Goal: Find contact information: Find contact information

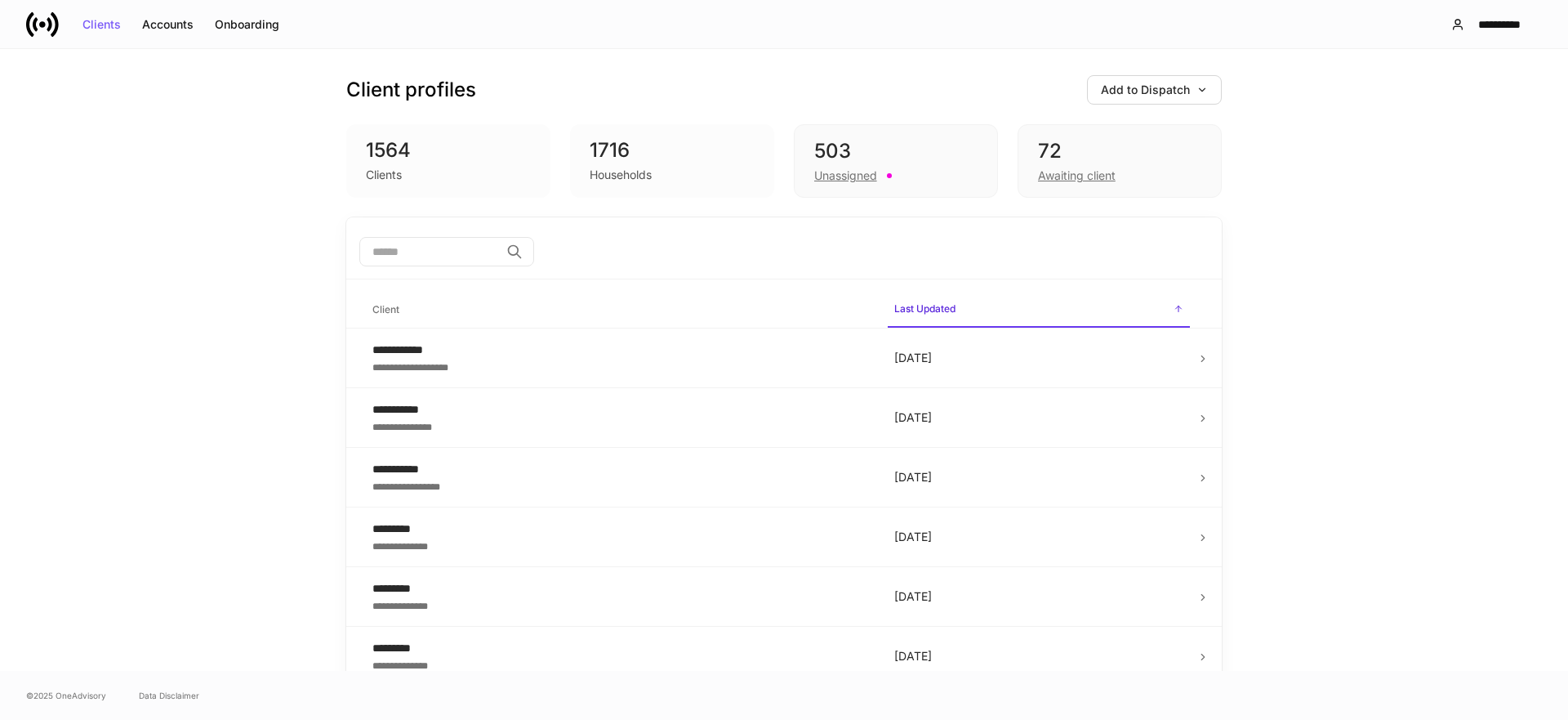
click at [241, 260] on div "**********" at bounding box center [784, 360] width 1568 height 622
click at [1457, 13] on button "**********" at bounding box center [1490, 24] width 105 height 29
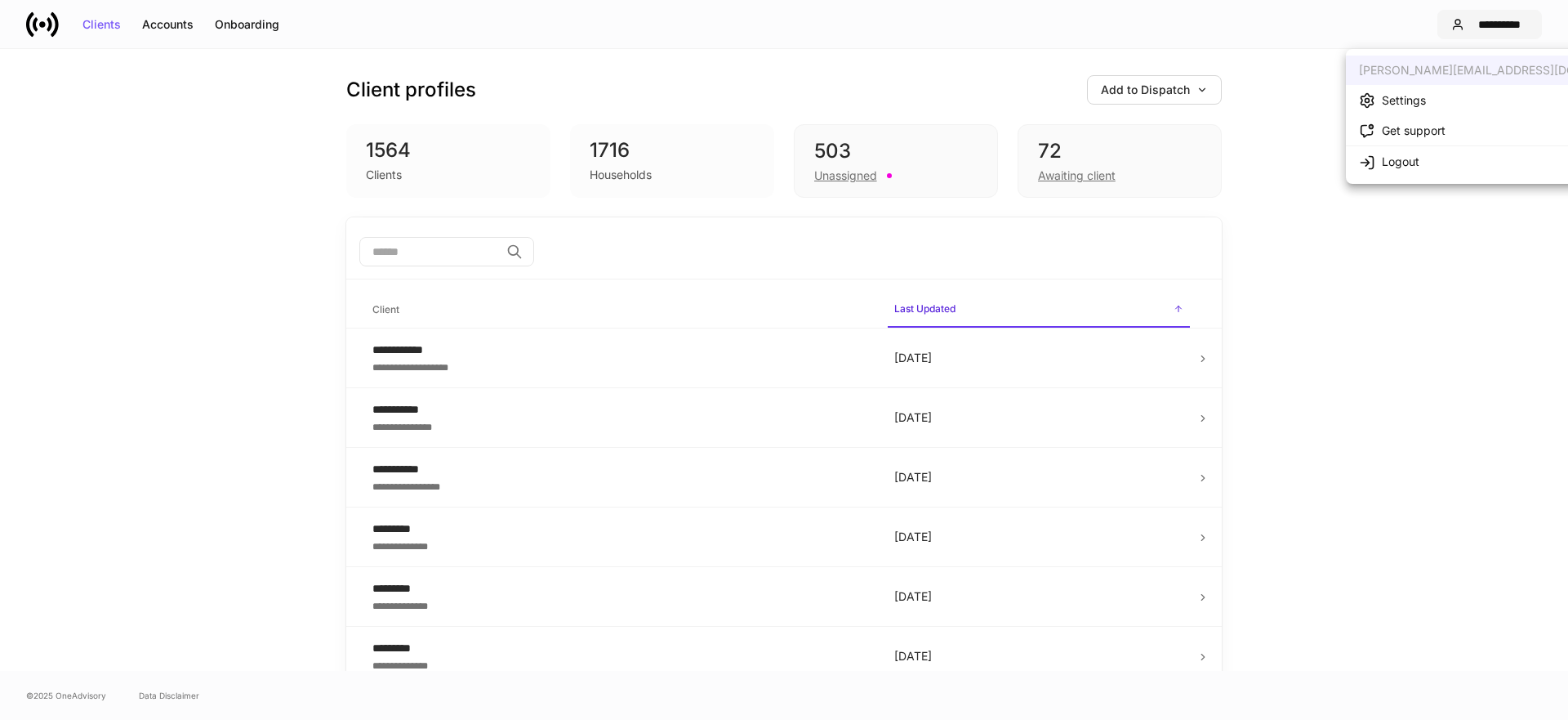
click at [1457, 22] on div at bounding box center [784, 360] width 1568 height 720
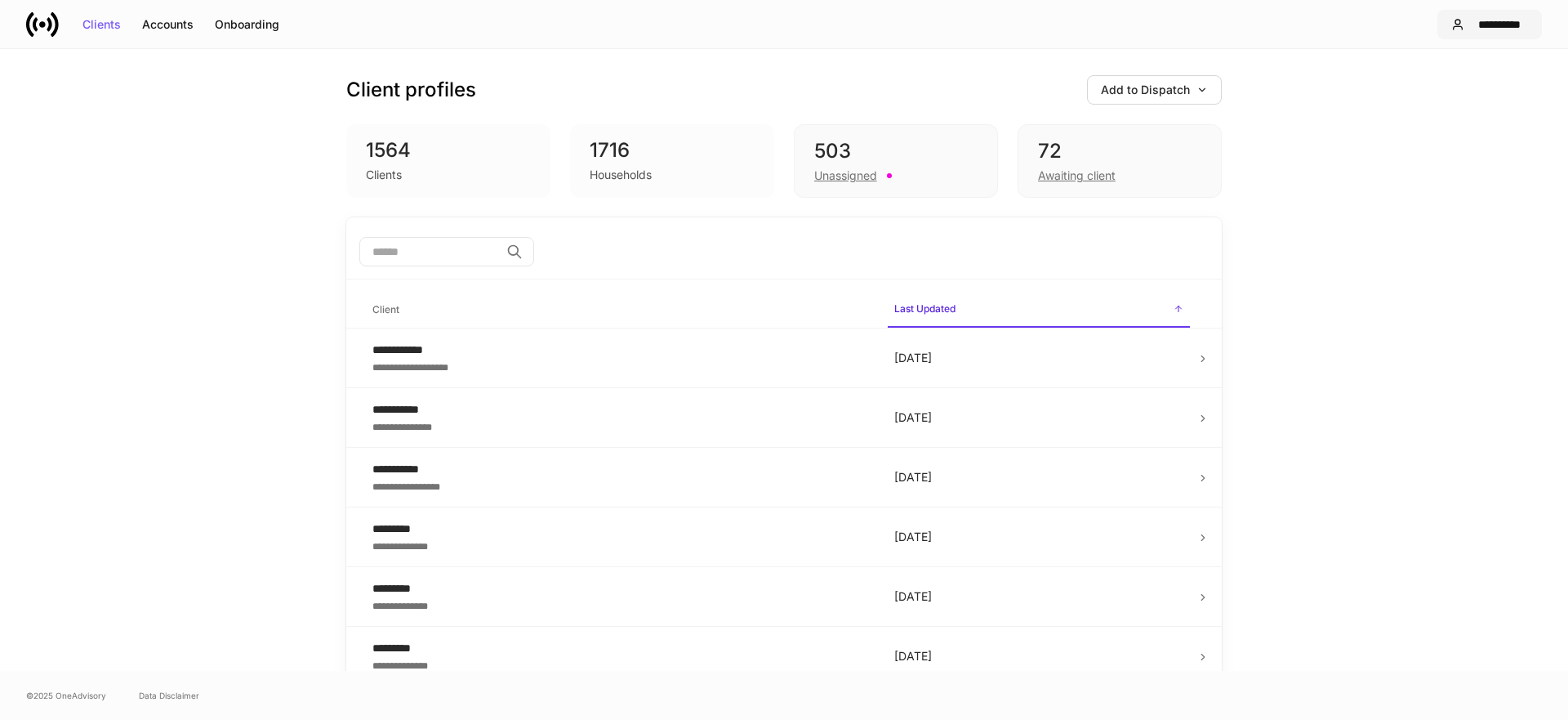
click at [1485, 25] on div "**********" at bounding box center [1499, 24] width 58 height 11
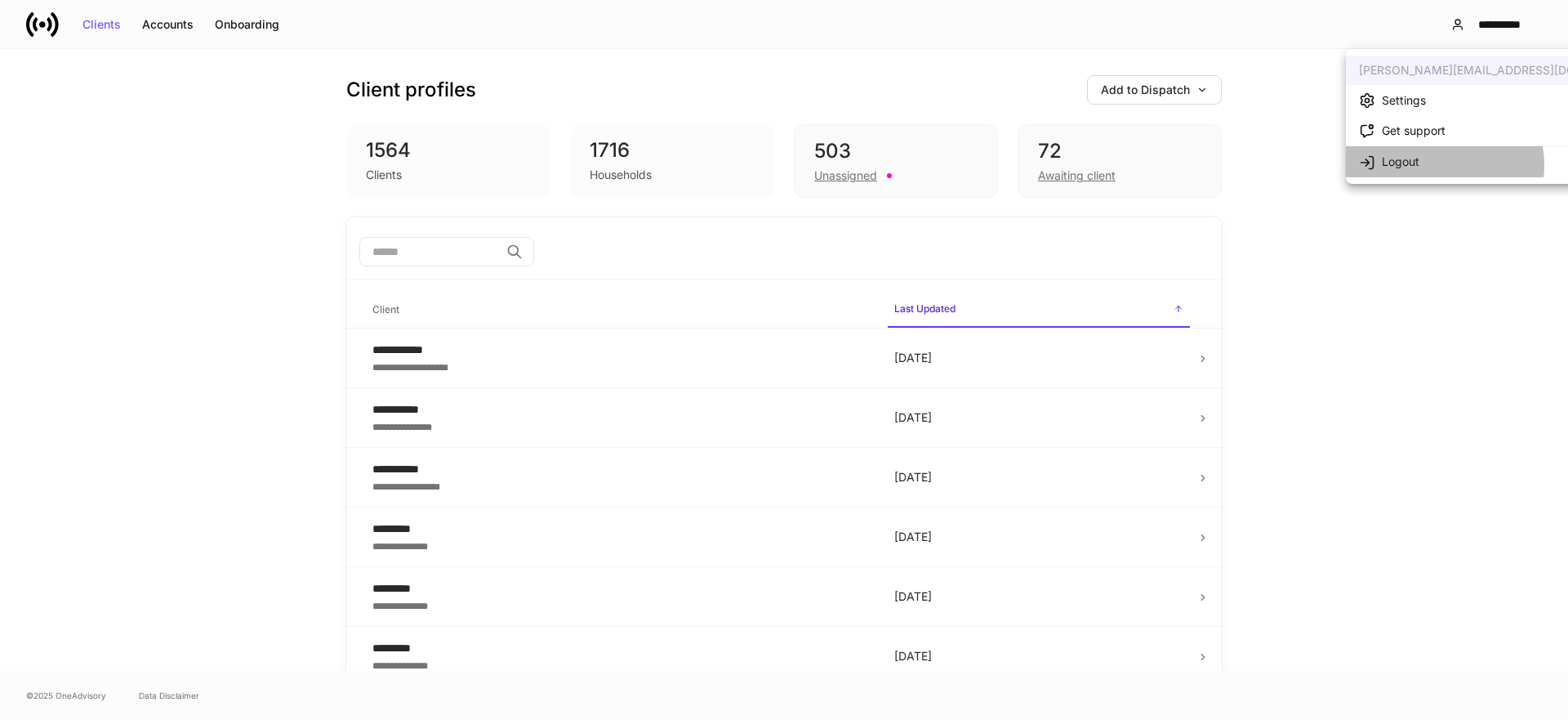
click at [1435, 165] on li "Logout" at bounding box center [1504, 161] width 317 height 31
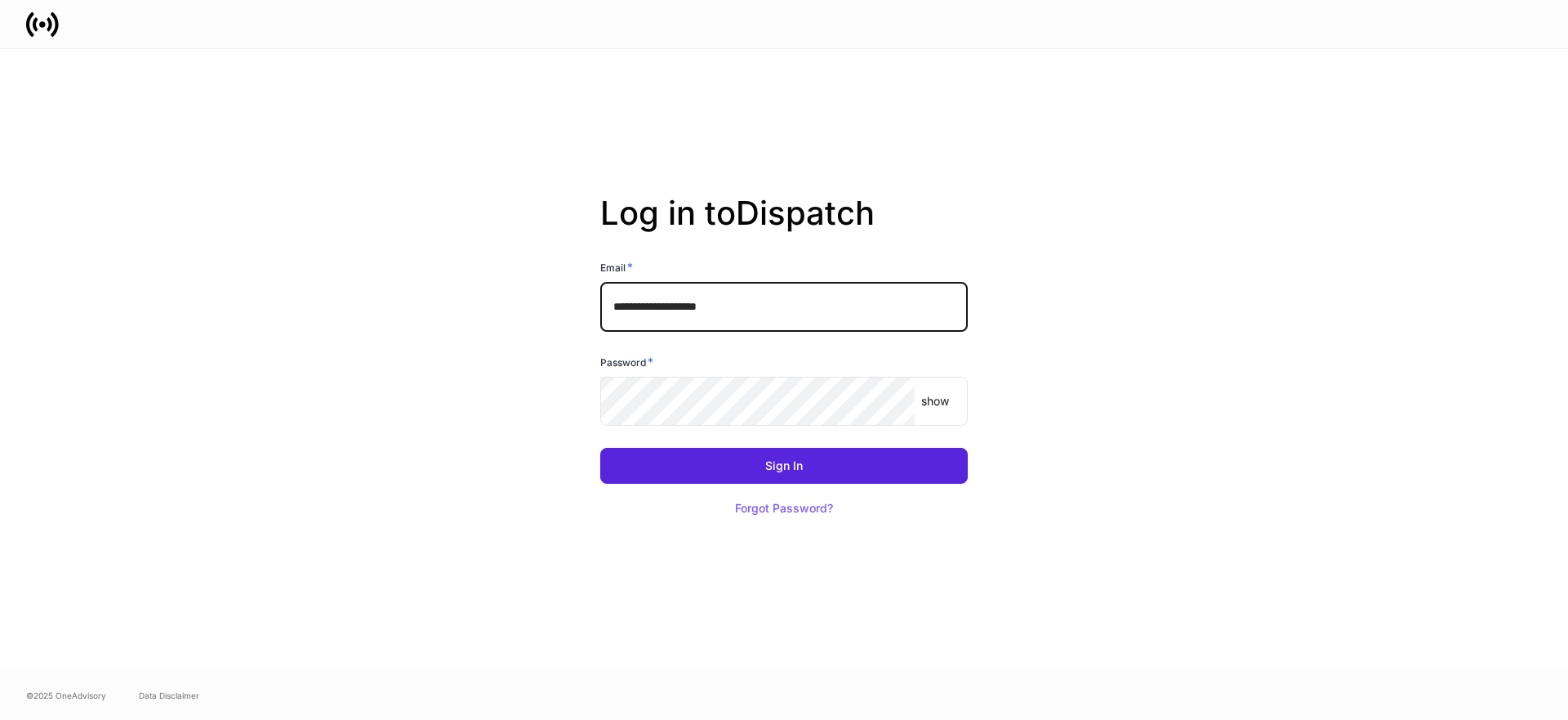
click at [773, 321] on input "**********" at bounding box center [784, 306] width 368 height 49
drag, startPoint x: 883, startPoint y: 297, endPoint x: 378, endPoint y: 258, distance: 506.5
click at [378, 258] on div "**********" at bounding box center [784, 360] width 876 height 622
drag, startPoint x: 761, startPoint y: 316, endPoint x: 564, endPoint y: 305, distance: 197.3
click at [564, 305] on div "**********" at bounding box center [784, 360] width 876 height 622
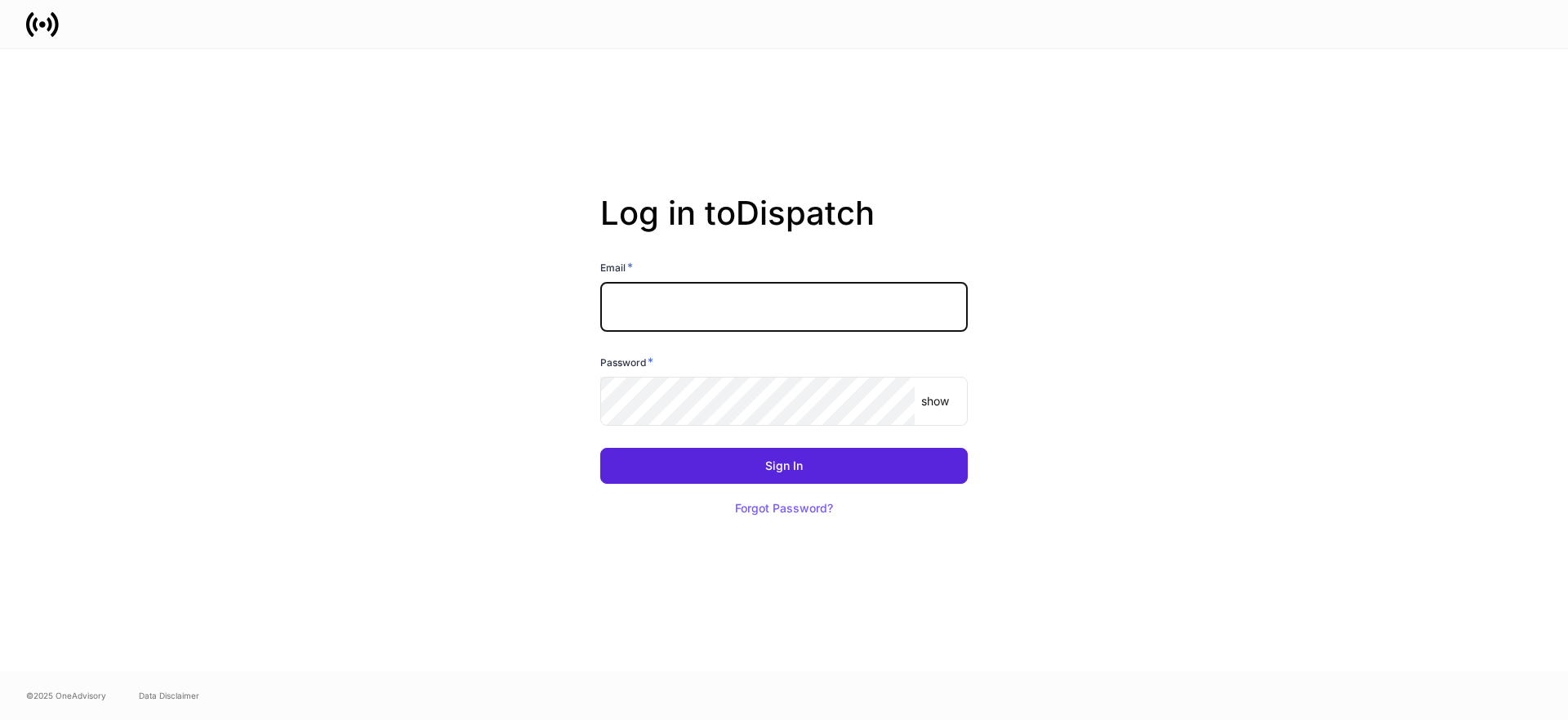
click at [791, 296] on input "text" at bounding box center [784, 306] width 368 height 49
type input "**********"
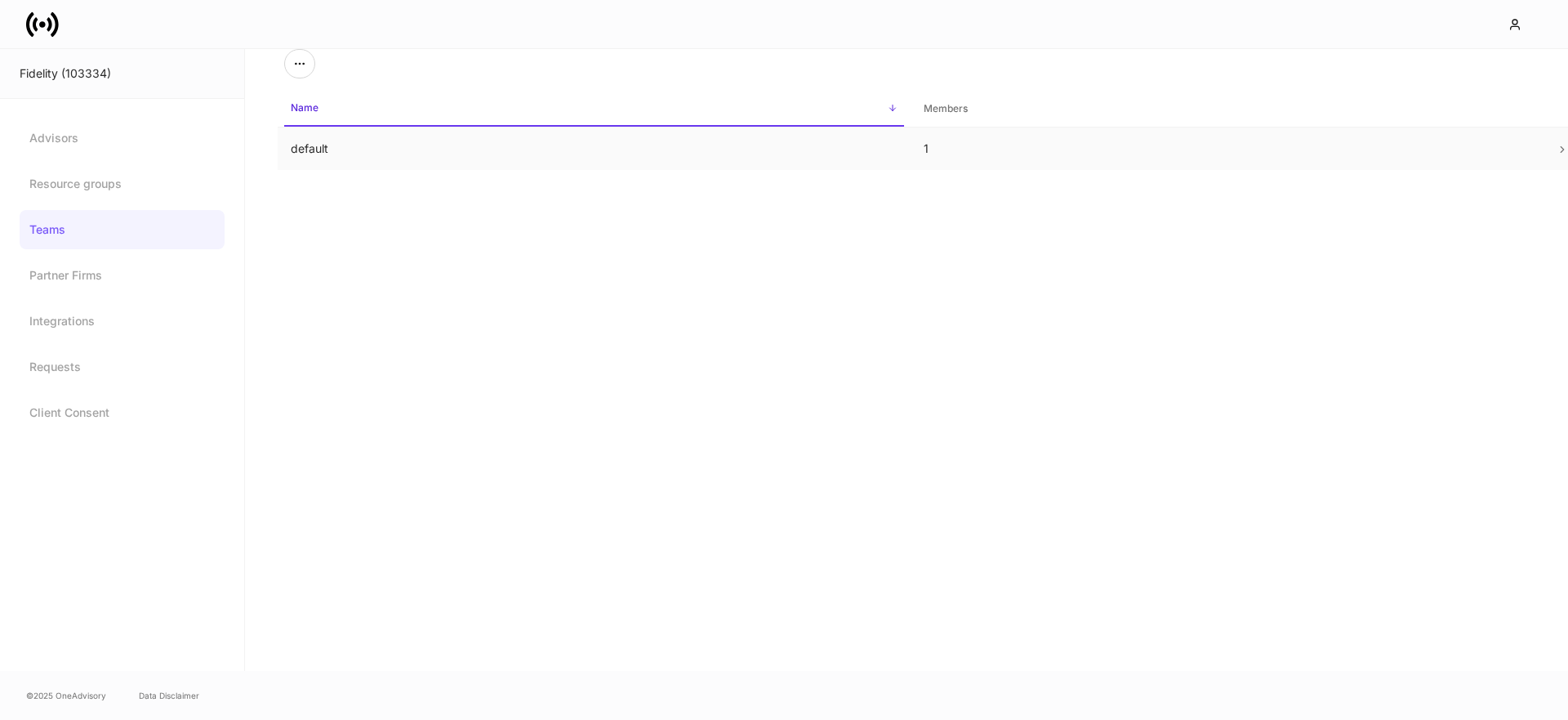
click at [385, 146] on td "default" at bounding box center [594, 149] width 633 height 43
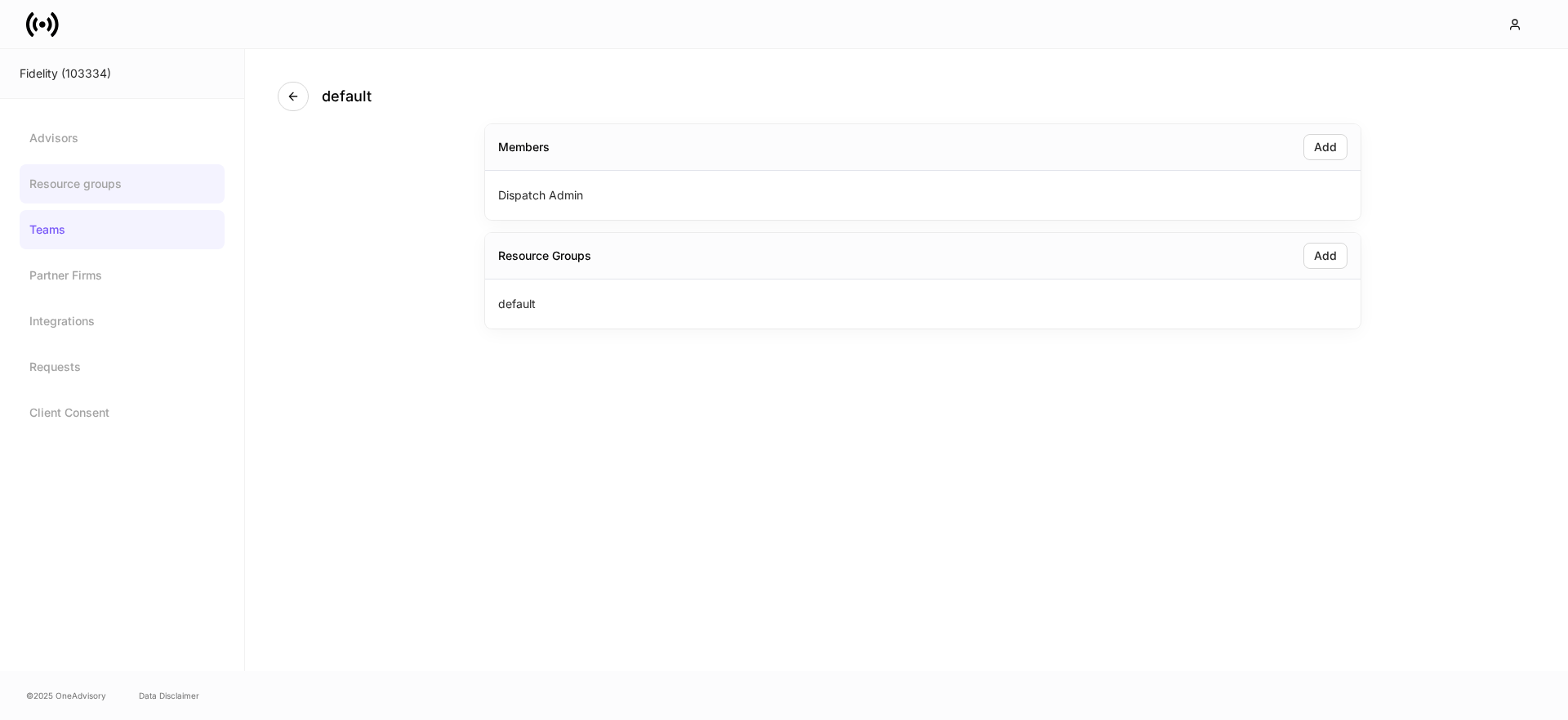
click at [112, 192] on link "Resource groups" at bounding box center [122, 184] width 205 height 40
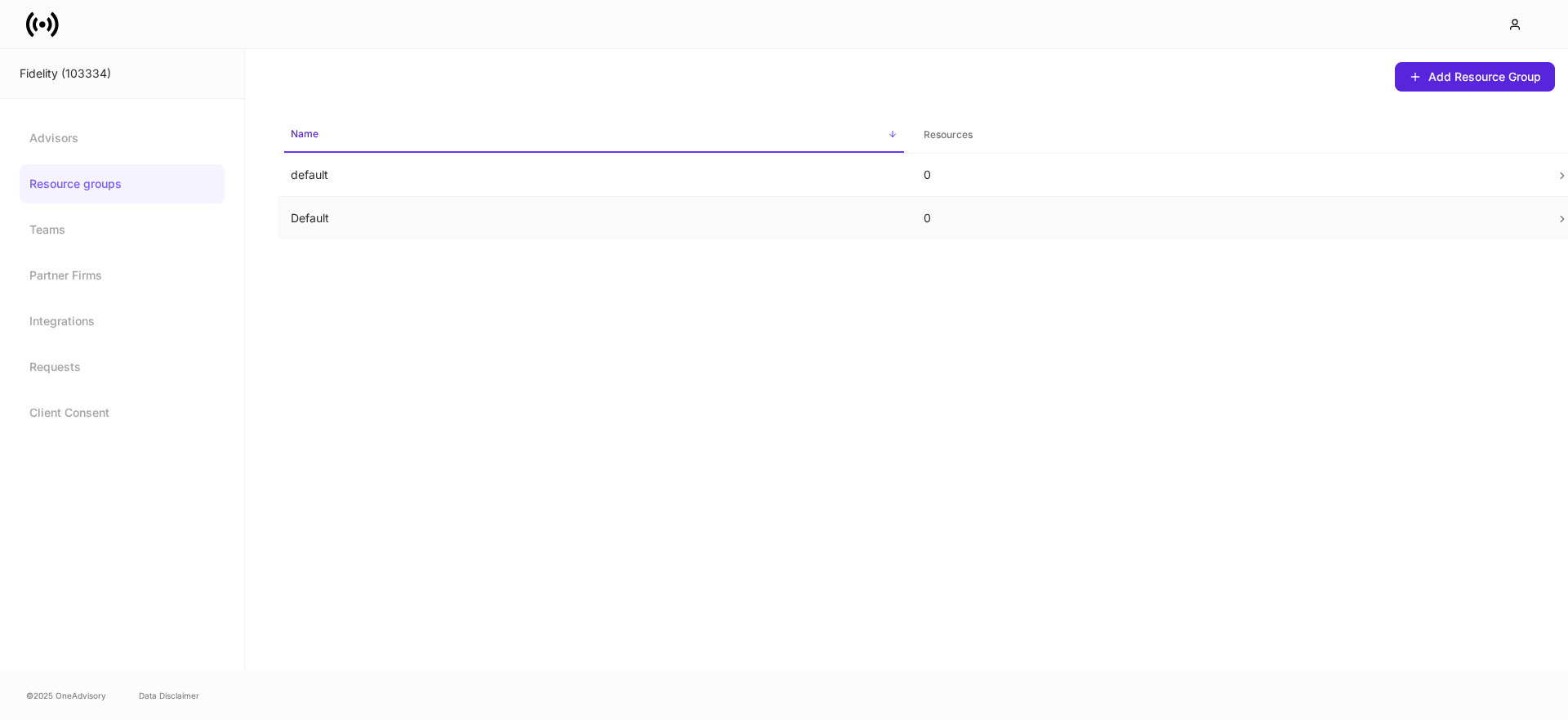
click at [390, 234] on td "Default" at bounding box center [594, 218] width 633 height 43
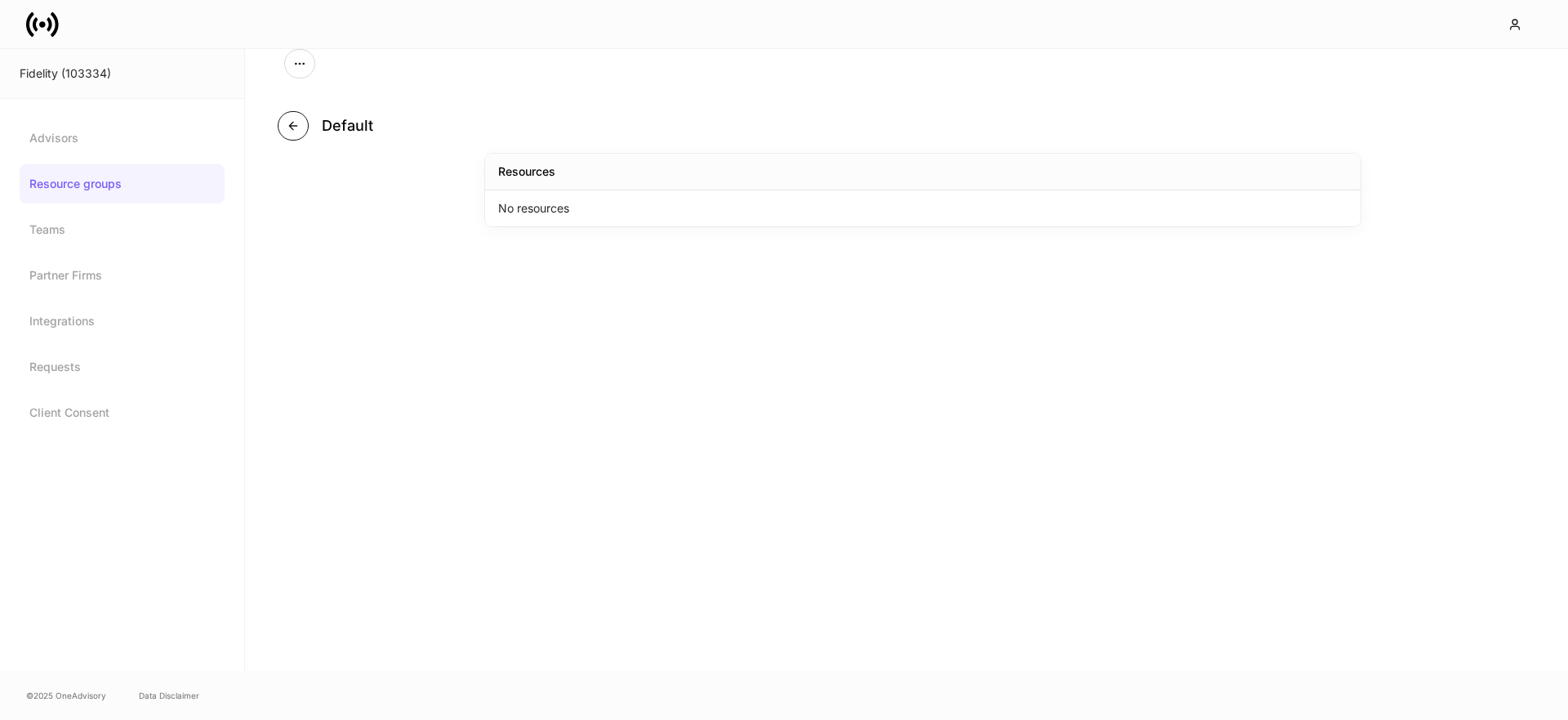
click at [294, 131] on icon "button" at bounding box center [293, 125] width 13 height 13
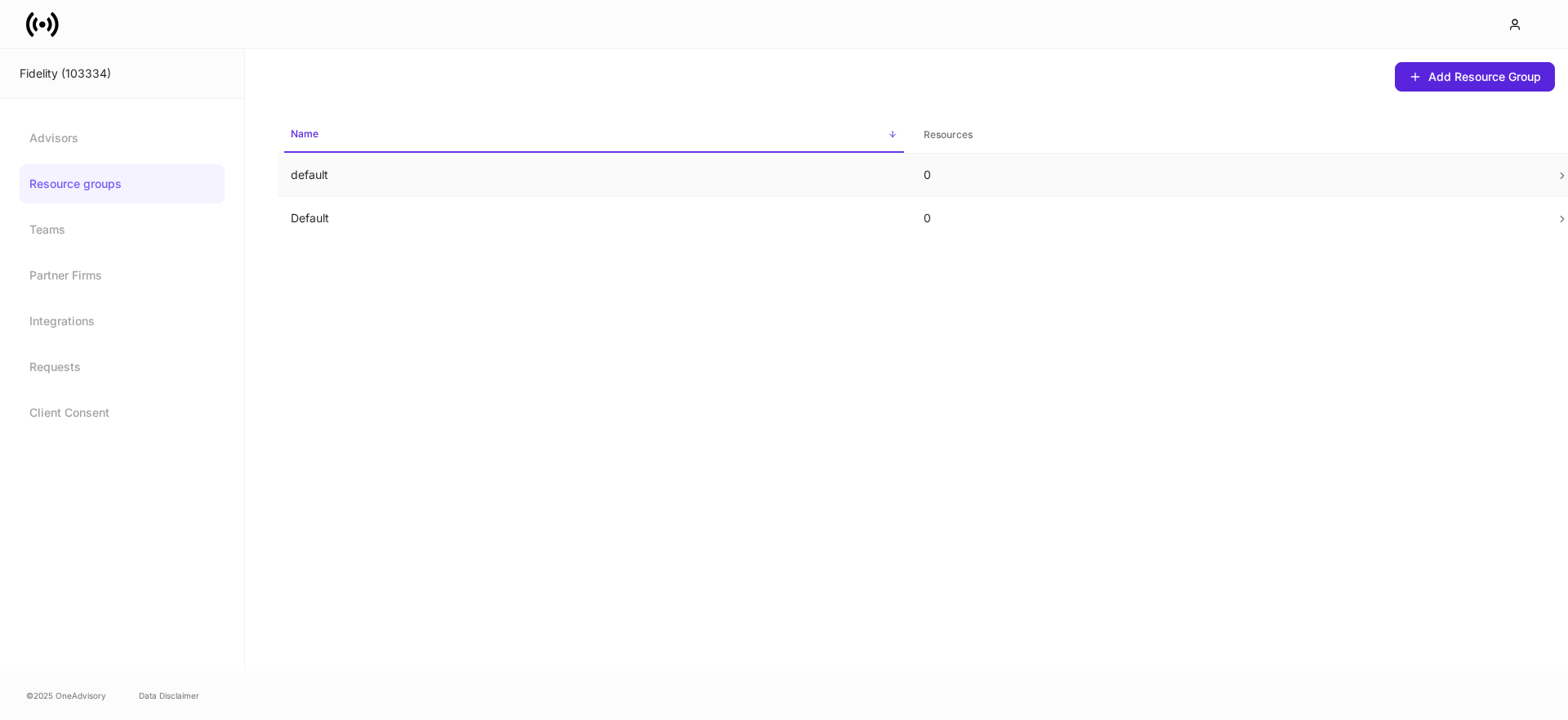
click at [400, 174] on p "default" at bounding box center [594, 174] width 607 height 16
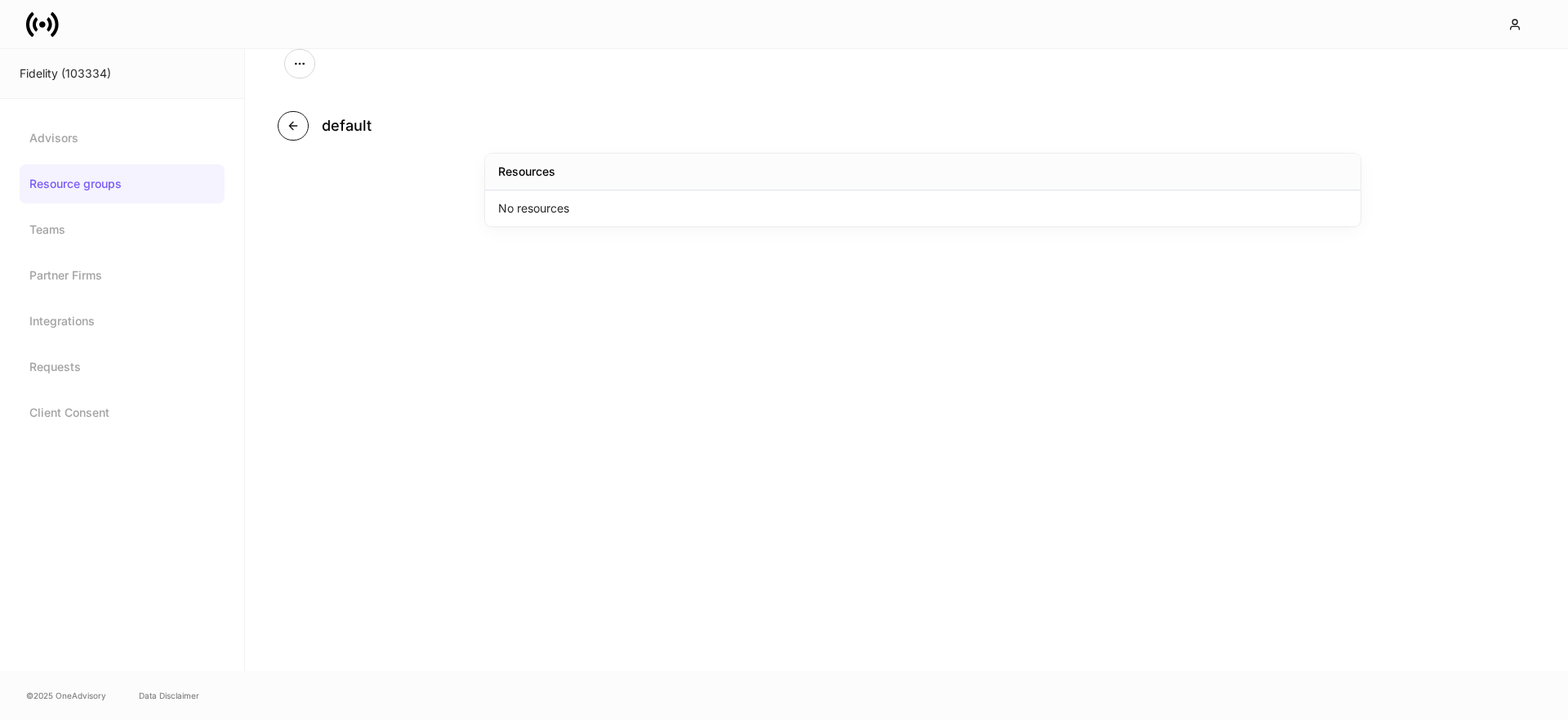
click at [296, 124] on icon "button" at bounding box center [293, 125] width 13 height 13
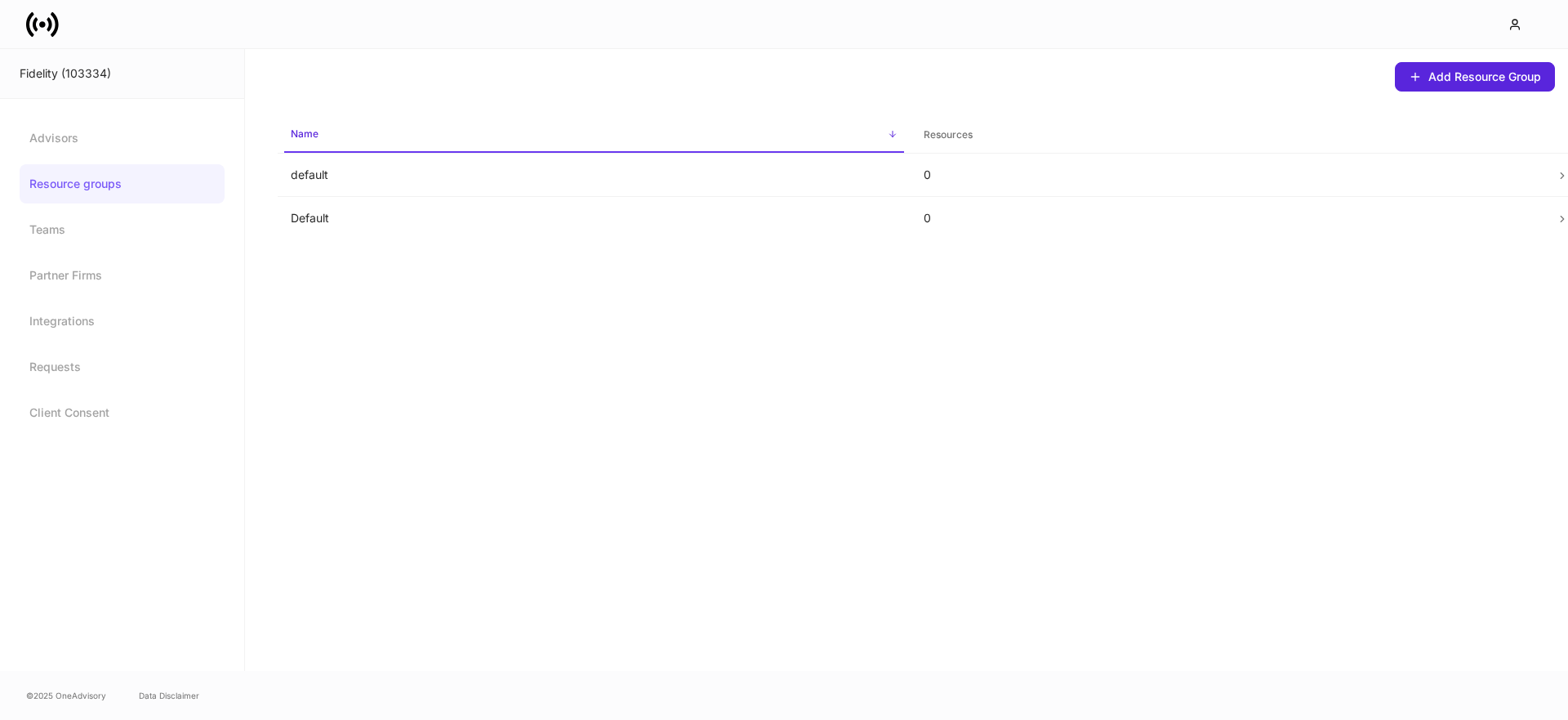
drag, startPoint x: 371, startPoint y: 174, endPoint x: 80, endPoint y: 195, distance: 291.8
click at [365, 175] on p "default" at bounding box center [594, 174] width 607 height 16
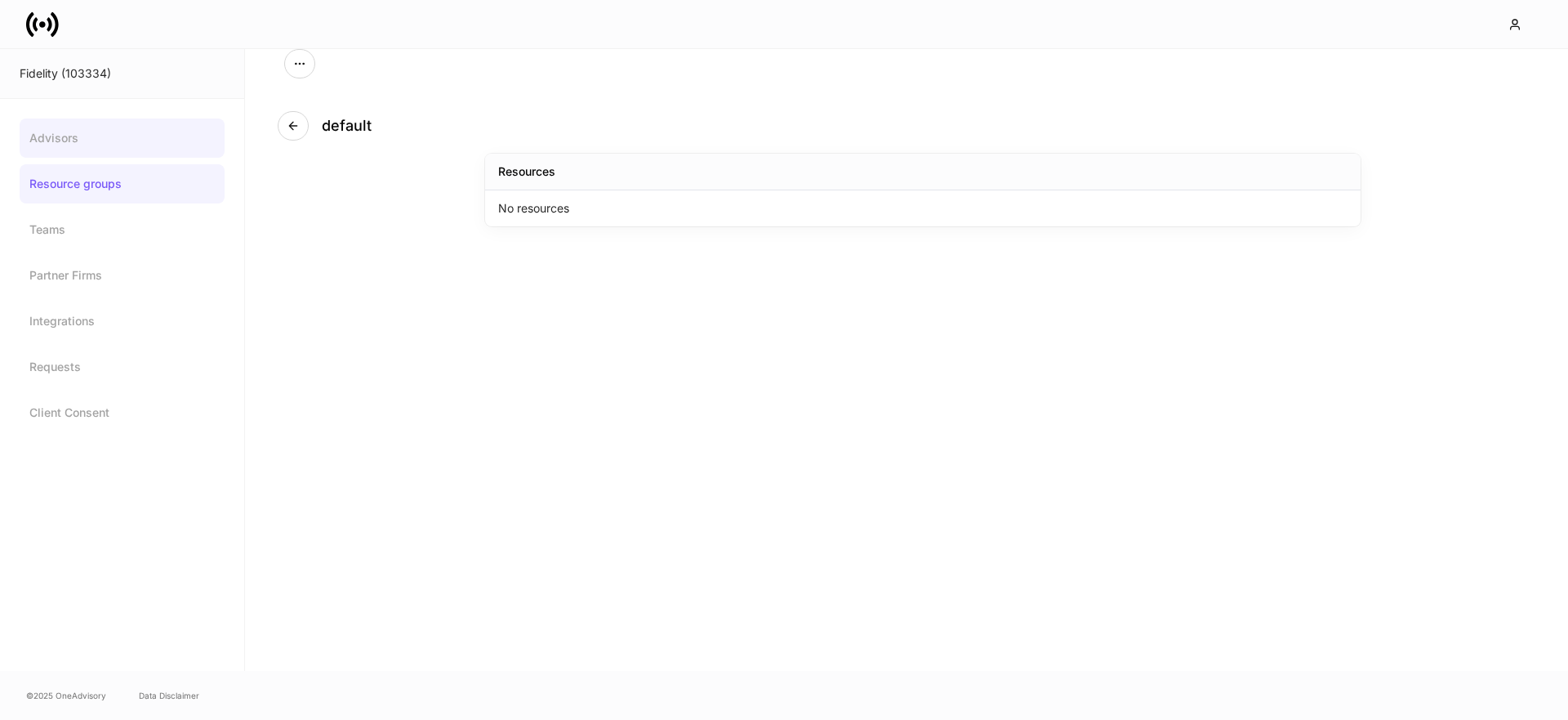
click at [58, 139] on link "Advisors" at bounding box center [122, 138] width 205 height 40
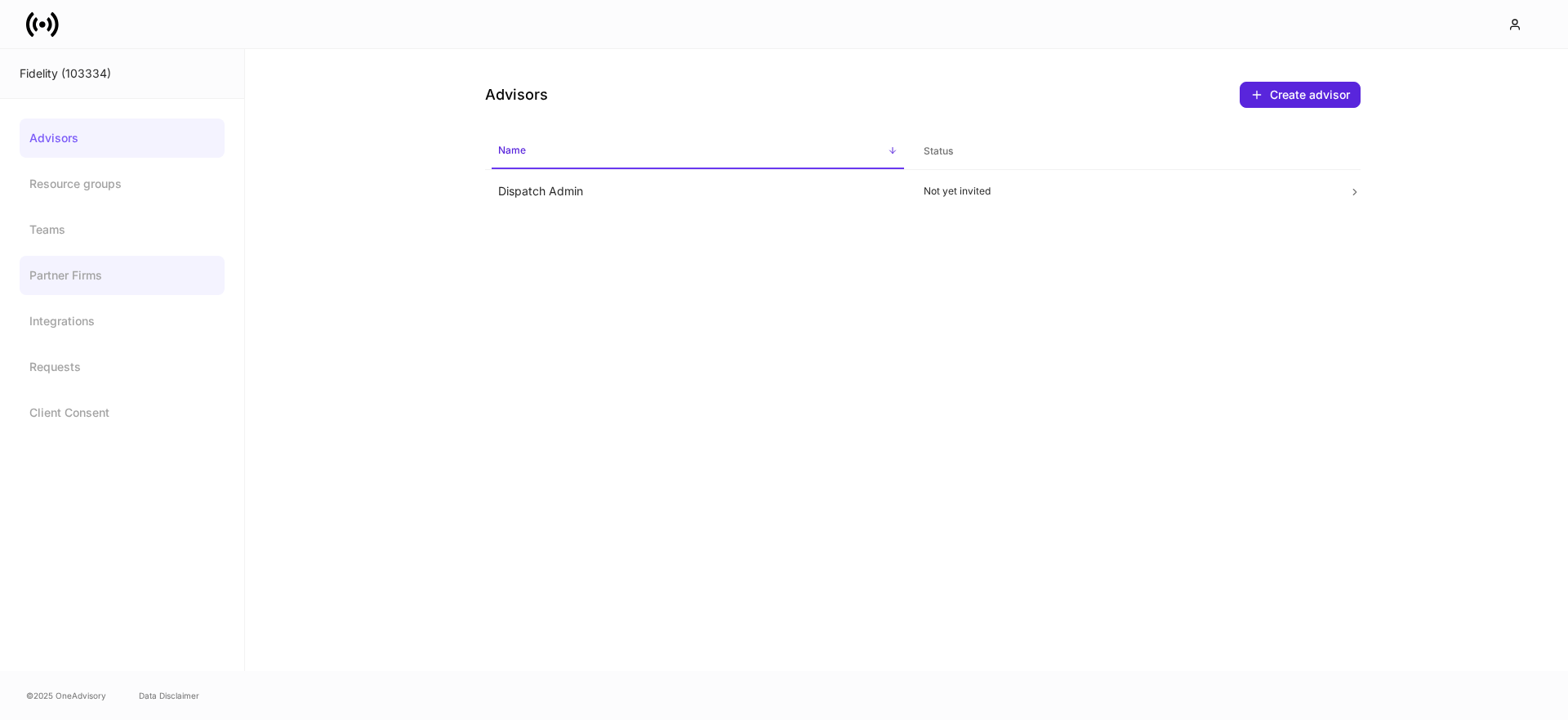
click at [101, 266] on link "Partner Firms" at bounding box center [122, 276] width 205 height 40
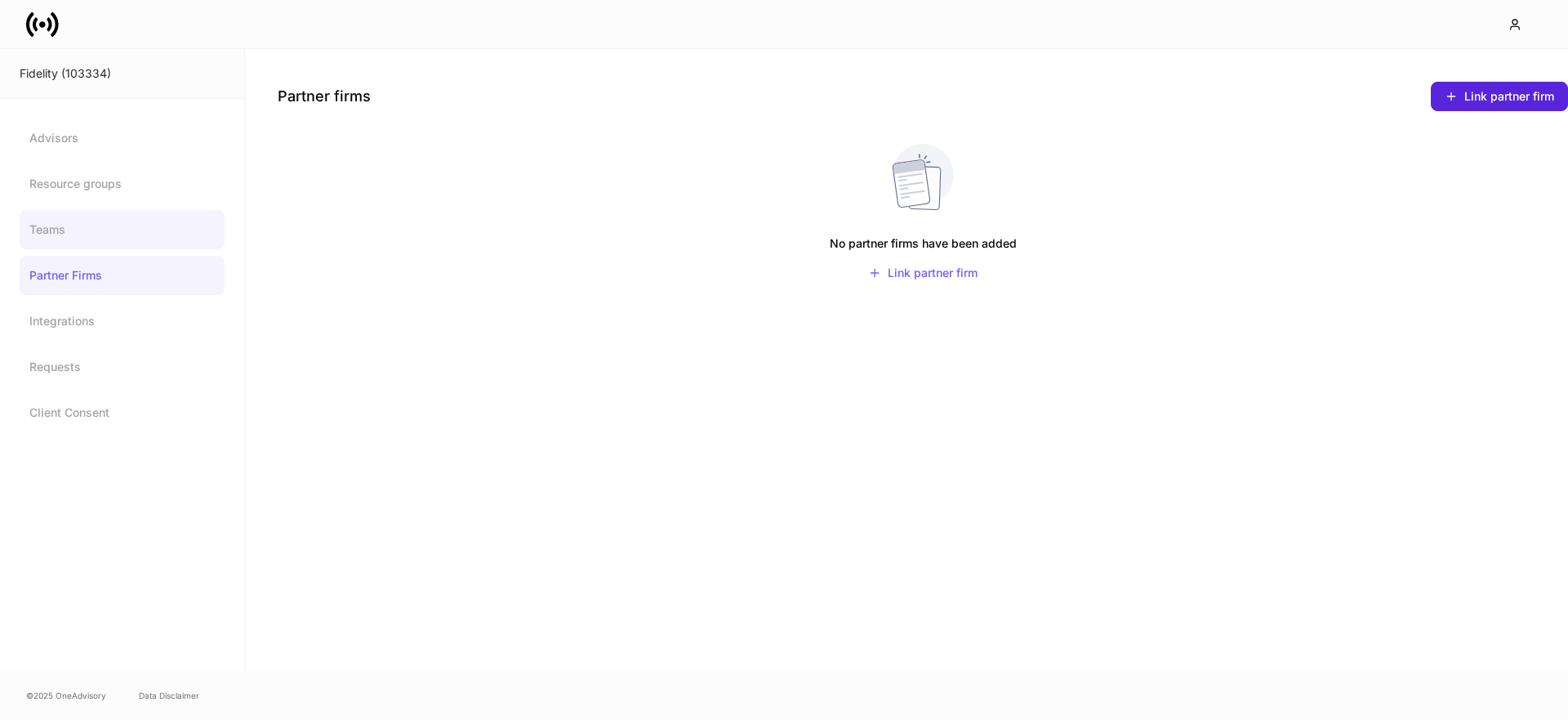
click at [107, 232] on link "Teams" at bounding box center [122, 229] width 205 height 40
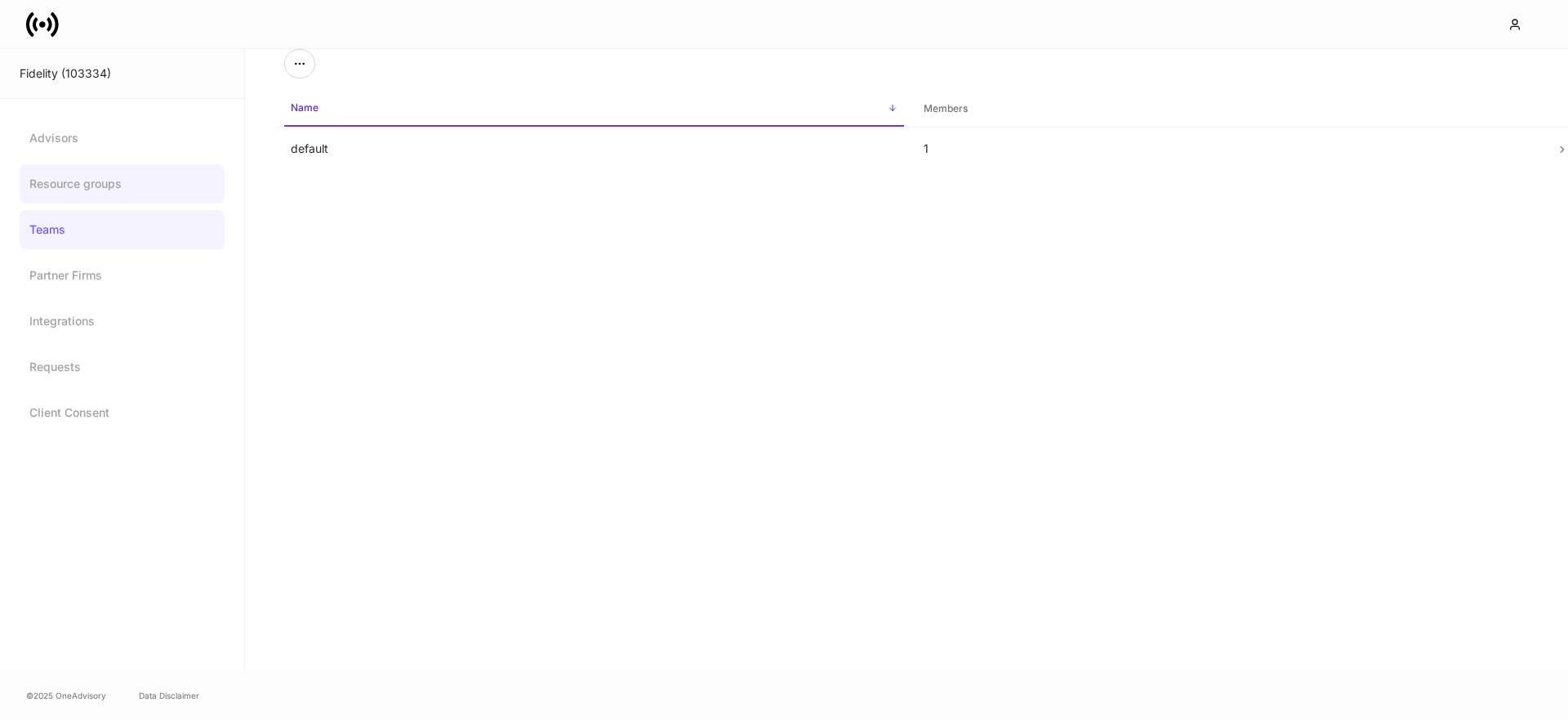
click at [118, 198] on link "Resource groups" at bounding box center [122, 184] width 205 height 40
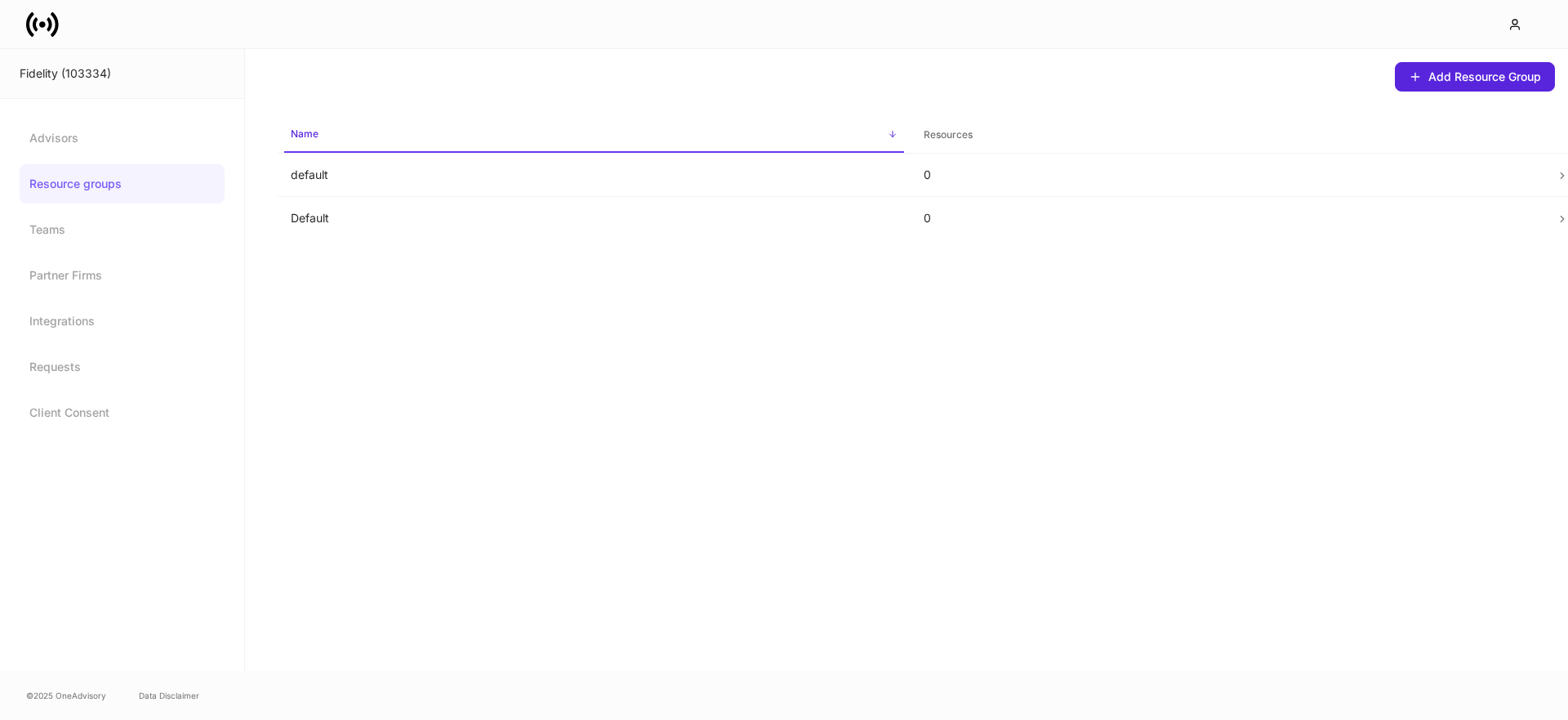
click at [402, 224] on p "Default" at bounding box center [594, 217] width 607 height 16
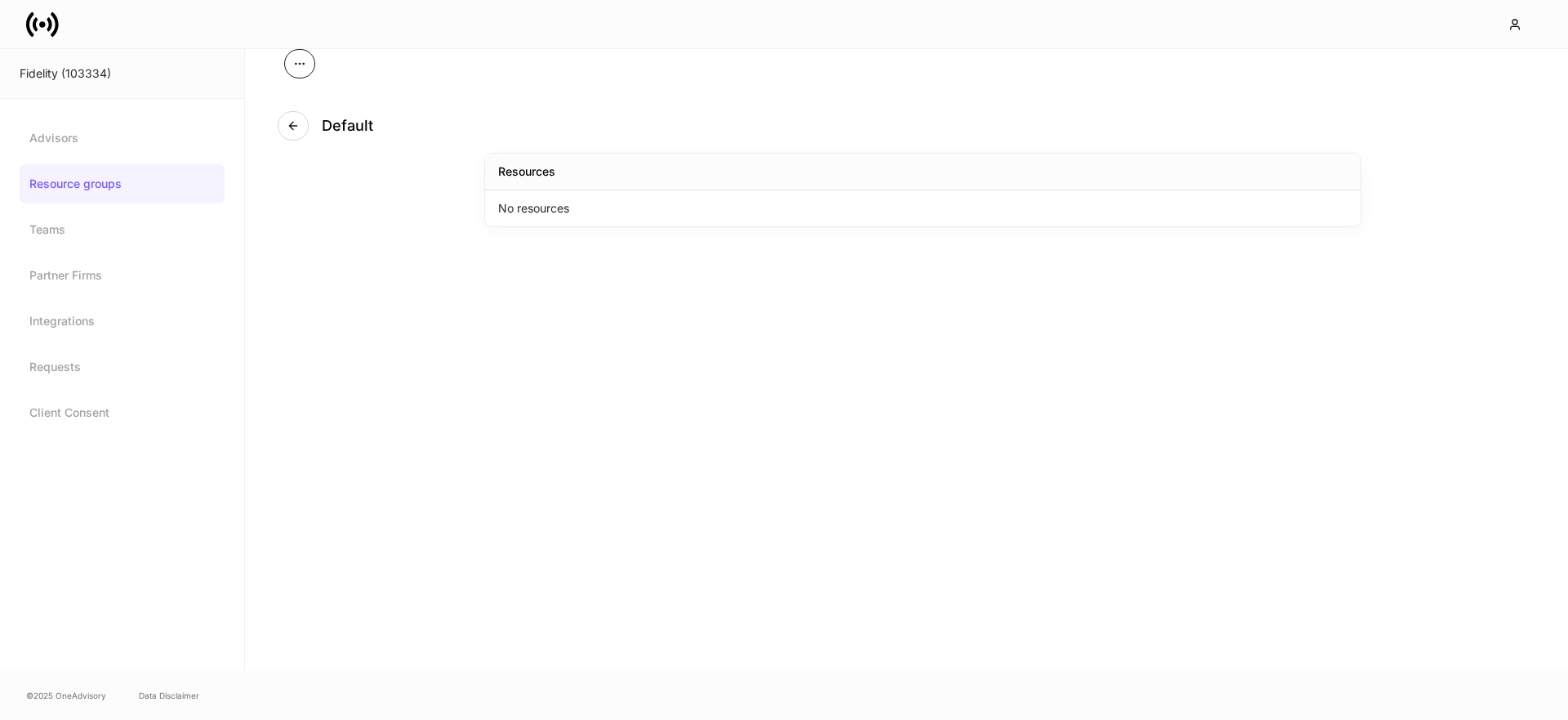
drag, startPoint x: 316, startPoint y: 69, endPoint x: 307, endPoint y: 71, distance: 9.2
click at [316, 69] on div "Default Resources No resources" at bounding box center [906, 360] width 1323 height 622
click at [304, 71] on button "button" at bounding box center [300, 64] width 31 height 29
drag, startPoint x: 378, startPoint y: 70, endPoint x: 359, endPoint y: 76, distance: 19.9
click at [369, 74] on div at bounding box center [784, 360] width 1568 height 720
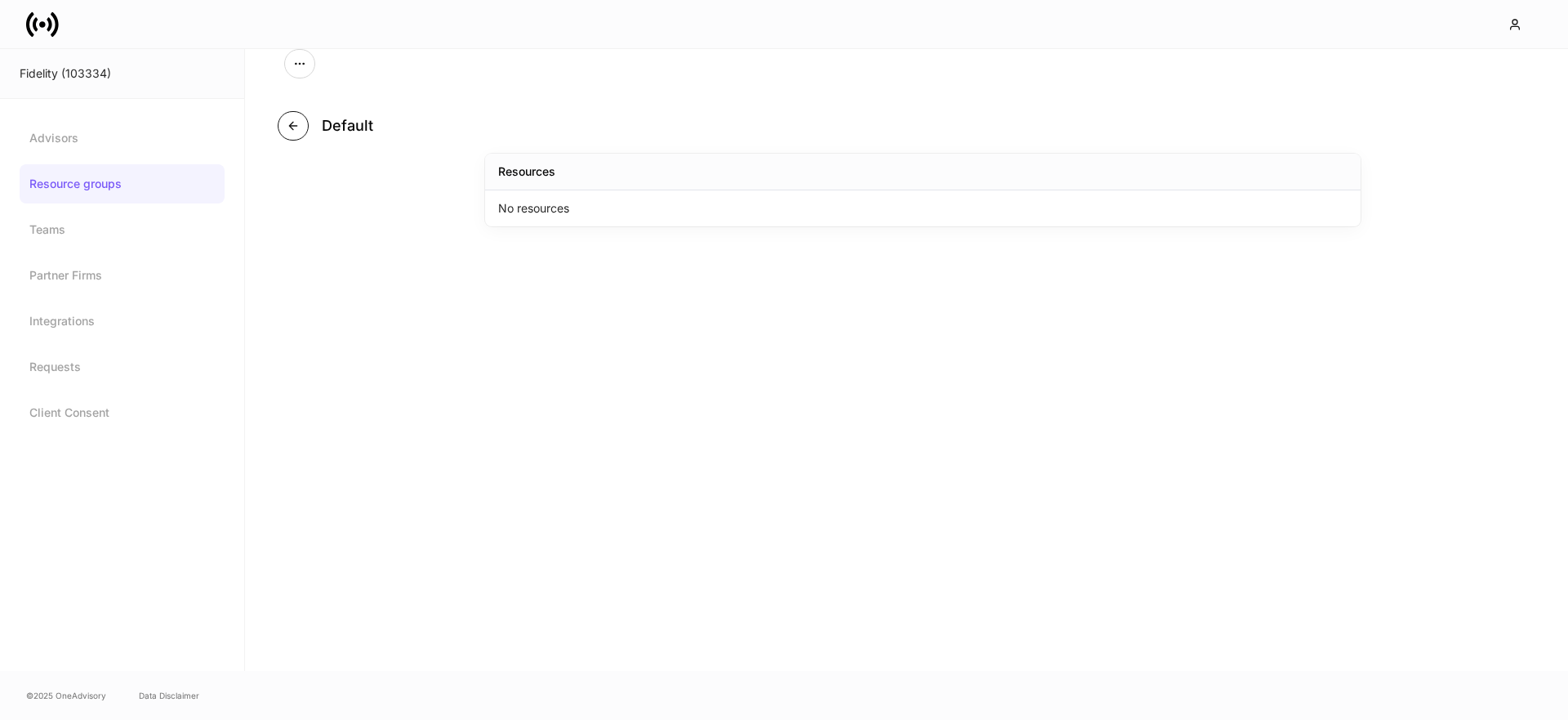
click at [287, 138] on button "button" at bounding box center [293, 125] width 31 height 29
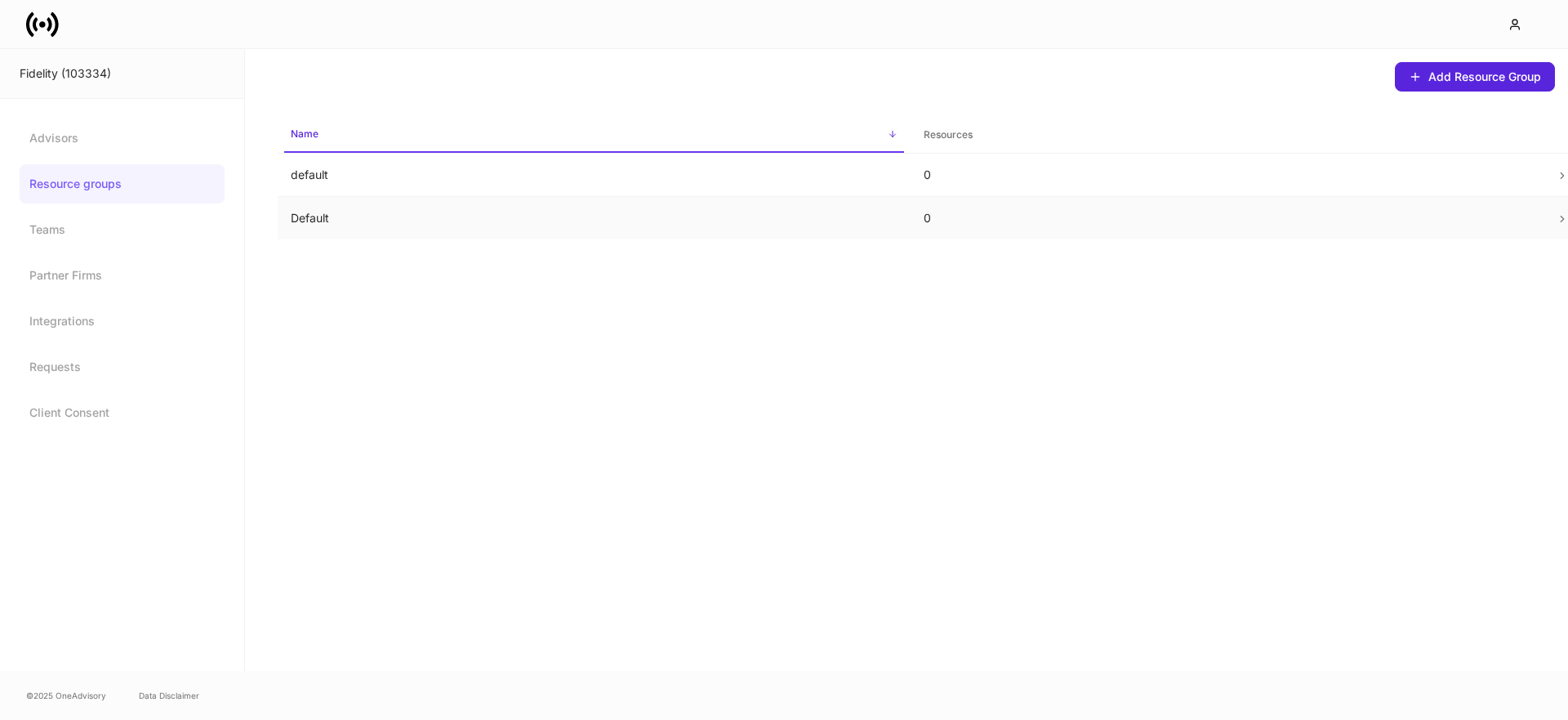
click at [492, 222] on p "Default" at bounding box center [594, 217] width 607 height 16
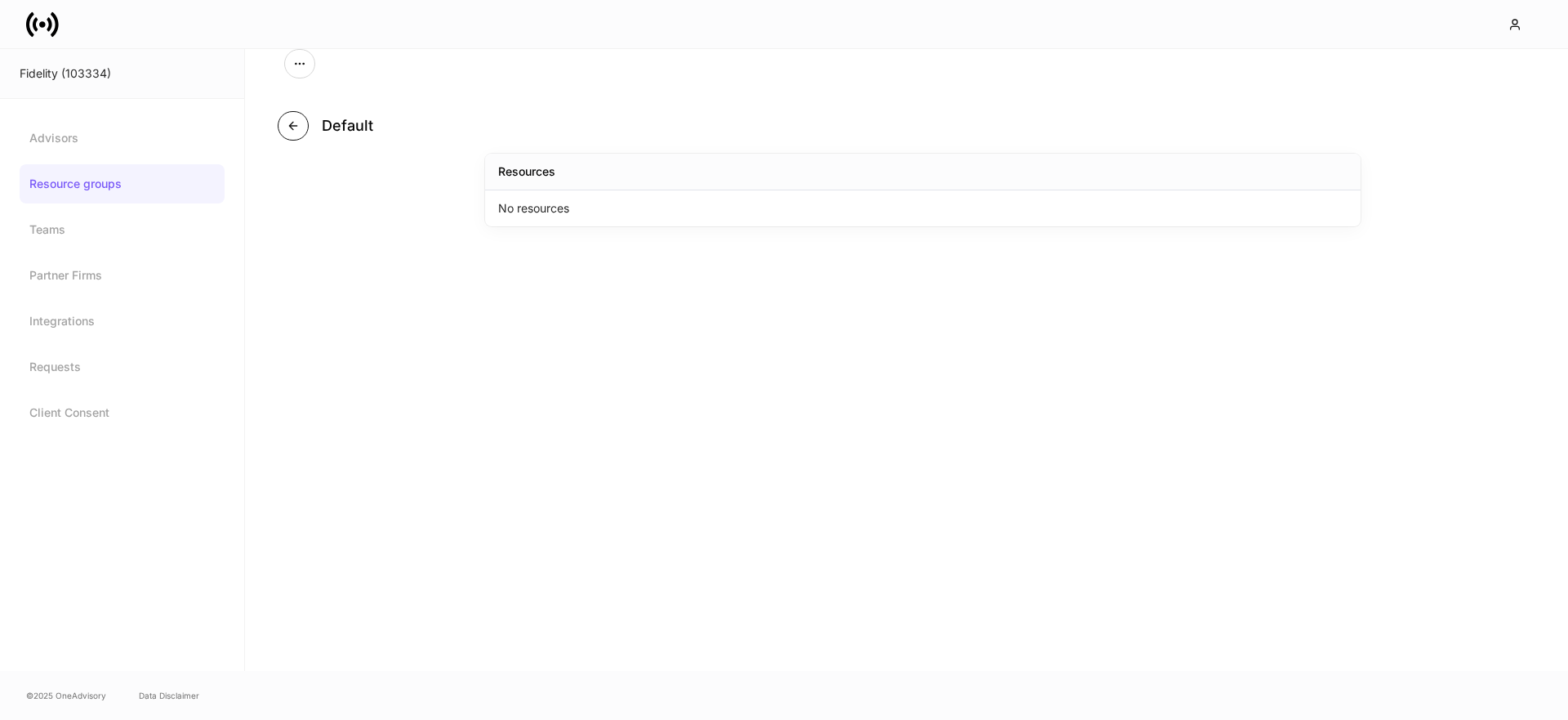
click at [305, 133] on button "button" at bounding box center [293, 125] width 31 height 29
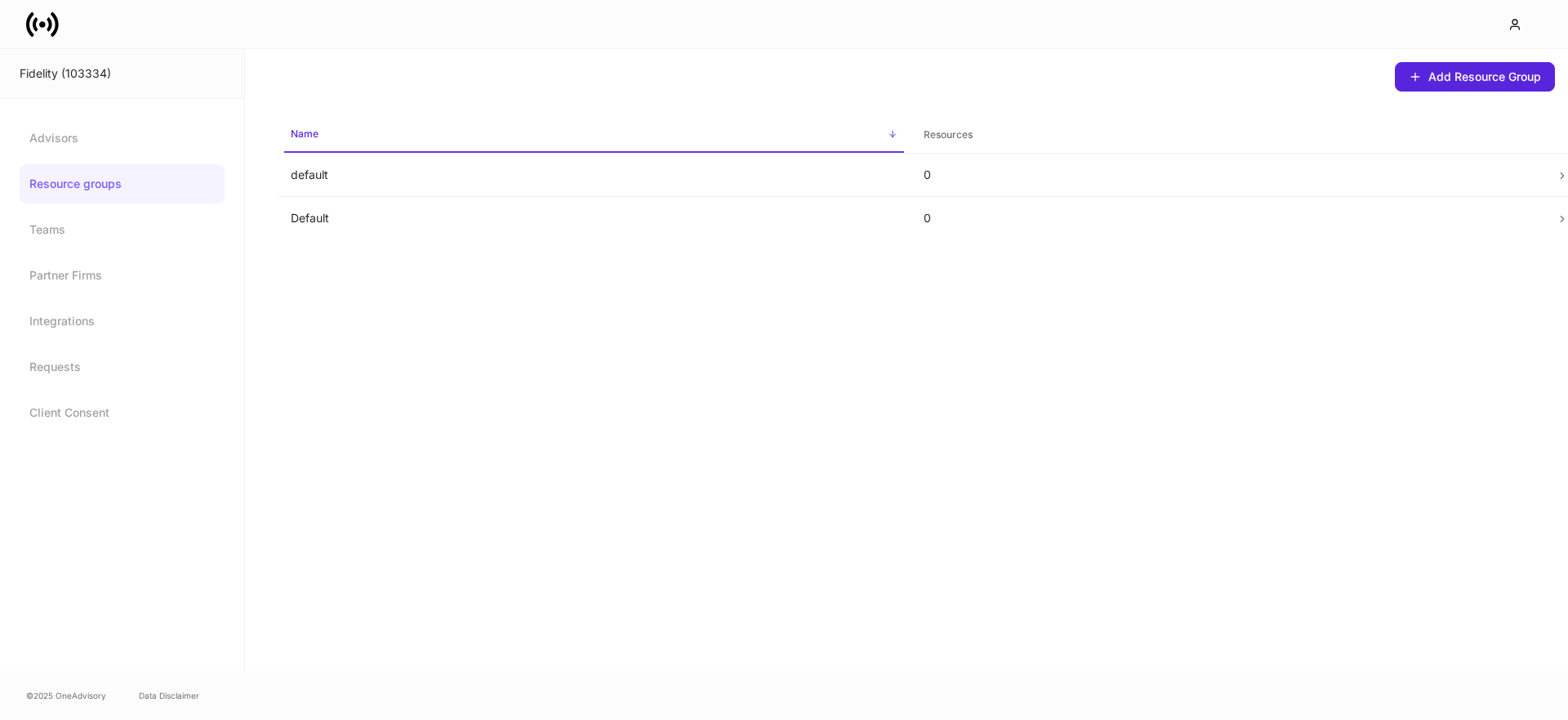
click at [425, 304] on div "Add Resource Group Name sorted ascending Resources default 0 Default 0" at bounding box center [906, 360] width 1323 height 622
click at [156, 150] on link "Advisors" at bounding box center [122, 138] width 205 height 40
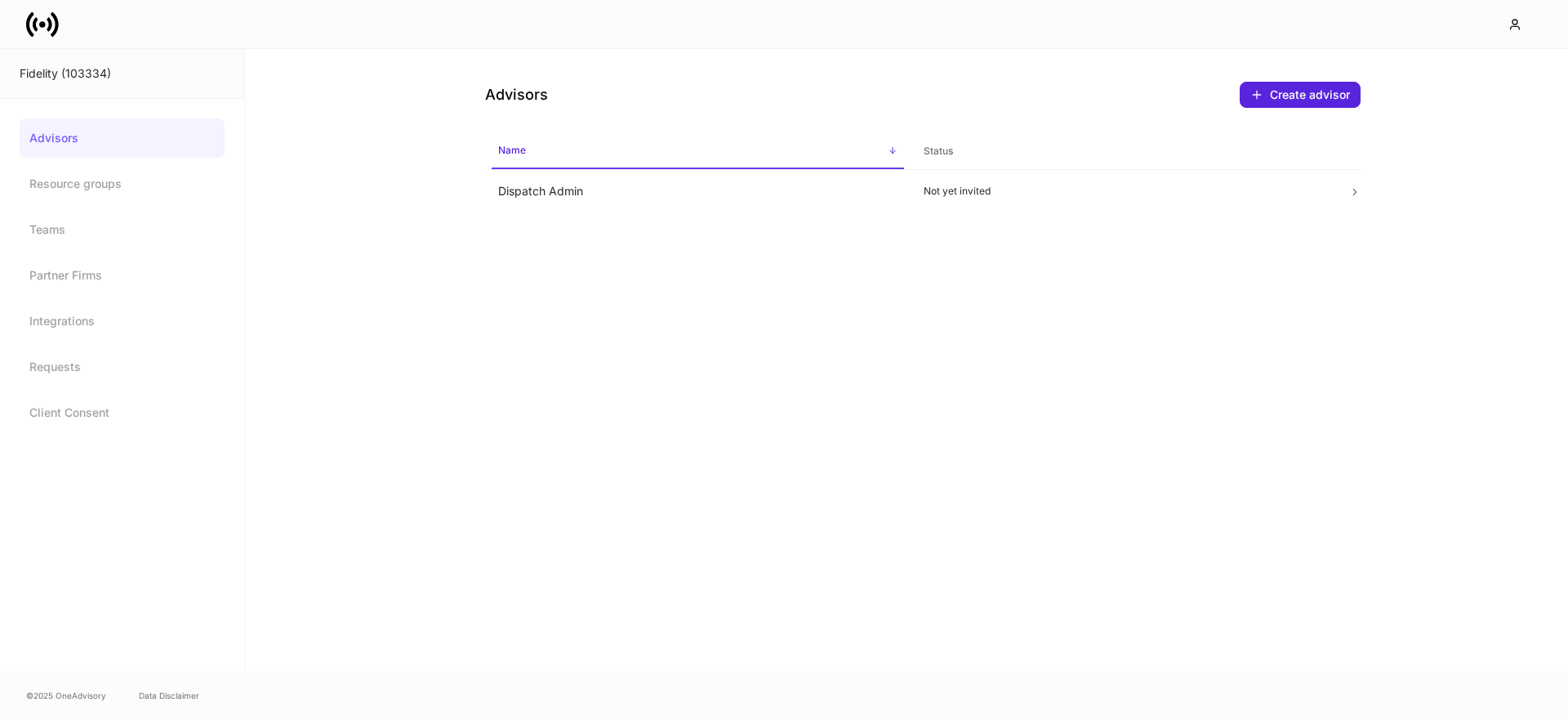
click at [64, 137] on link "Advisors" at bounding box center [122, 138] width 205 height 40
click at [47, 34] on icon at bounding box center [42, 25] width 33 height 33
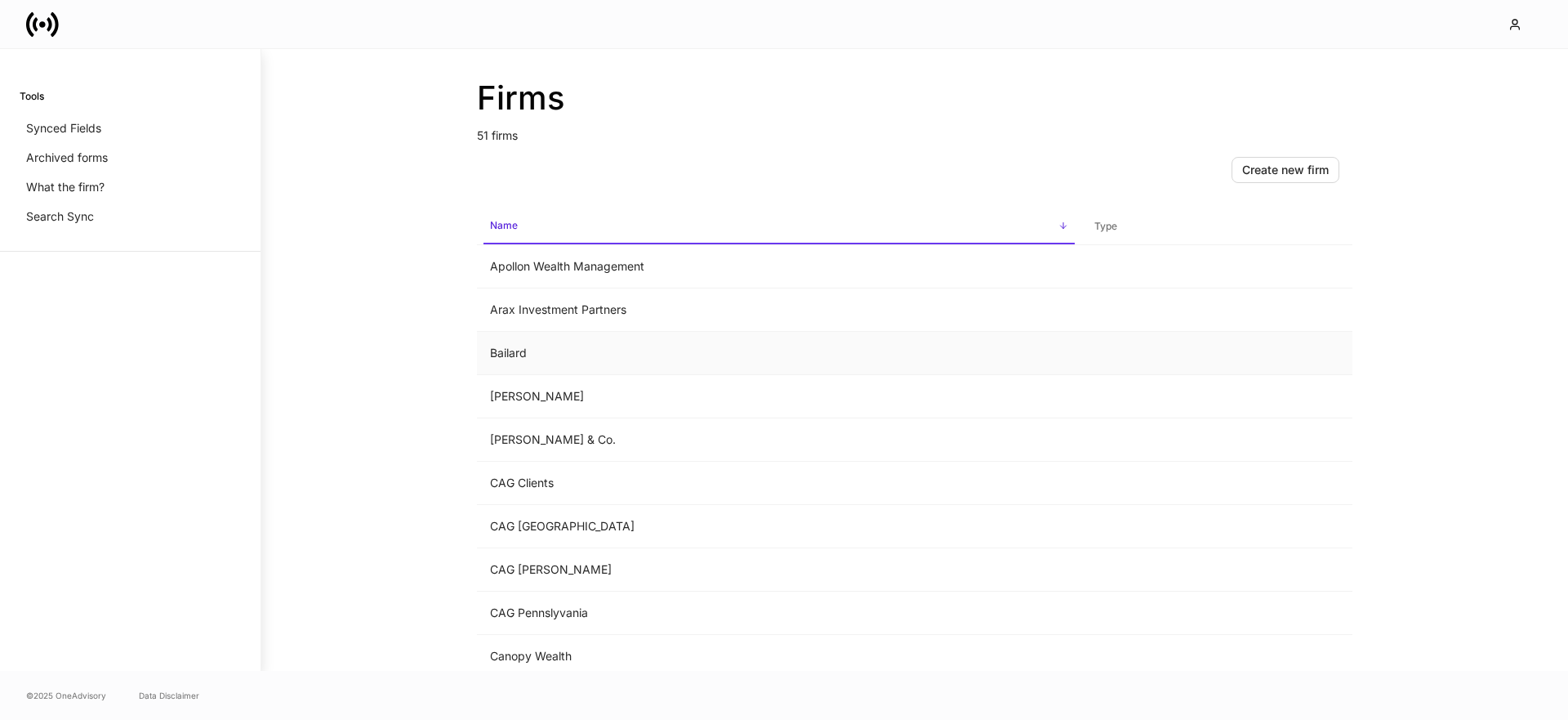
click at [589, 364] on td "Bailard" at bounding box center [779, 353] width 605 height 43
click at [528, 400] on td "[PERSON_NAME]" at bounding box center [779, 394] width 605 height 43
click at [552, 440] on td "[PERSON_NAME] & Co." at bounding box center [779, 440] width 605 height 43
click at [572, 489] on td "CAG Clients" at bounding box center [779, 483] width 605 height 43
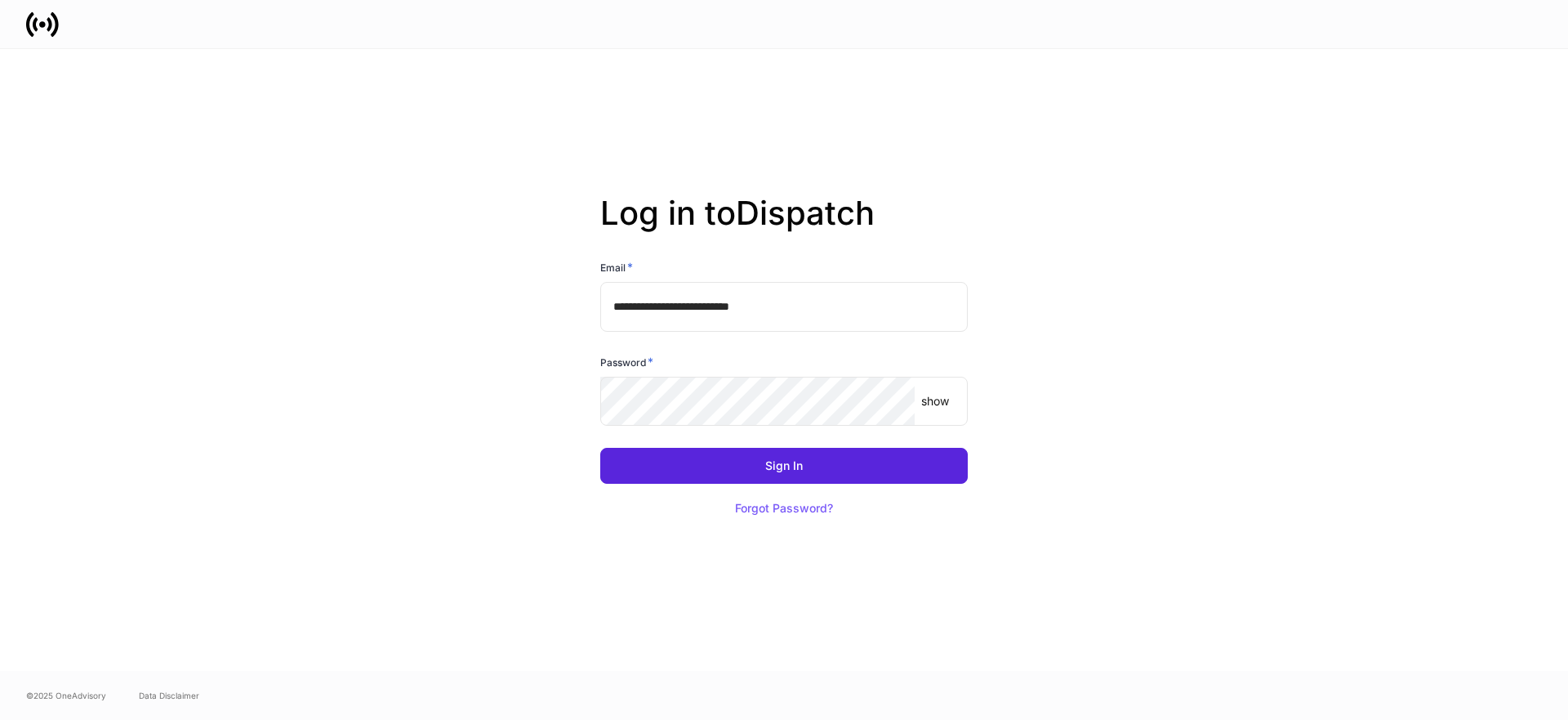
click at [802, 314] on input "**********" at bounding box center [784, 306] width 368 height 49
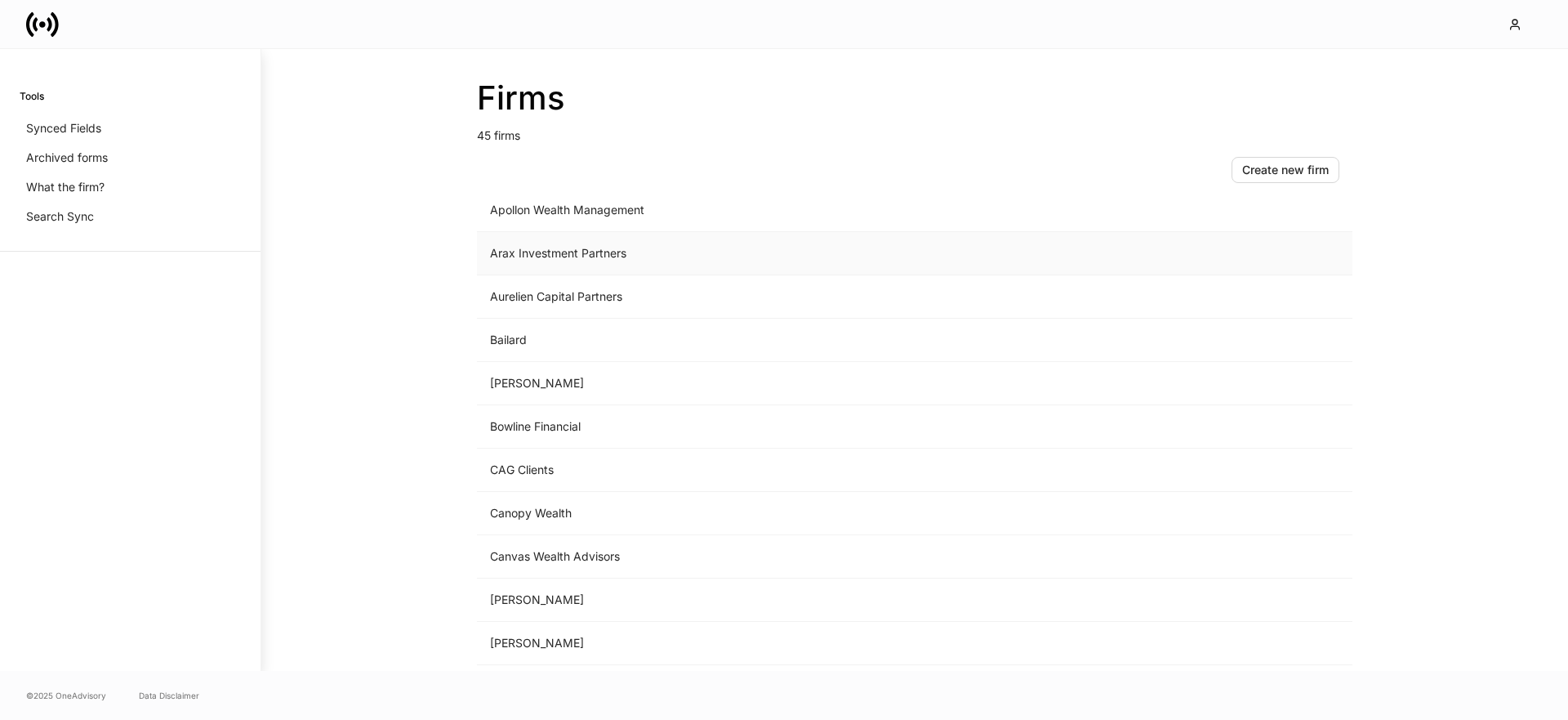
scroll to position [190, 0]
click at [528, 385] on td "CAG Clients" at bounding box center [779, 380] width 605 height 43
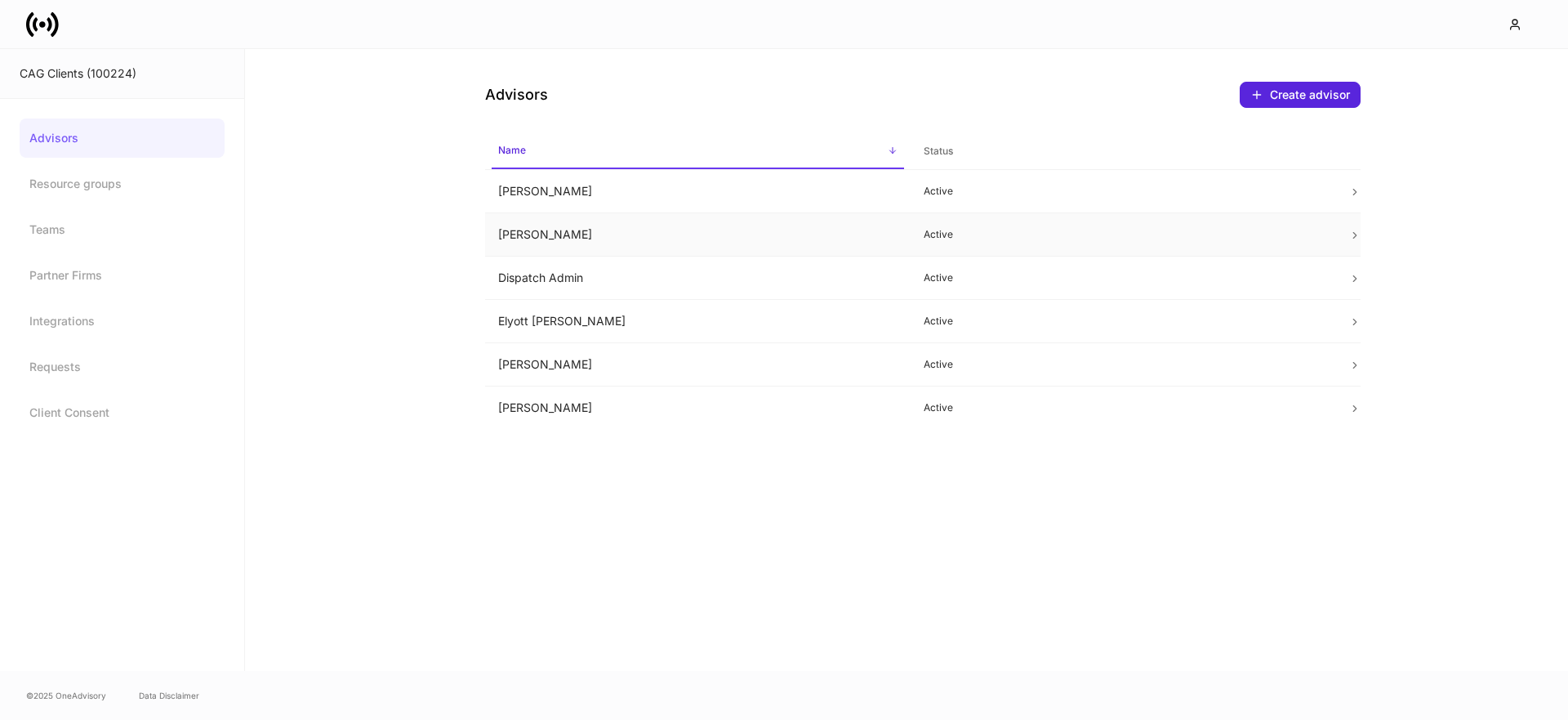
click at [558, 241] on td "Daniel Medina" at bounding box center [698, 235] width 425 height 43
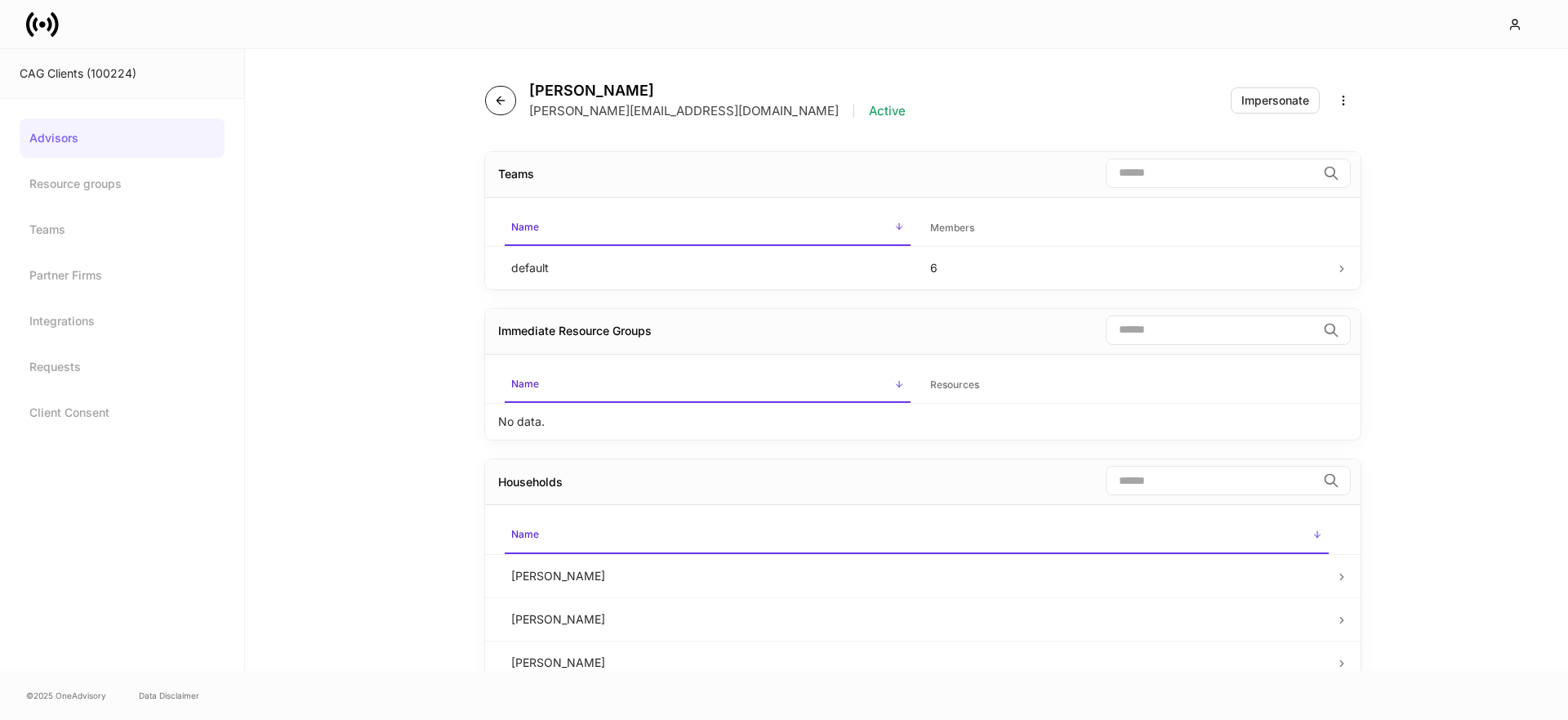
click at [503, 102] on icon "button" at bounding box center [500, 100] width 13 height 13
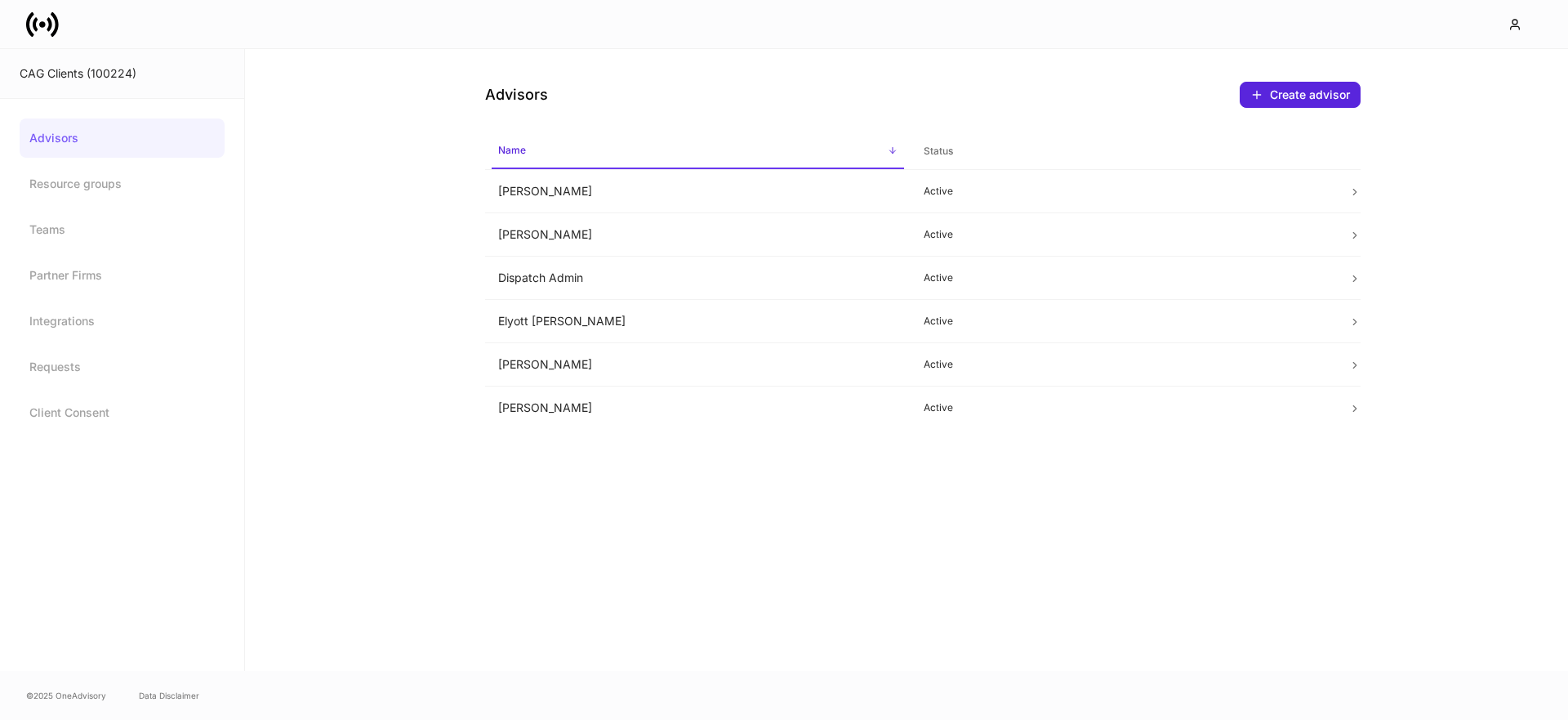
click at [42, 28] on icon at bounding box center [42, 25] width 33 height 33
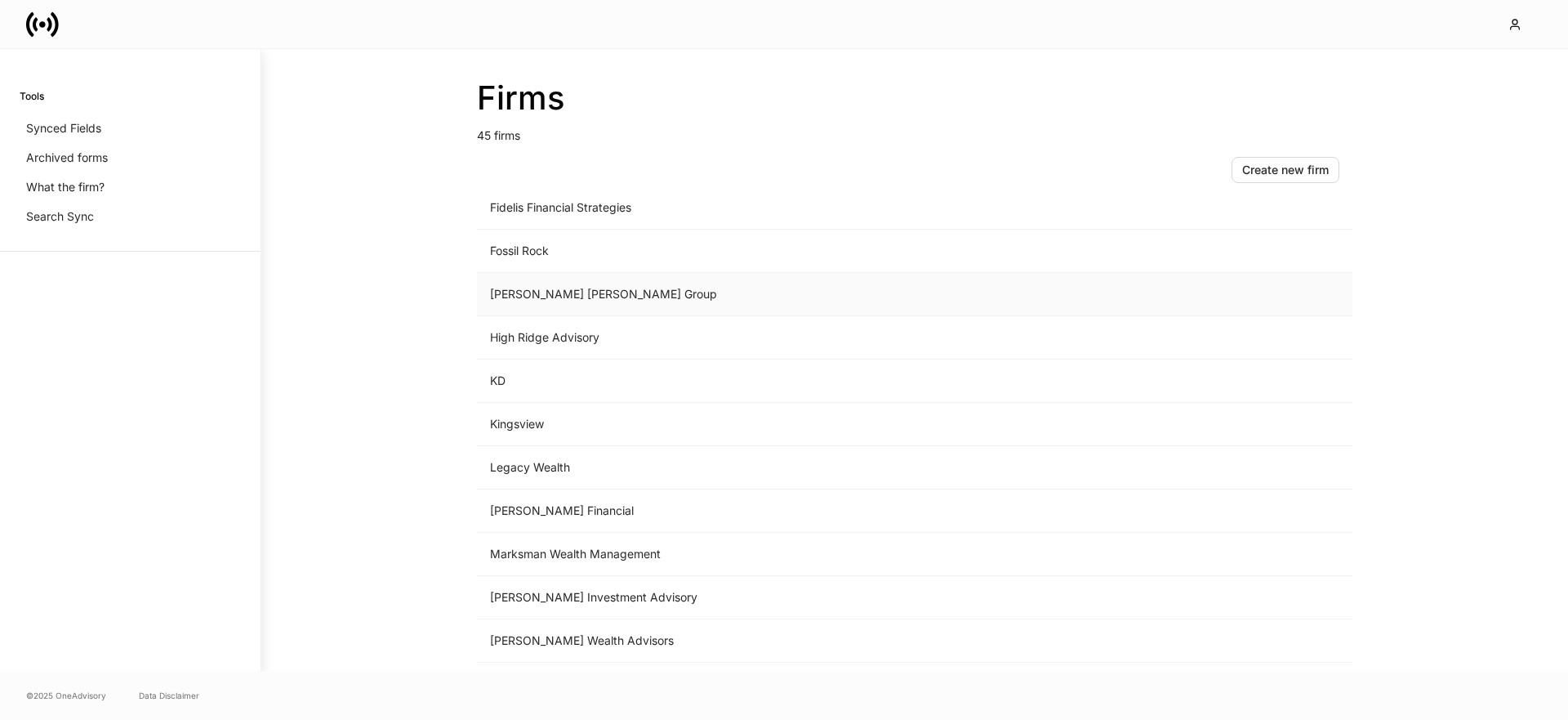
scroll to position [1182, 0]
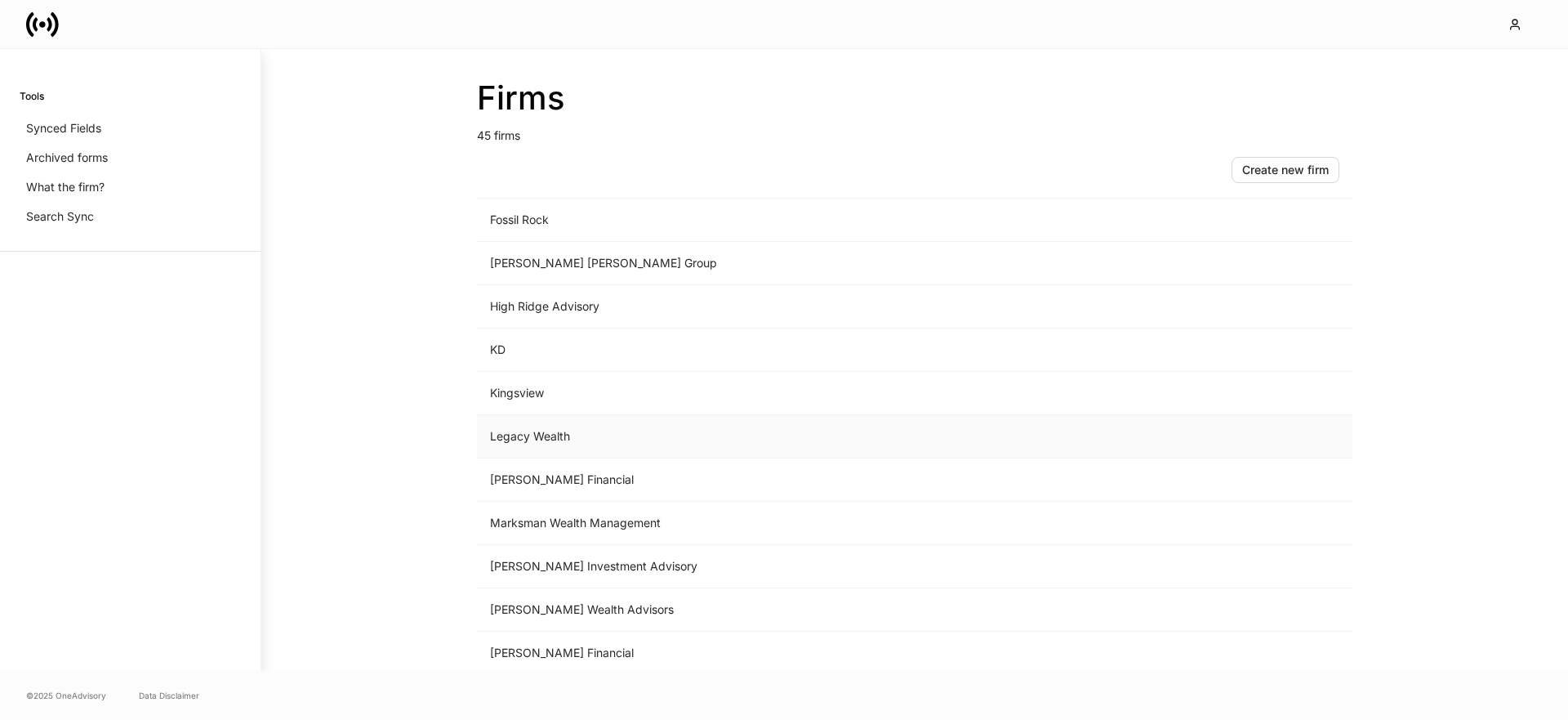
click at [589, 433] on td "Legacy Wealth" at bounding box center [779, 436] width 605 height 43
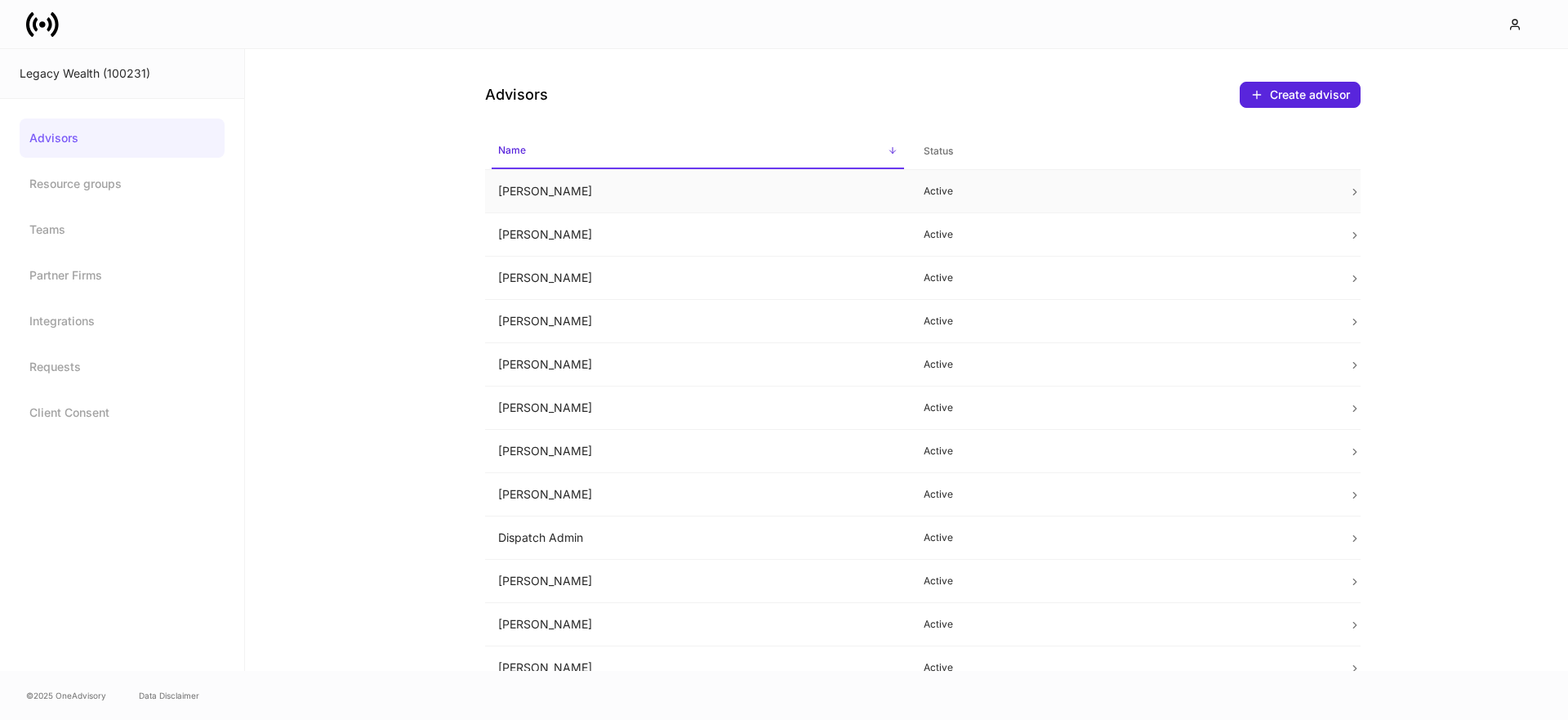
click at [501, 187] on td "Andrea Ross" at bounding box center [698, 192] width 425 height 43
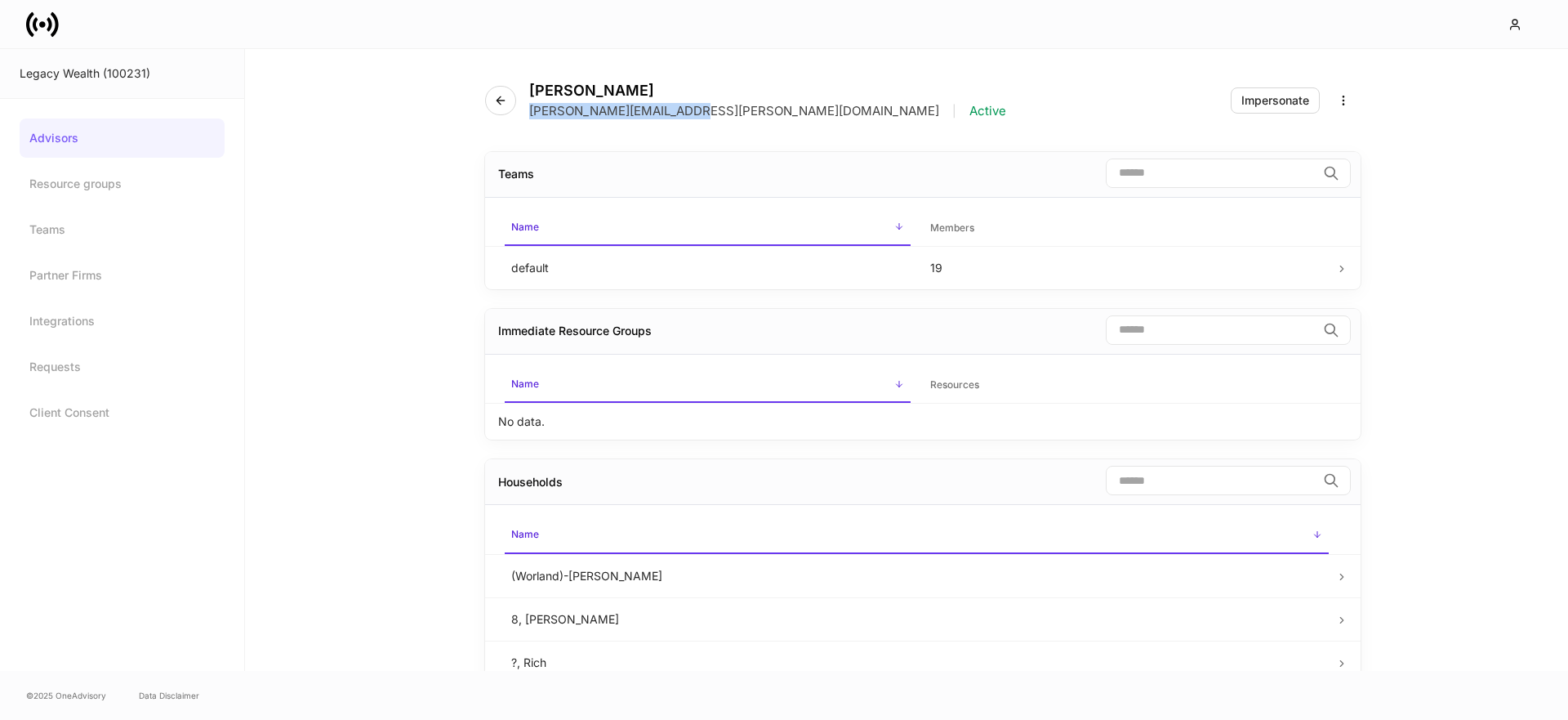
drag, startPoint x: 692, startPoint y: 111, endPoint x: 578, endPoint y: 124, distance: 114.7
click at [525, 111] on div "Andrea Ross andrea.ross@legacykc.com | Active" at bounding box center [753, 101] width 534 height 38
copy p "andrea.ross@legacykc.com"
click at [497, 99] on icon "button" at bounding box center [500, 100] width 13 height 13
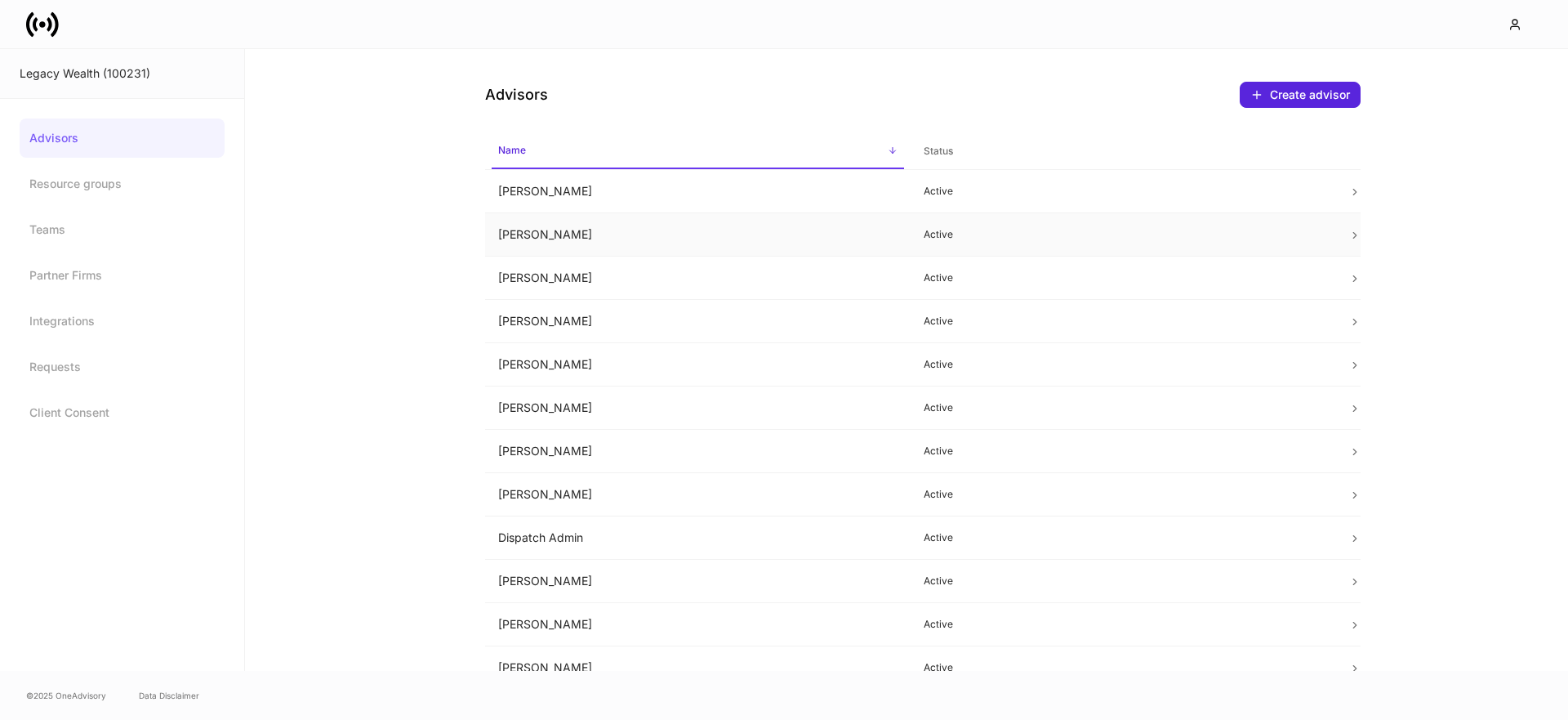
click at [607, 245] on td "Andrew Rogers" at bounding box center [698, 235] width 425 height 43
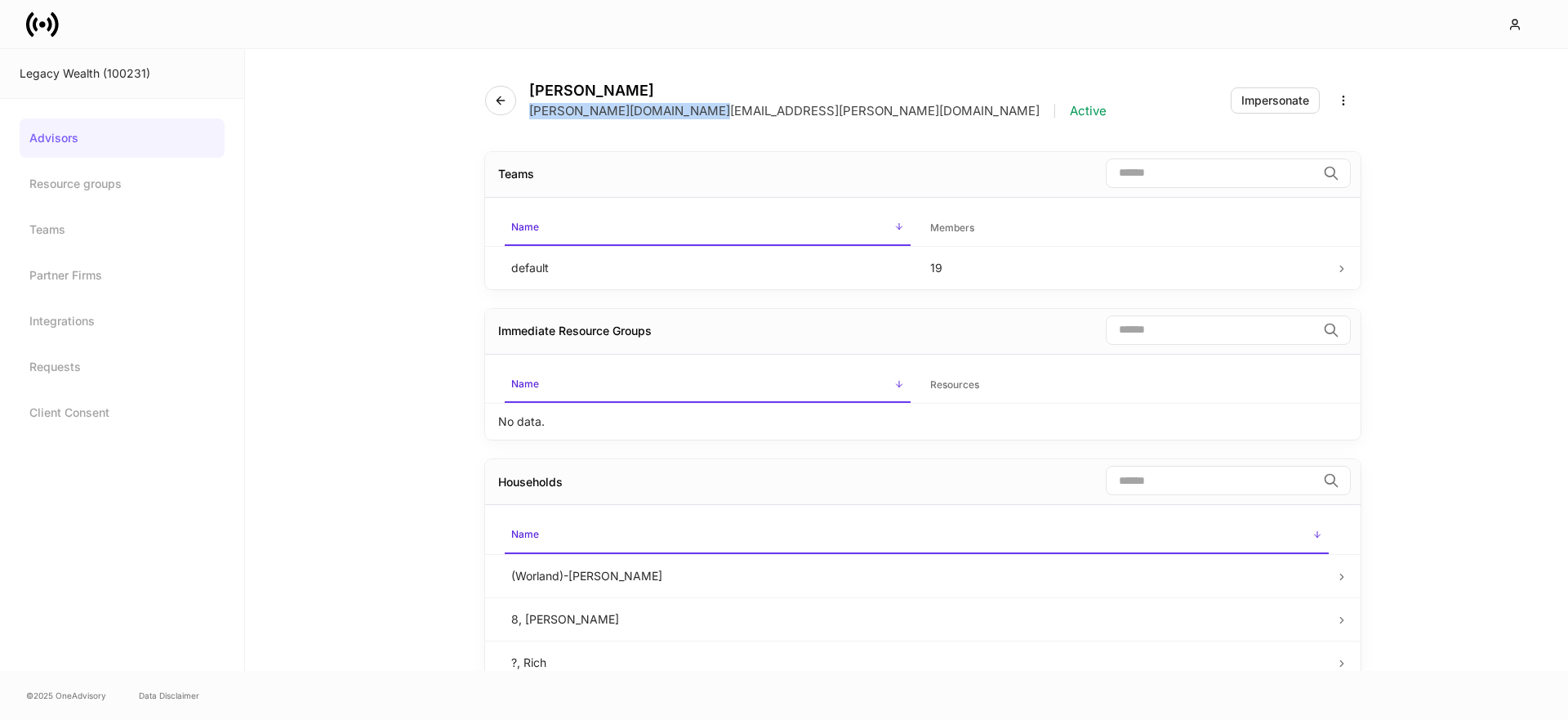
drag, startPoint x: 704, startPoint y: 113, endPoint x: 527, endPoint y: 115, distance: 177.0
click at [527, 115] on div "Andrew Rogers andrew.rogers@legacykc.com | Active" at bounding box center [802, 101] width 635 height 38
copy p "andrew.rogers@legacykc.com"
click at [501, 103] on icon "button" at bounding box center [500, 100] width 13 height 13
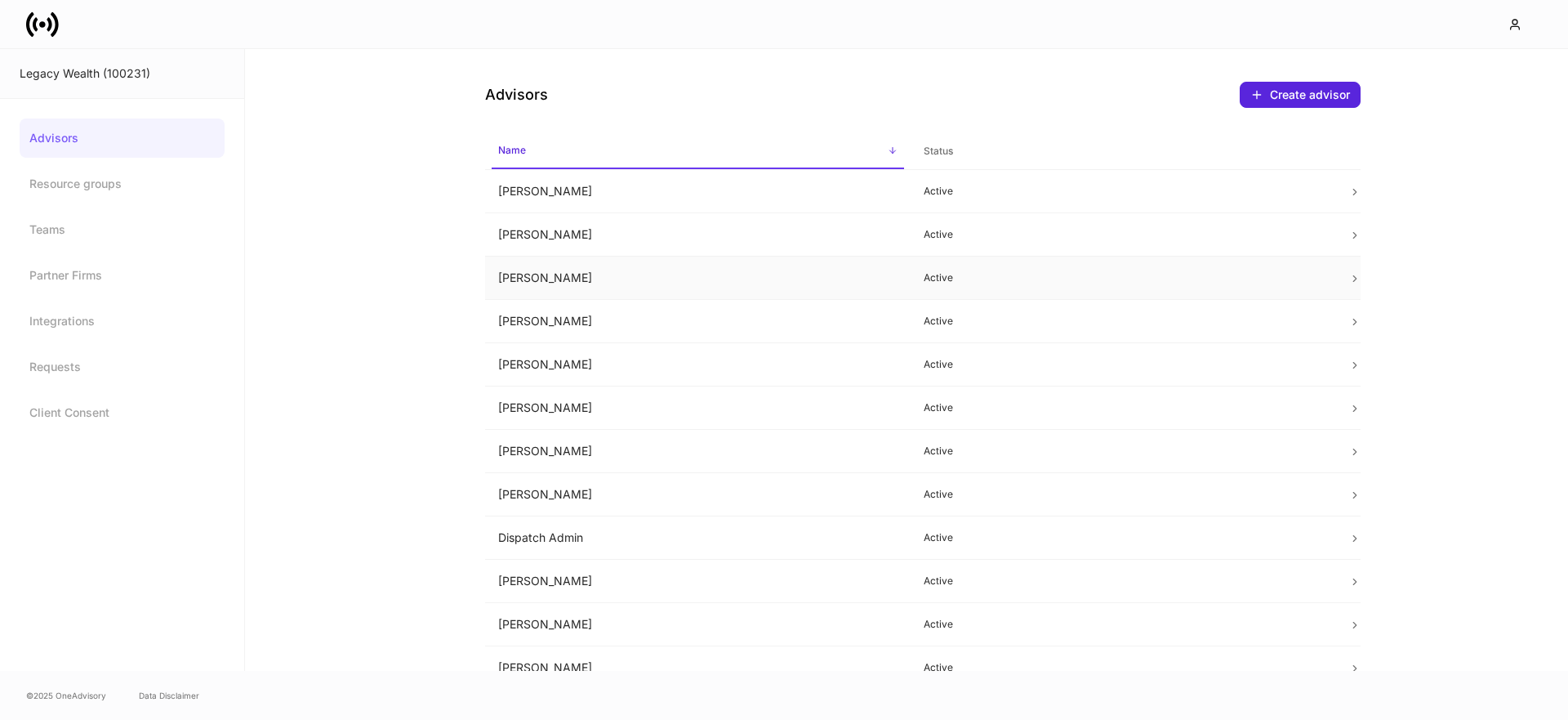
click at [558, 281] on td "Bethany Boschert" at bounding box center [698, 278] width 425 height 43
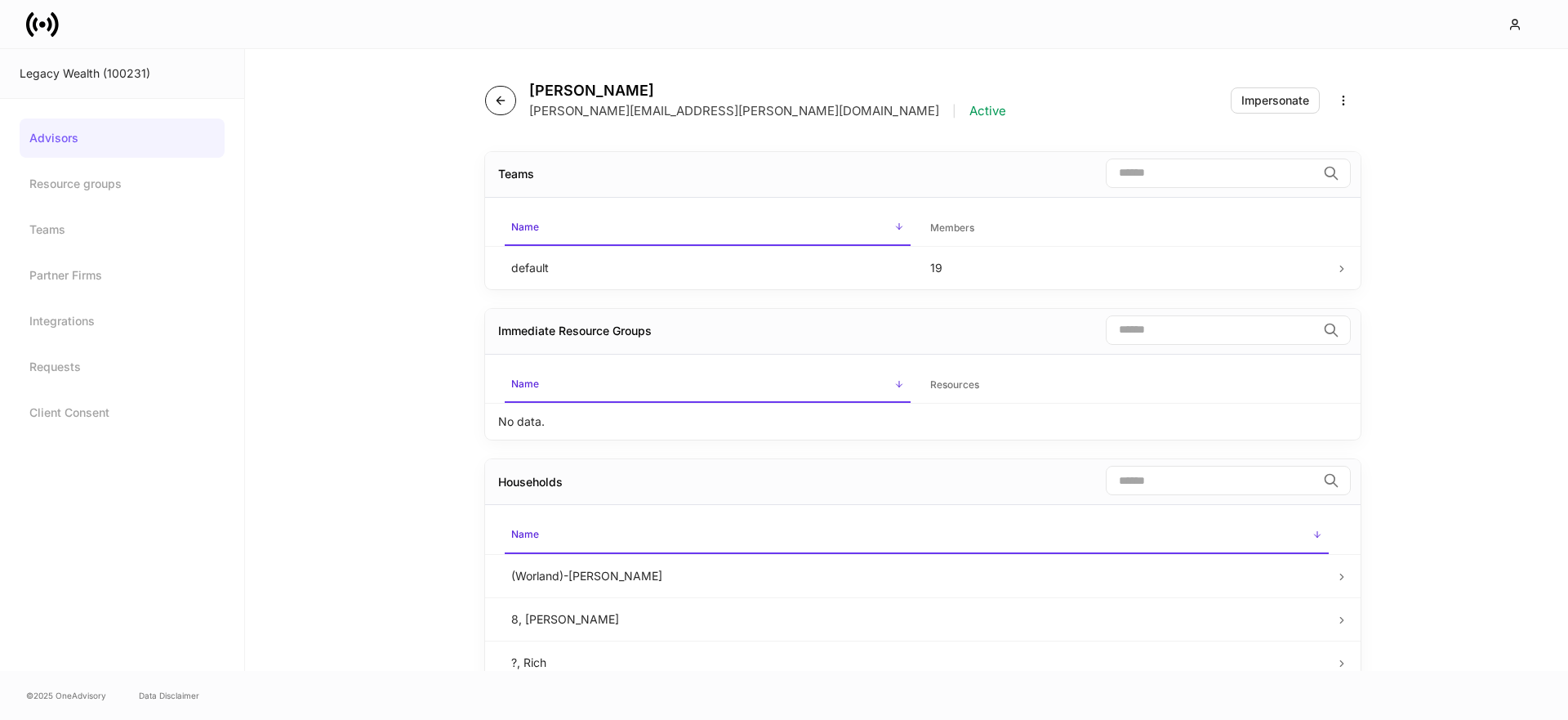
click at [509, 100] on button "button" at bounding box center [501, 101] width 31 height 29
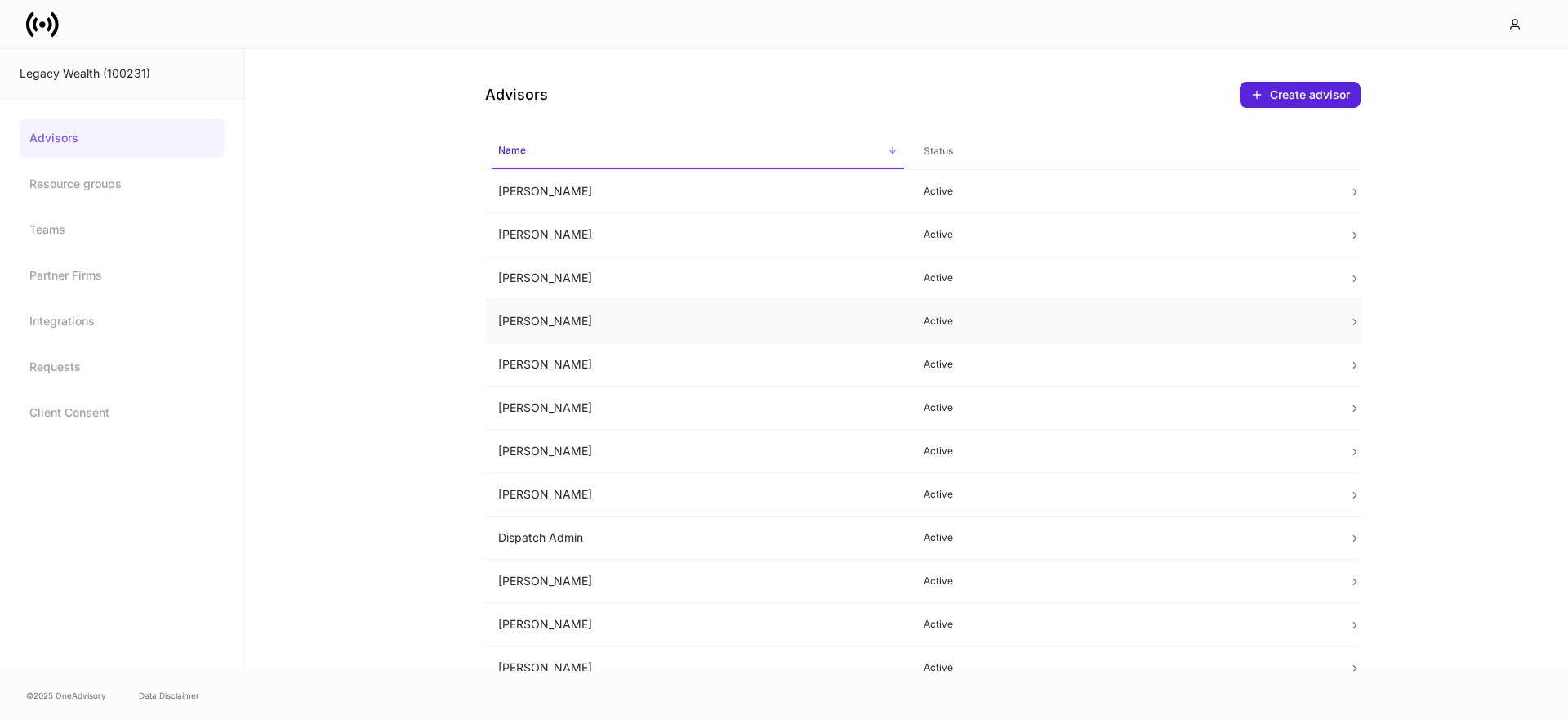
click at [539, 318] on td "Bobby Oppenheim" at bounding box center [698, 321] width 425 height 43
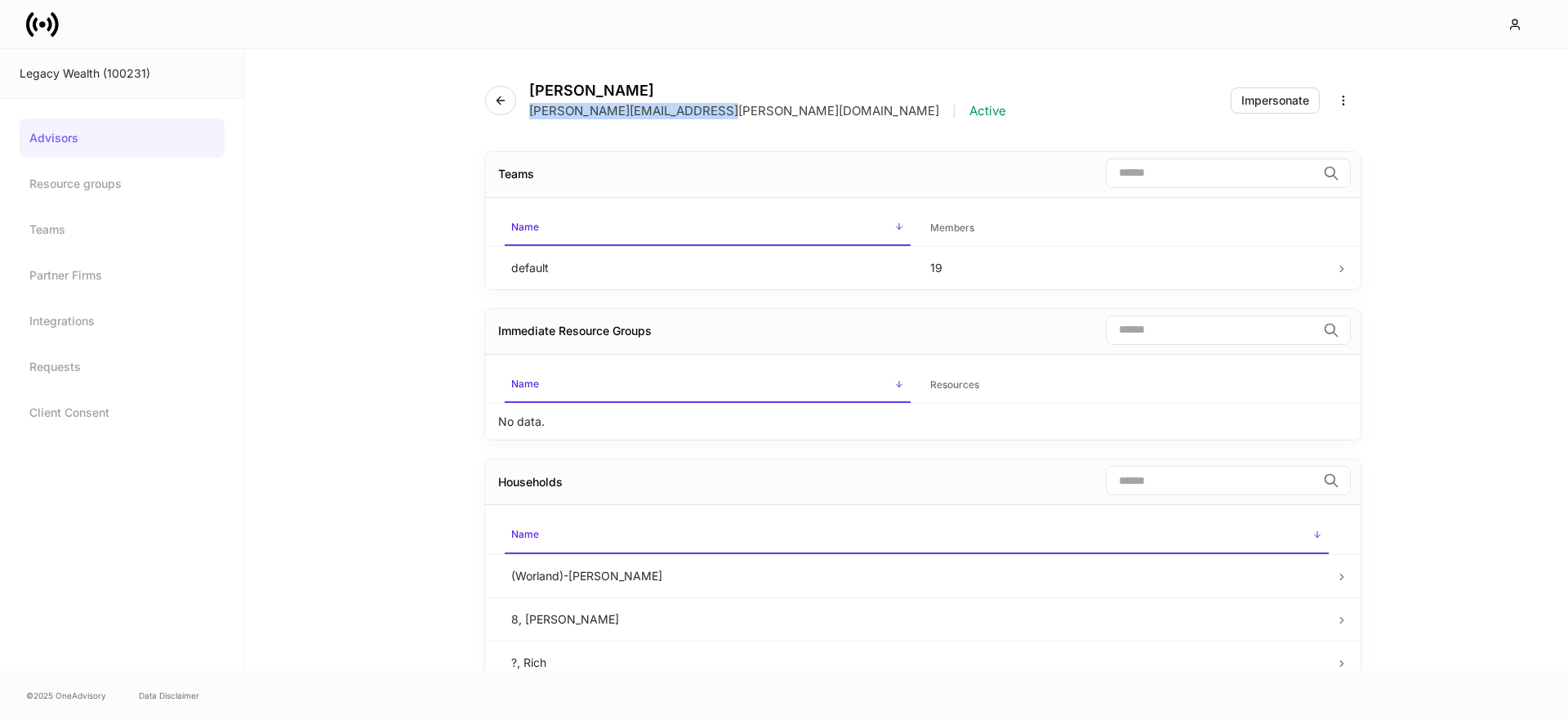
drag, startPoint x: 689, startPoint y: 112, endPoint x: 570, endPoint y: 120, distance: 119.3
click at [532, 111] on div "Bobby.oppenheim@legacykc.com | Active" at bounding box center [767, 111] width 477 height 16
copy p "Bobby.oppenheim@legacykc.com"
click at [494, 101] on icon "button" at bounding box center [500, 100] width 13 height 13
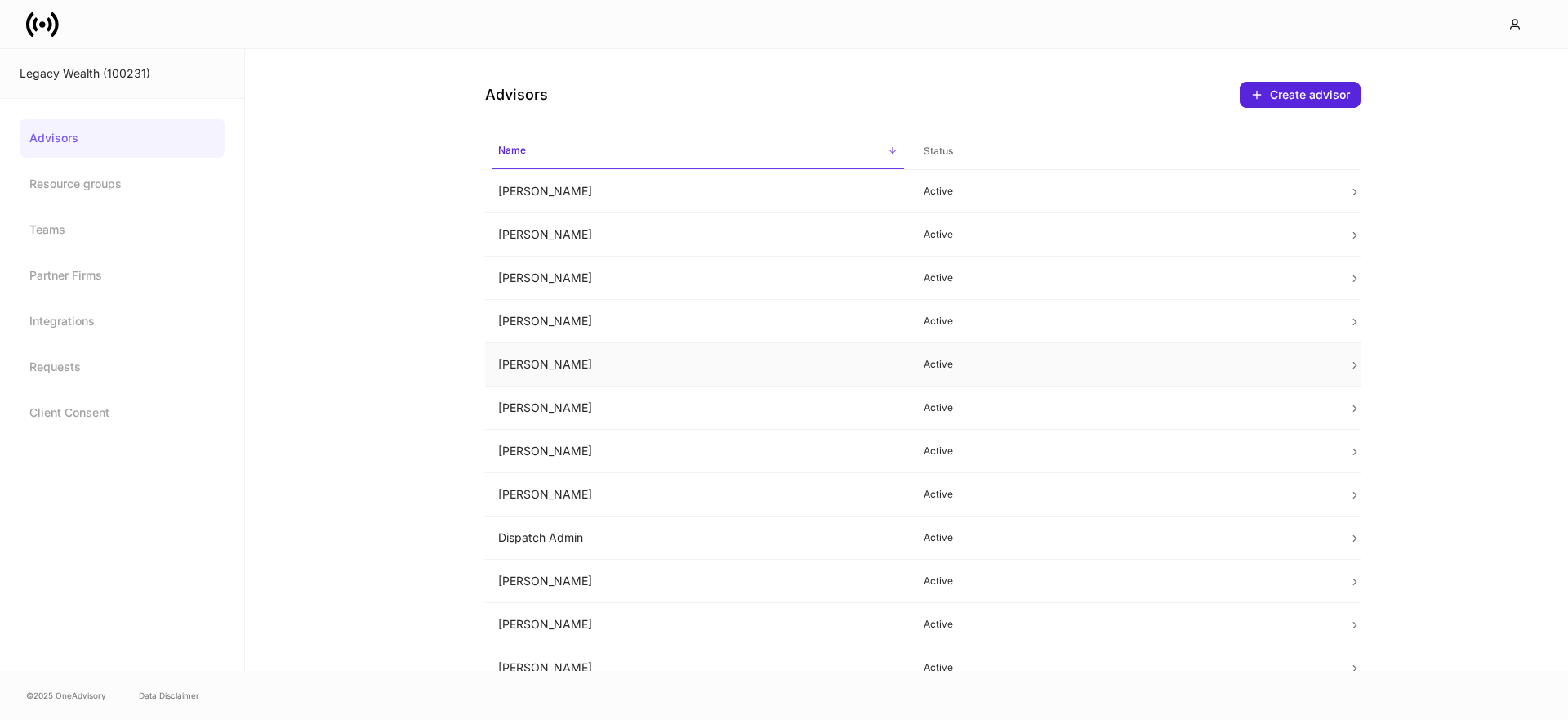
click at [585, 351] on td "Brooklyn Maldonado" at bounding box center [698, 364] width 425 height 43
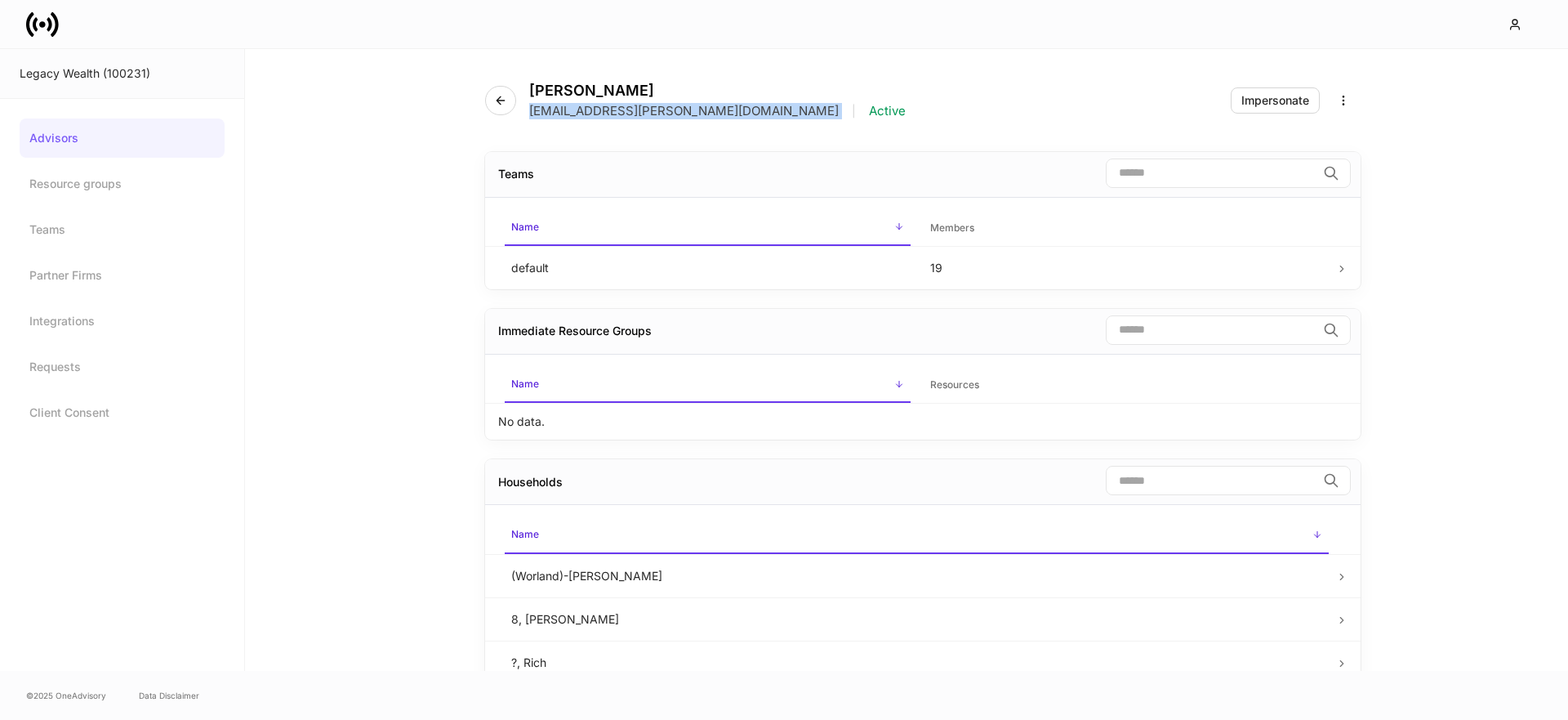
drag, startPoint x: 717, startPoint y: 113, endPoint x: 531, endPoint y: 110, distance: 186.0
click at [530, 110] on div "brooklyn.maldonado@legacykc.com | Active" at bounding box center [717, 111] width 376 height 16
copy p "brooklyn.maldonado@legacykc.com"
click at [514, 106] on button "button" at bounding box center [501, 101] width 31 height 29
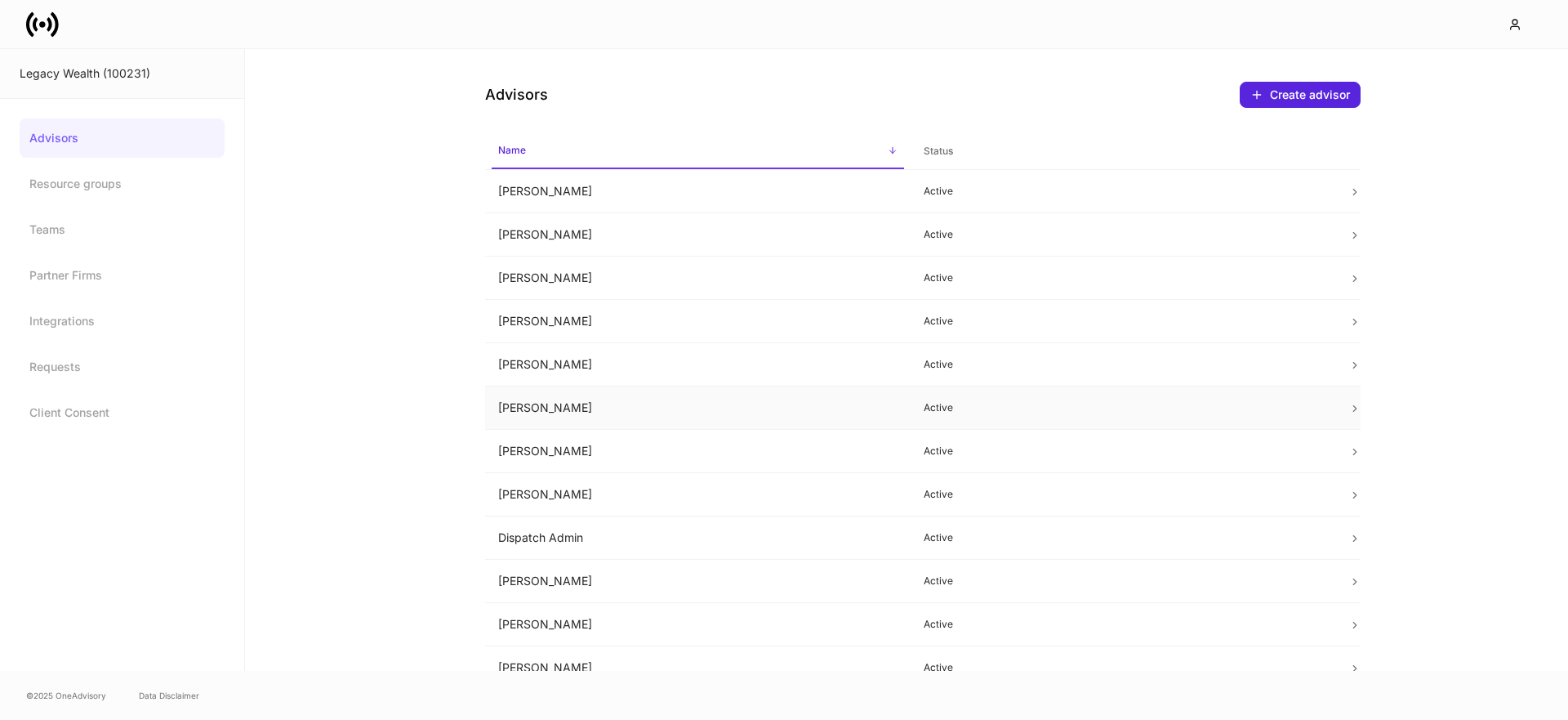
click at [572, 396] on td "Bryce Coy" at bounding box center [698, 408] width 425 height 43
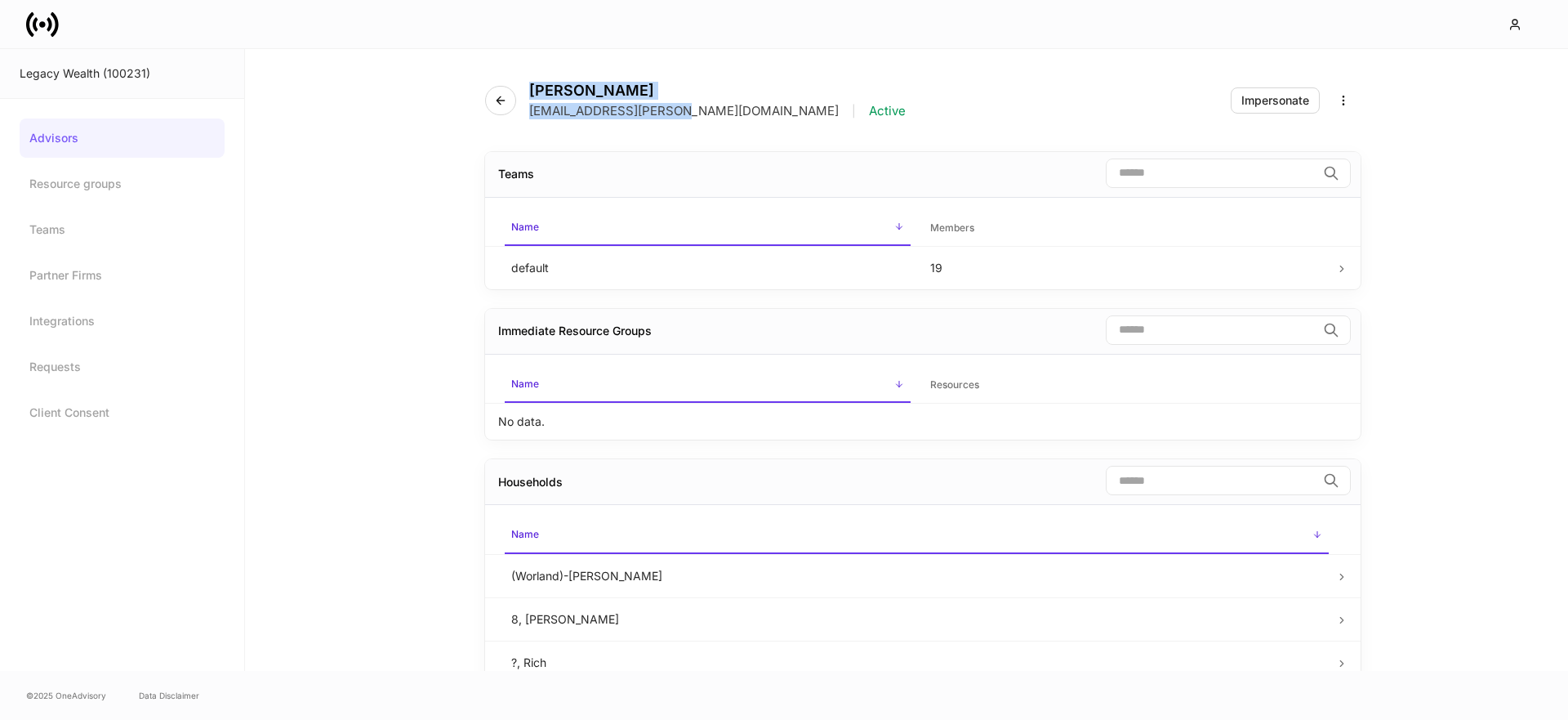
drag, startPoint x: 636, startPoint y: 109, endPoint x: 512, endPoint y: 110, distance: 124.0
click at [512, 110] on div "Bryce Coy bryce.coy@legacykc.com | Active" at bounding box center [702, 101] width 434 height 38
click at [551, 113] on p "bryce.coy@legacykc.com" at bounding box center [684, 111] width 309 height 16
drag, startPoint x: 530, startPoint y: 113, endPoint x: 692, endPoint y: 118, distance: 162.1
click at [676, 109] on p "bryce.coy@legacykc.com" at bounding box center [684, 111] width 309 height 16
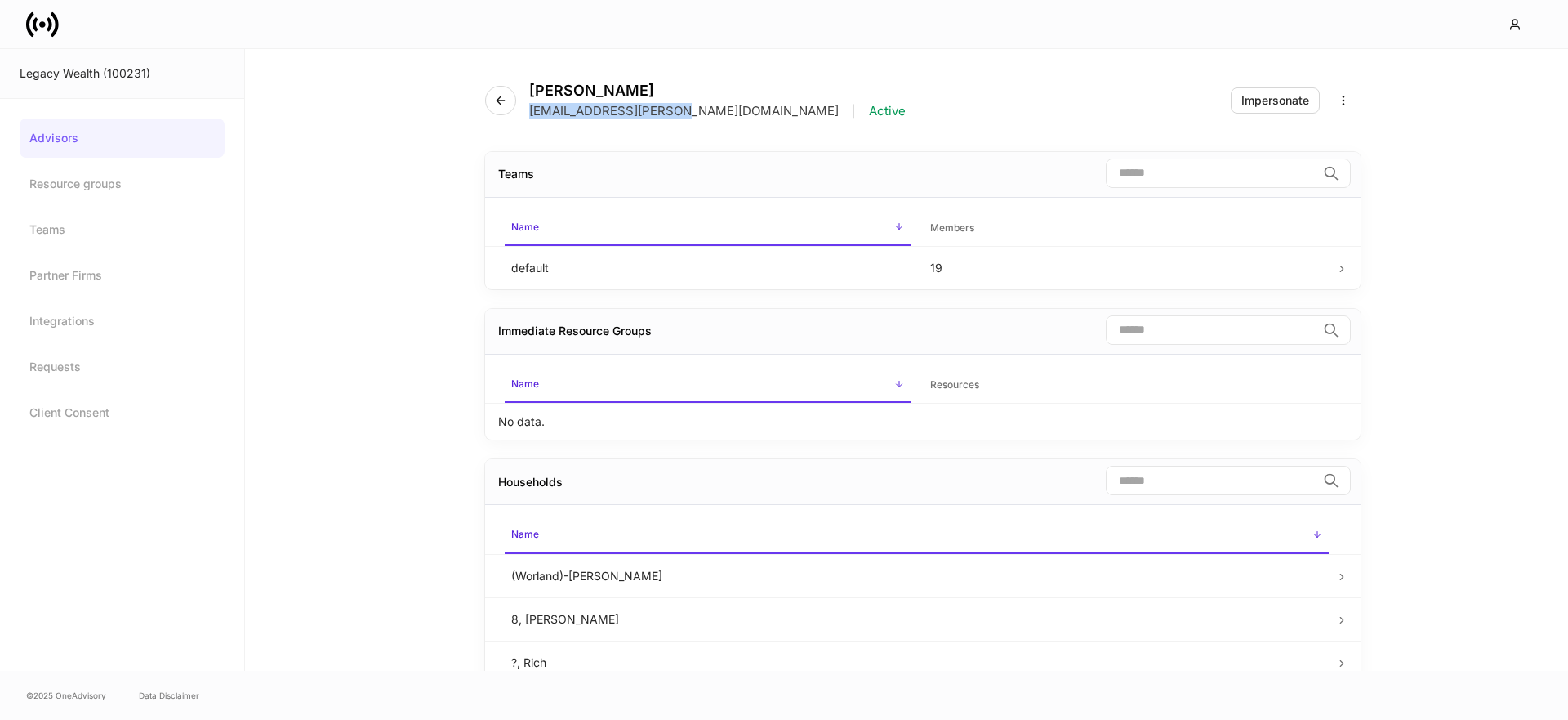
copy p "bryce.coy@legacykc.com"
click at [497, 101] on icon "button" at bounding box center [500, 100] width 8 height 8
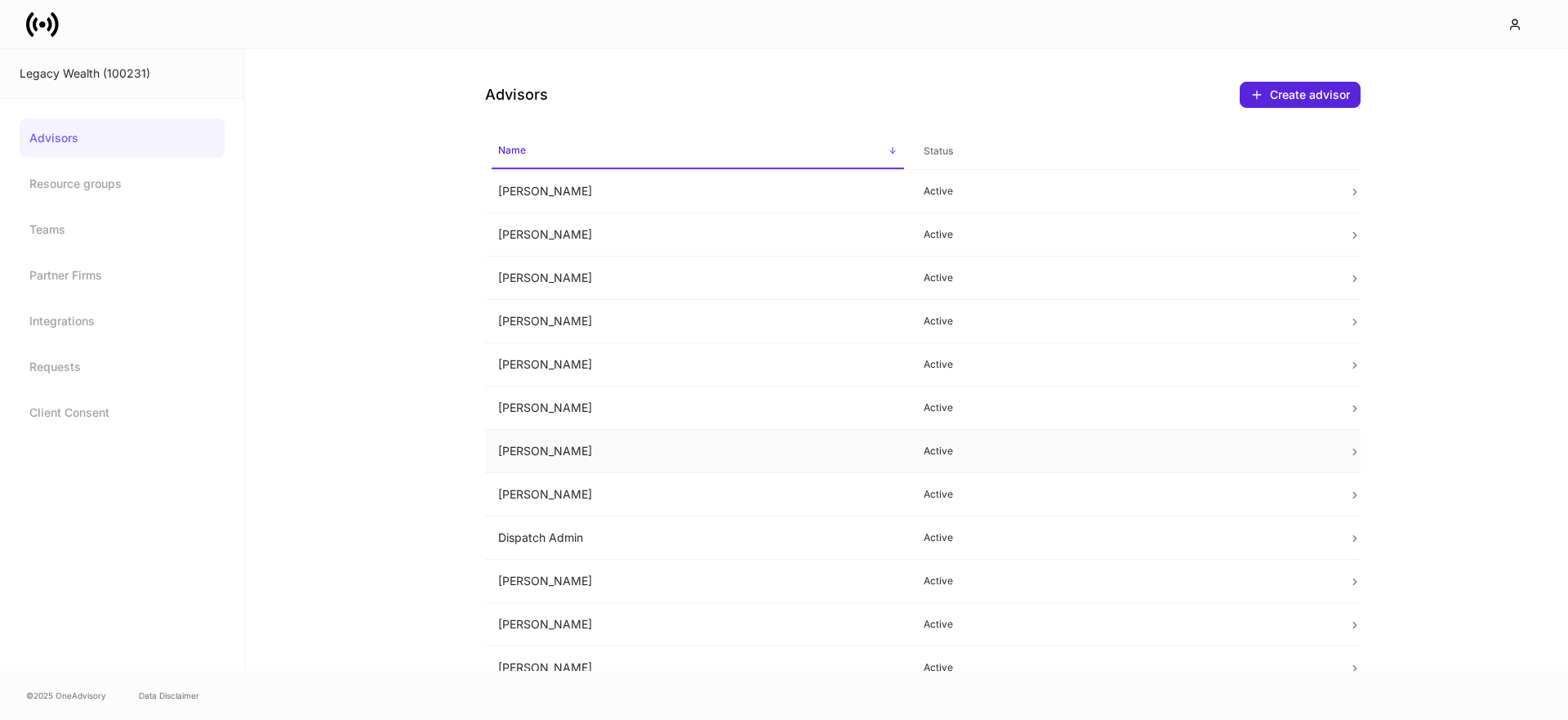
click at [540, 447] on td "Chris Proctor" at bounding box center [698, 451] width 425 height 43
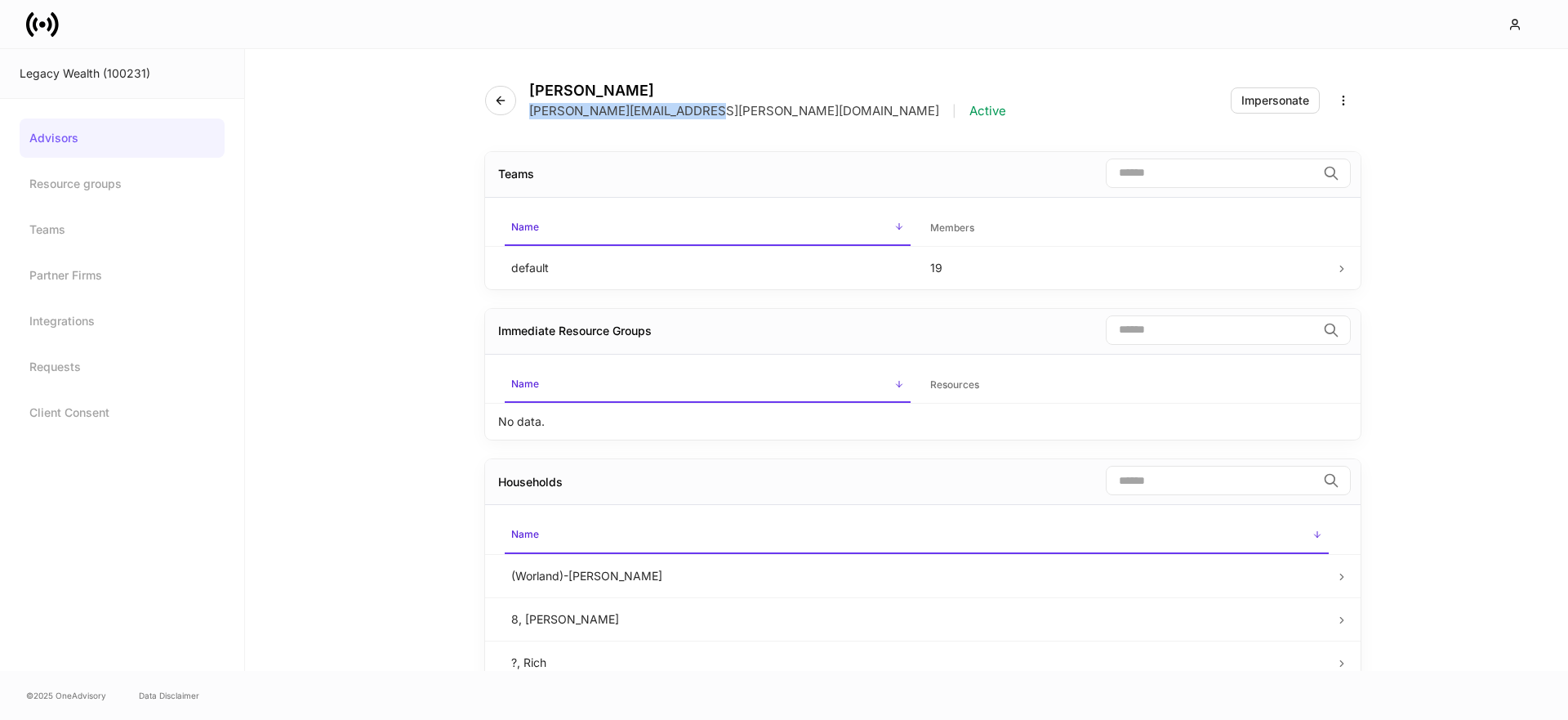
drag, startPoint x: 696, startPoint y: 112, endPoint x: 853, endPoint y: 191, distance: 175.8
click at [528, 111] on div "Chris Proctor chris.proctor@legacykc.com | Active" at bounding box center [753, 101] width 534 height 38
copy p "chris.proctor@legacykc.com"
click at [499, 96] on icon "button" at bounding box center [500, 100] width 13 height 13
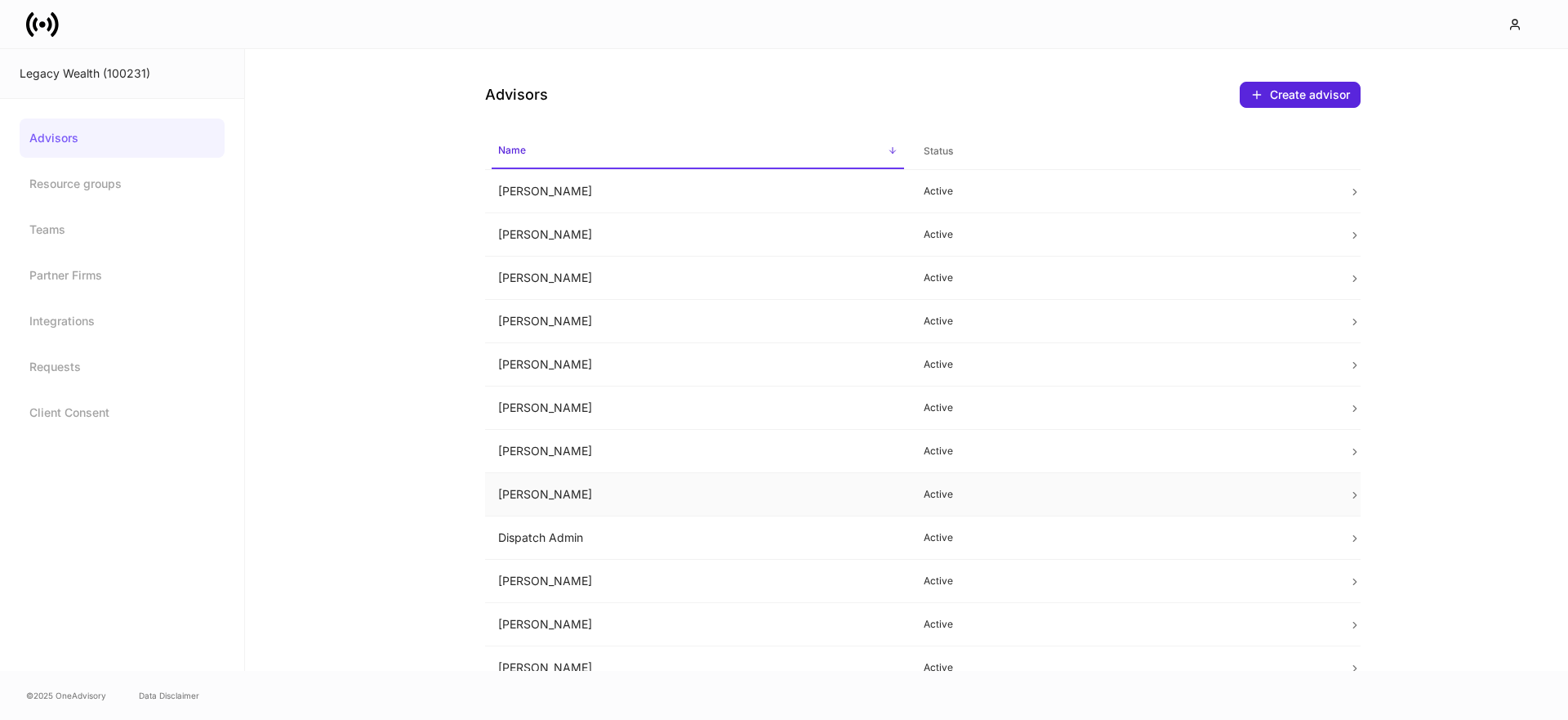
click at [565, 491] on td "David Dwyer" at bounding box center [698, 494] width 425 height 43
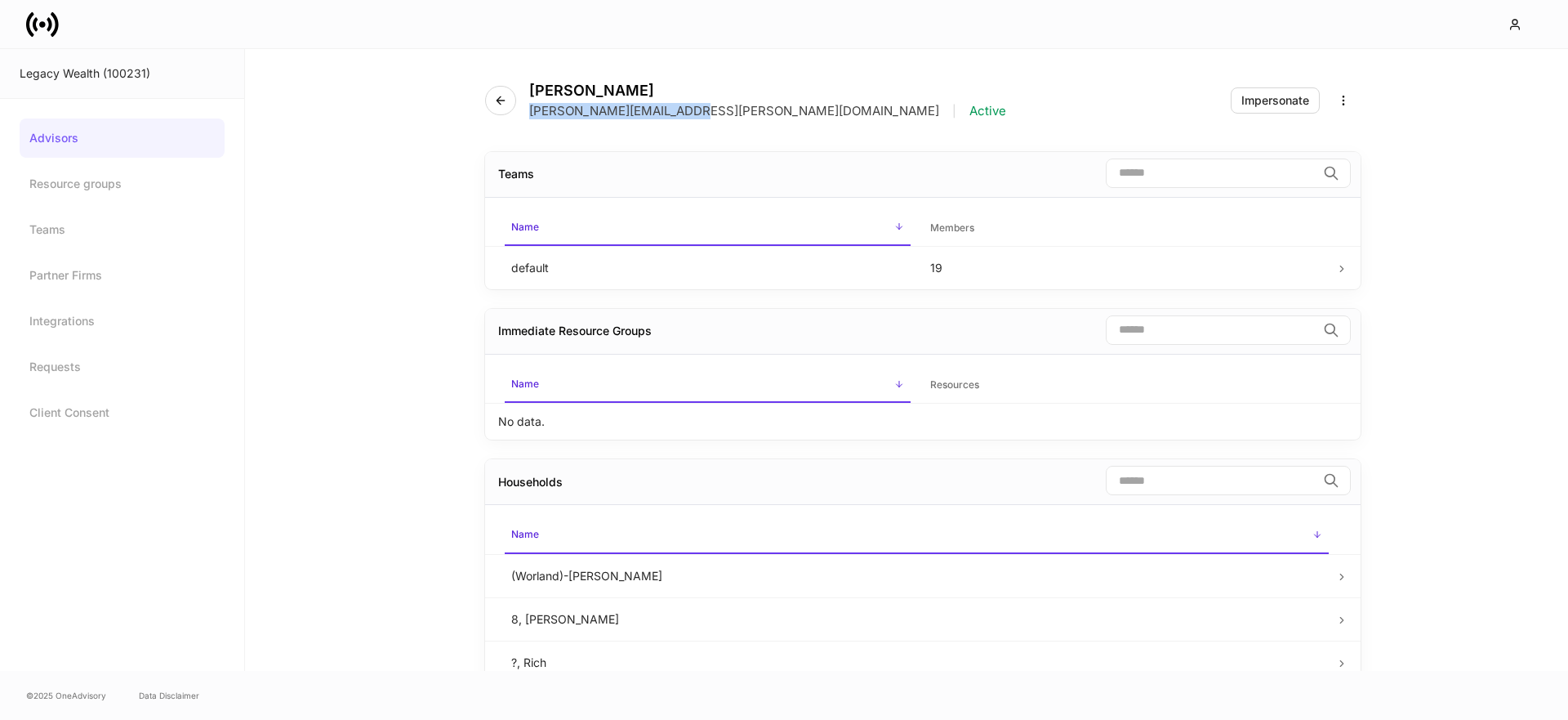
drag, startPoint x: 681, startPoint y: 111, endPoint x: 589, endPoint y: 125, distance: 93.1
click at [532, 113] on div "david.dwyer@legacykc.com | Active" at bounding box center [767, 111] width 477 height 16
copy p "david.dwyer@legacykc.com"
click at [498, 107] on icon "button" at bounding box center [500, 100] width 13 height 13
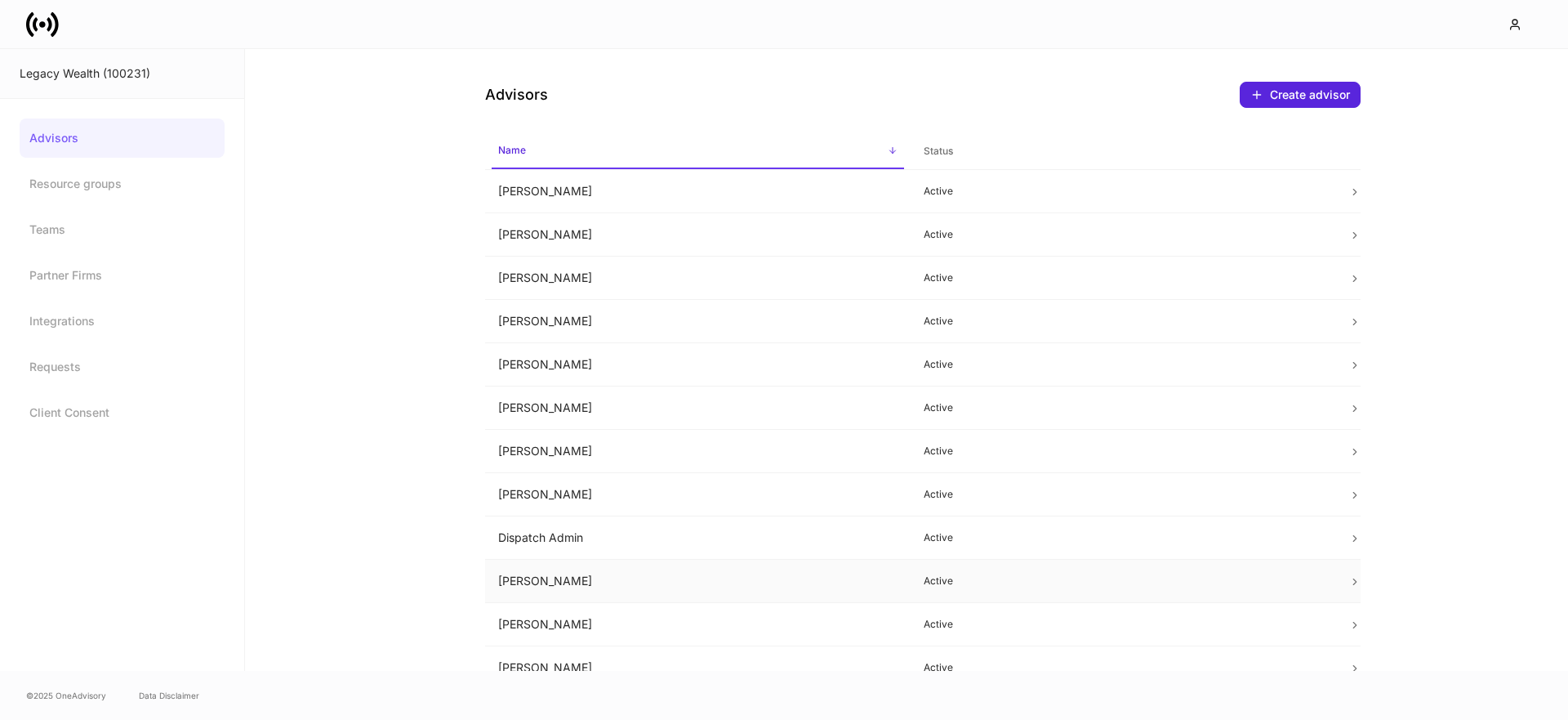
click at [552, 580] on td "Ellea Ediger" at bounding box center [698, 581] width 425 height 43
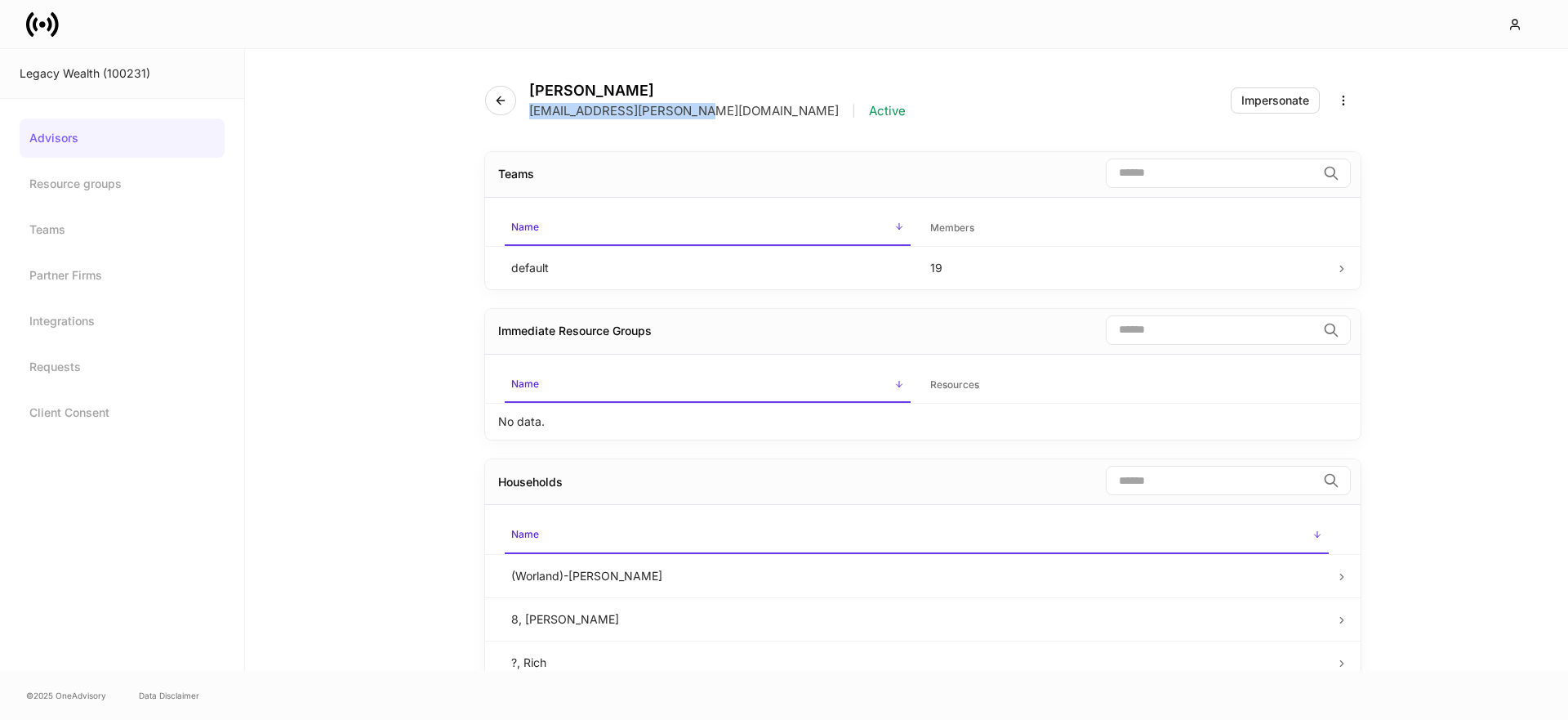
drag, startPoint x: 690, startPoint y: 107, endPoint x: 802, endPoint y: 158, distance: 123.1
click at [526, 113] on div "Ellea Ediger ellea.ediger@legacykc.com | Active" at bounding box center [702, 101] width 434 height 38
copy p "ellea.ediger@legacykc.com"
click at [503, 100] on icon "button" at bounding box center [500, 100] width 8 height 8
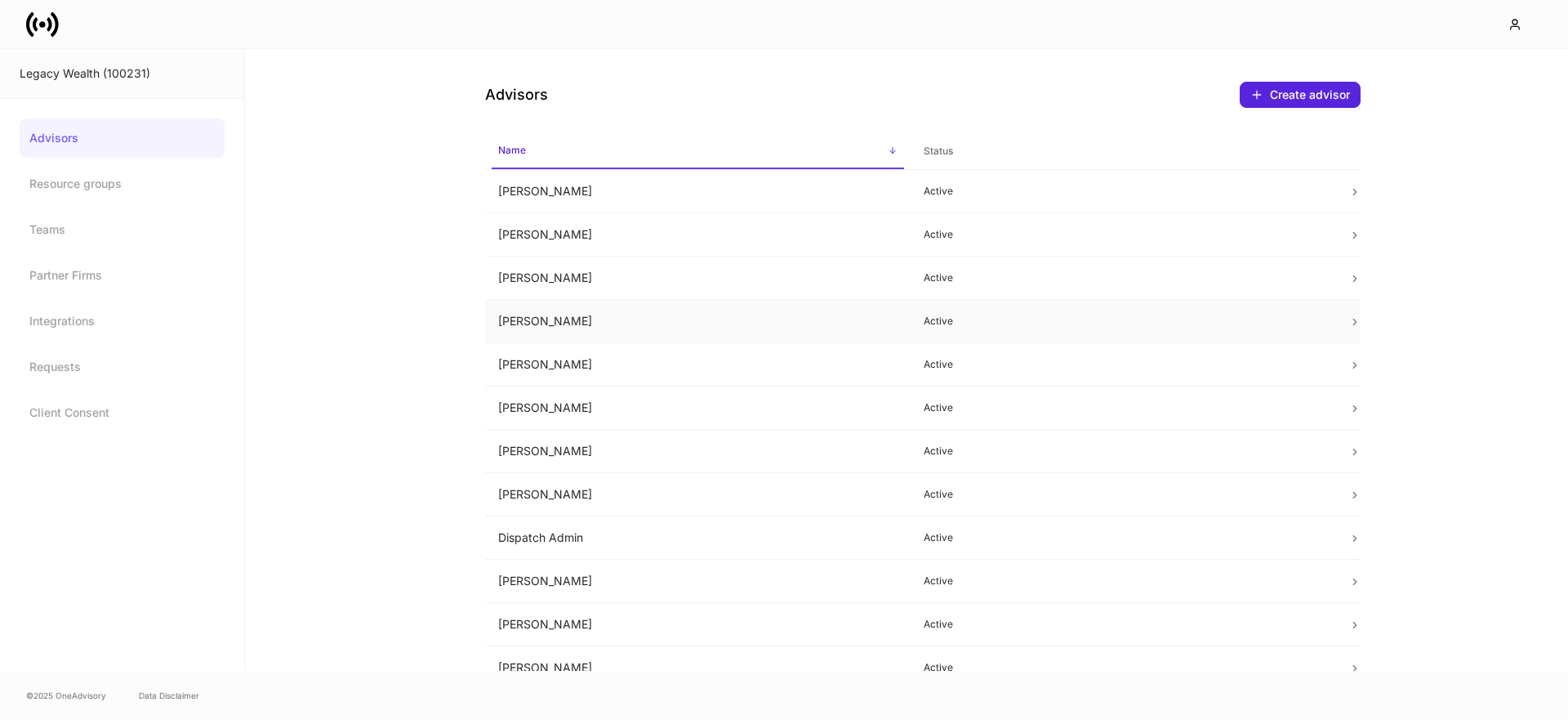
scroll to position [321, 0]
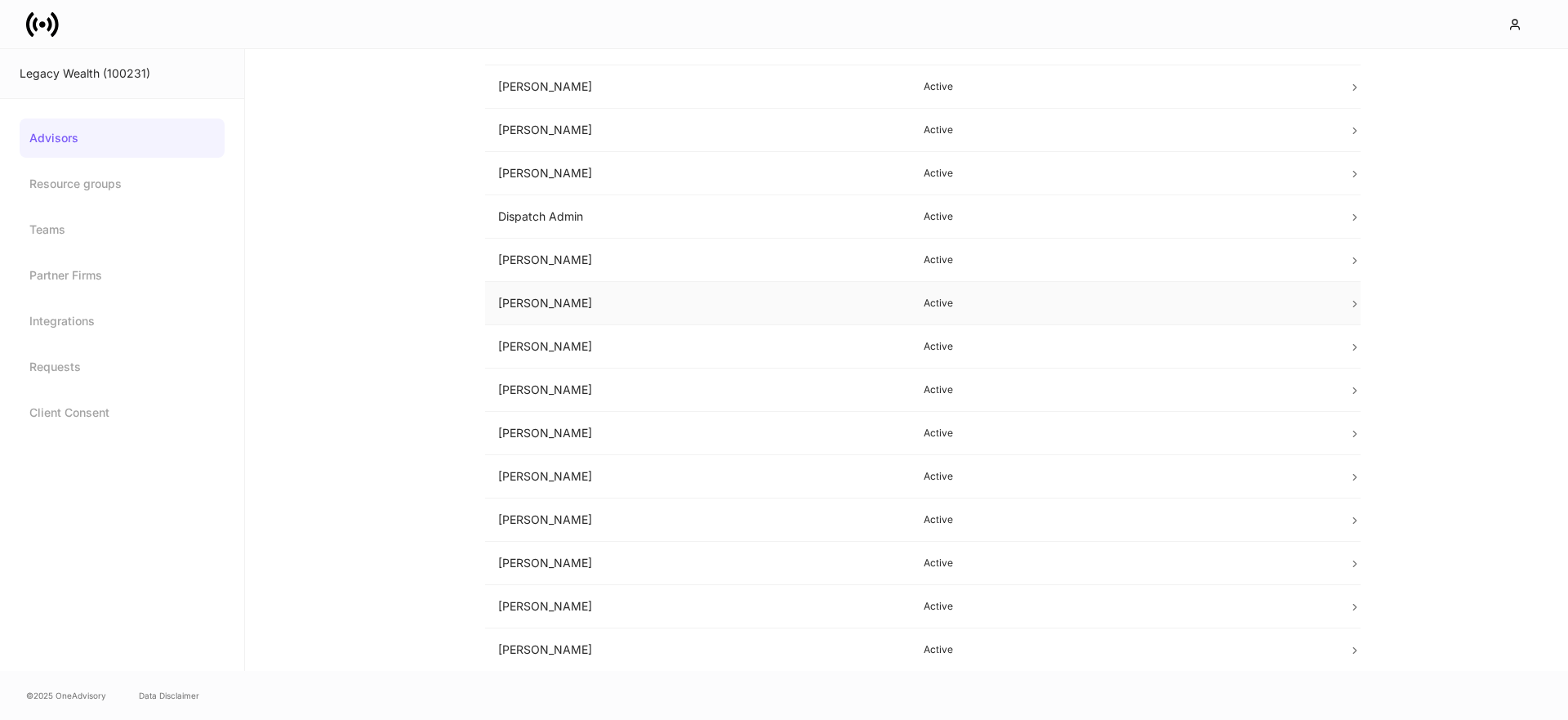
click at [575, 293] on td "Emma Milan" at bounding box center [698, 303] width 425 height 43
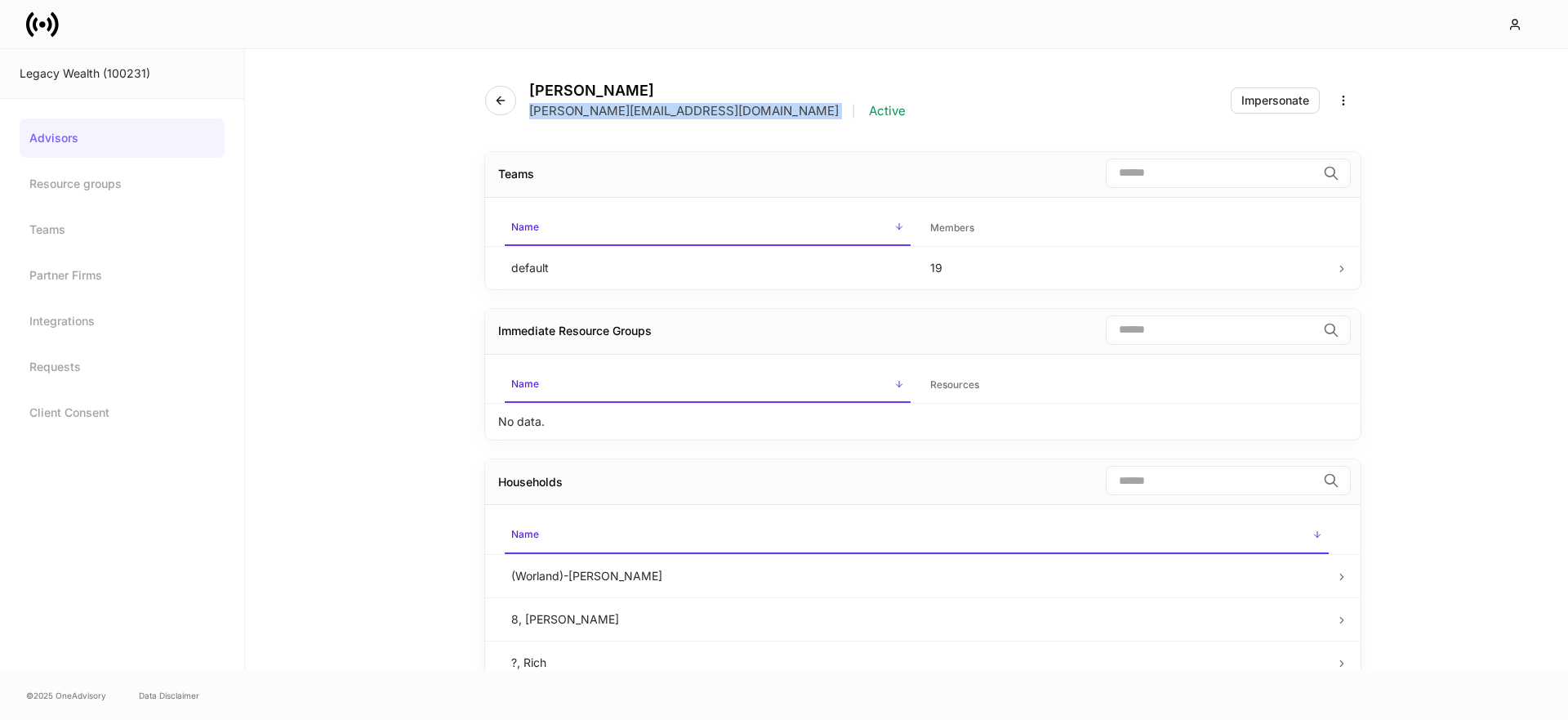
drag, startPoint x: 694, startPoint y: 114, endPoint x: 528, endPoint y: 115, distance: 166.0
click at [524, 113] on div "Emma Milan emma.milan@legacykc.com | Active" at bounding box center [702, 101] width 434 height 38
copy p "emma.milan@legacykc.com"
click at [501, 97] on icon "button" at bounding box center [500, 100] width 13 height 13
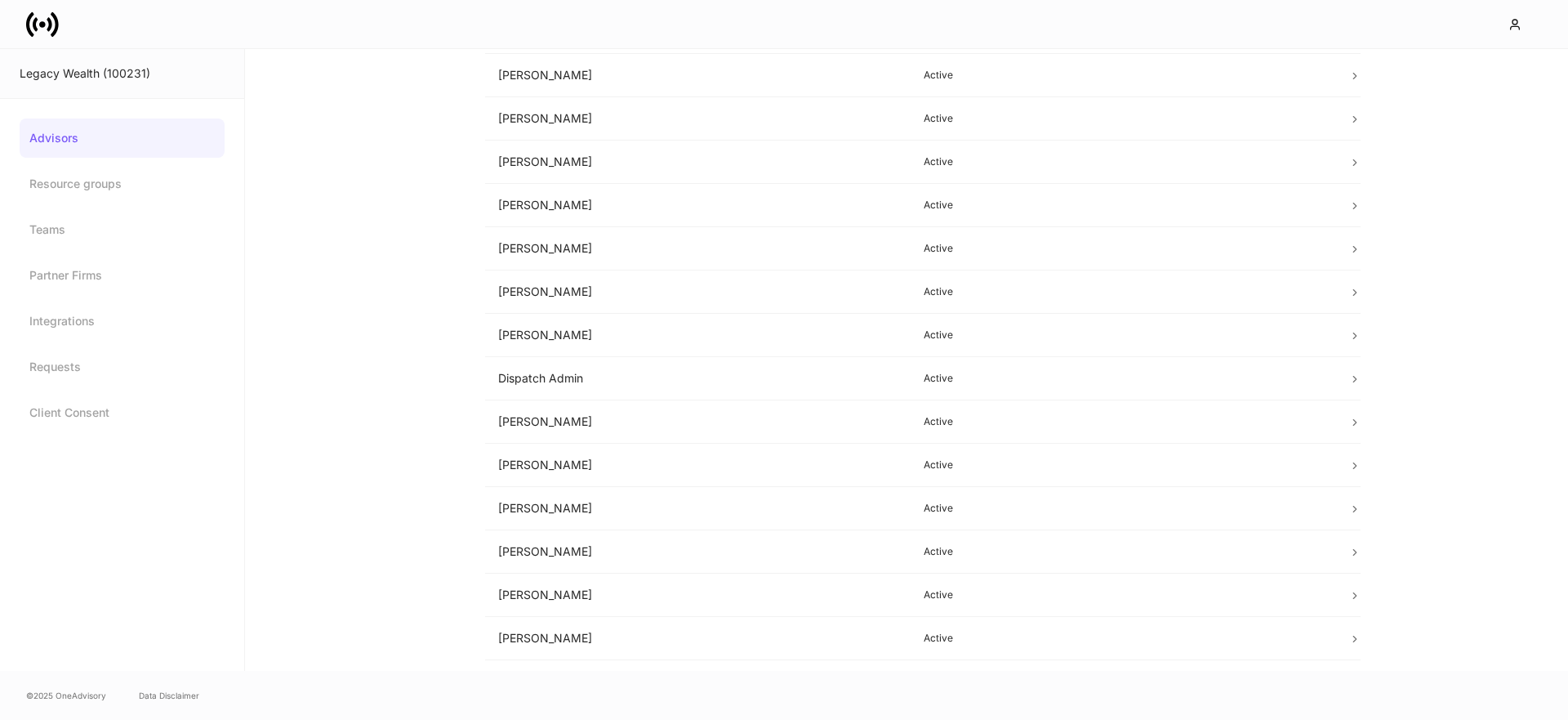
scroll to position [174, 0]
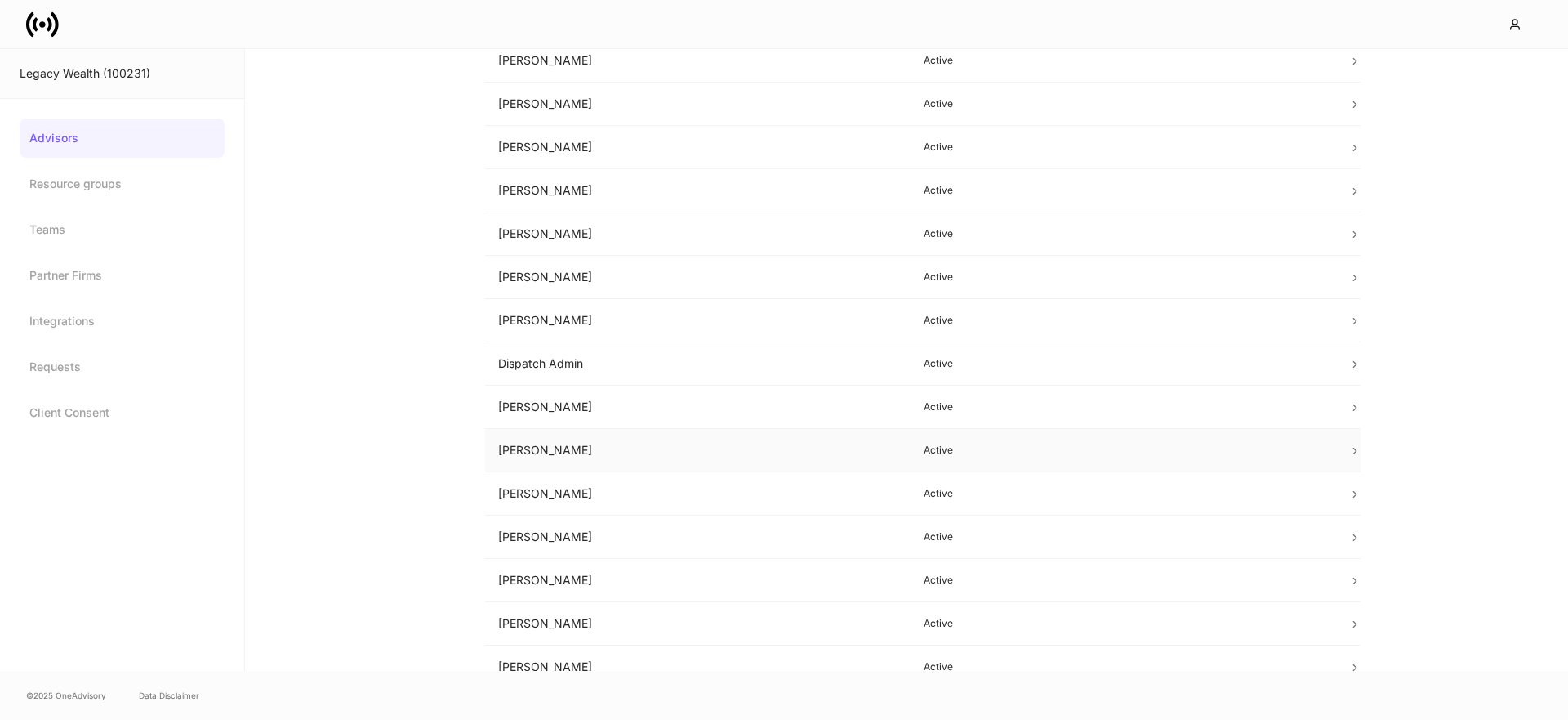
click at [606, 452] on td "Emma Milan" at bounding box center [698, 450] width 425 height 43
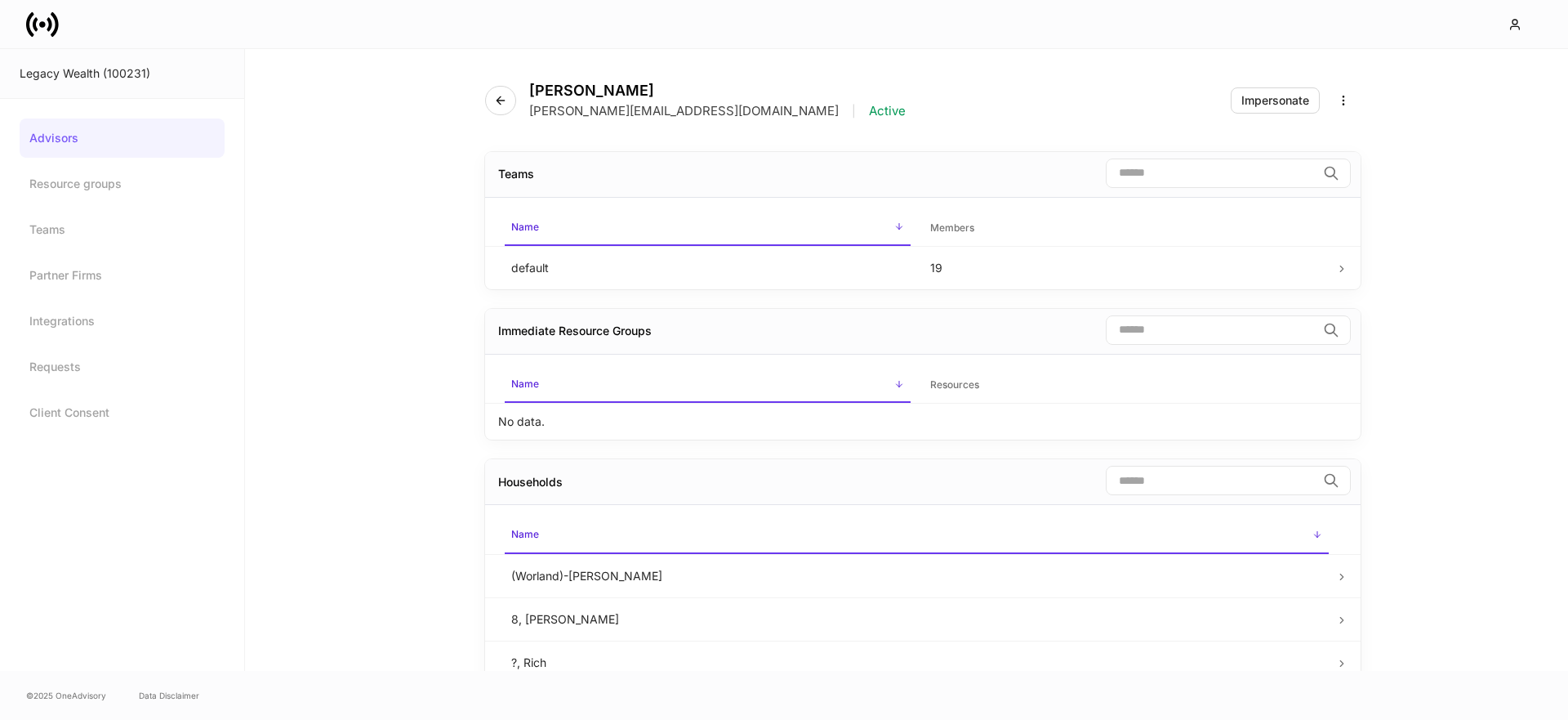
drag, startPoint x: 692, startPoint y: 113, endPoint x: 532, endPoint y: 118, distance: 160.1
click at [530, 119] on div "Emma Milan emma.milan@legacykc.com | Active Impersonate" at bounding box center [923, 90] width 876 height 83
copy p "emma.milan@legacykc.com"
click at [501, 102] on icon "button" at bounding box center [500, 100] width 13 height 13
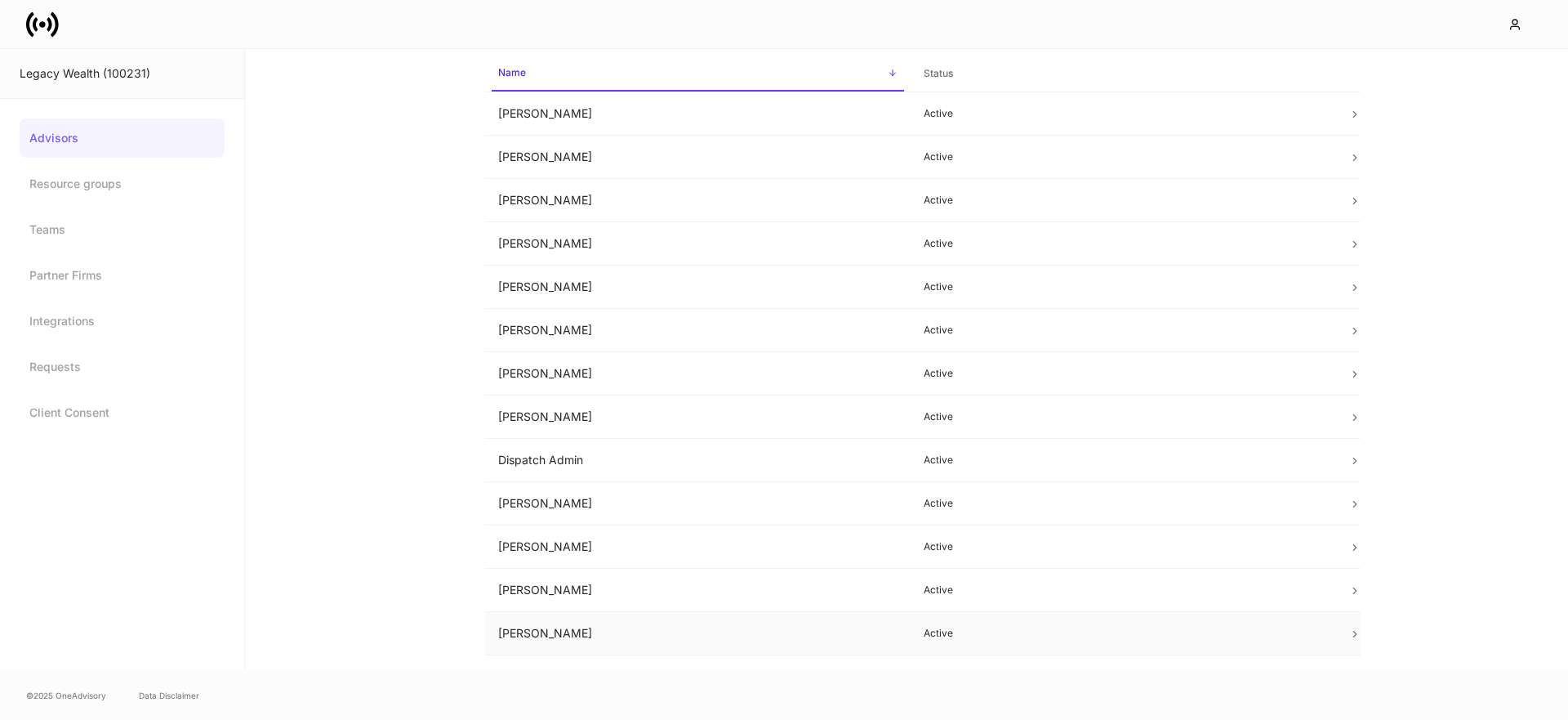
scroll to position [149, 0]
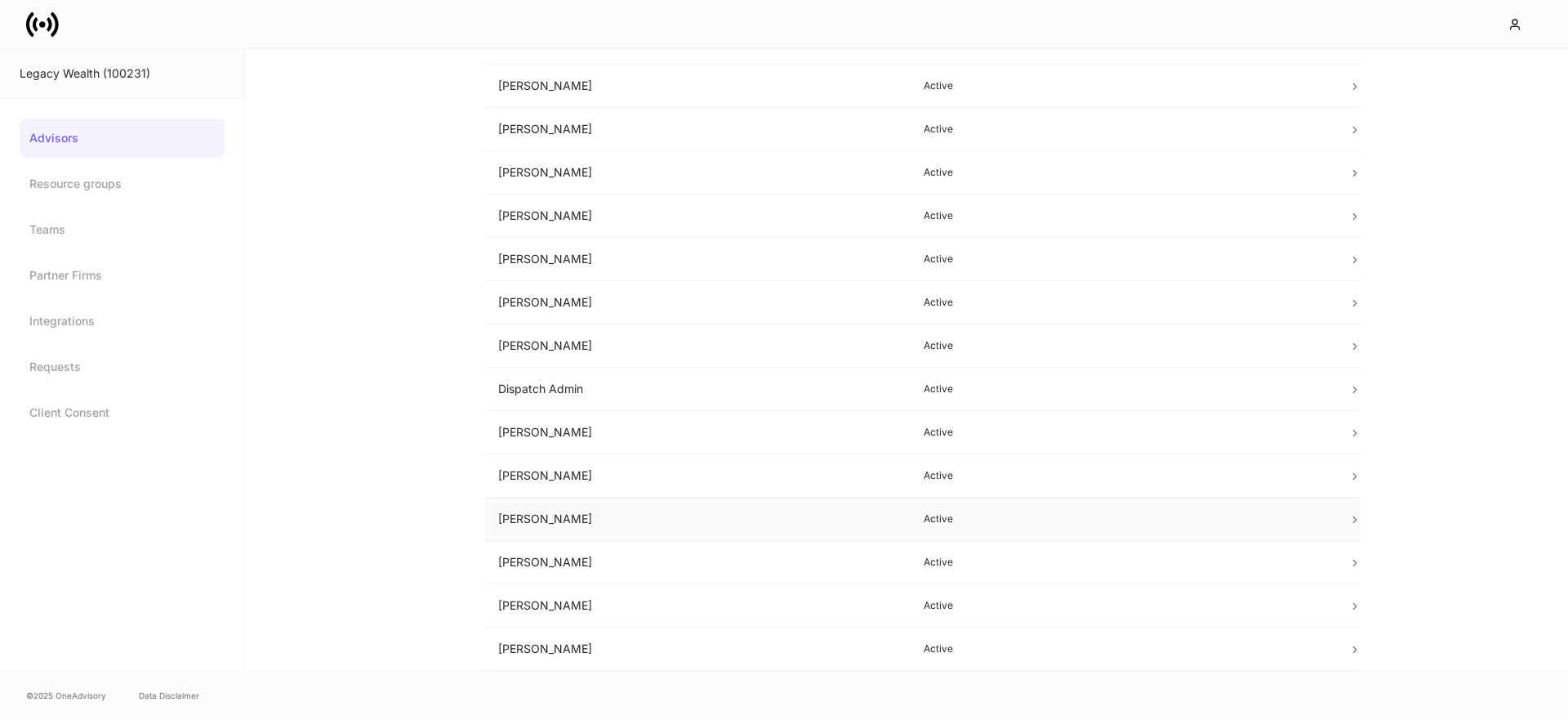
click at [573, 514] on td "Jacob Watts" at bounding box center [698, 519] width 425 height 43
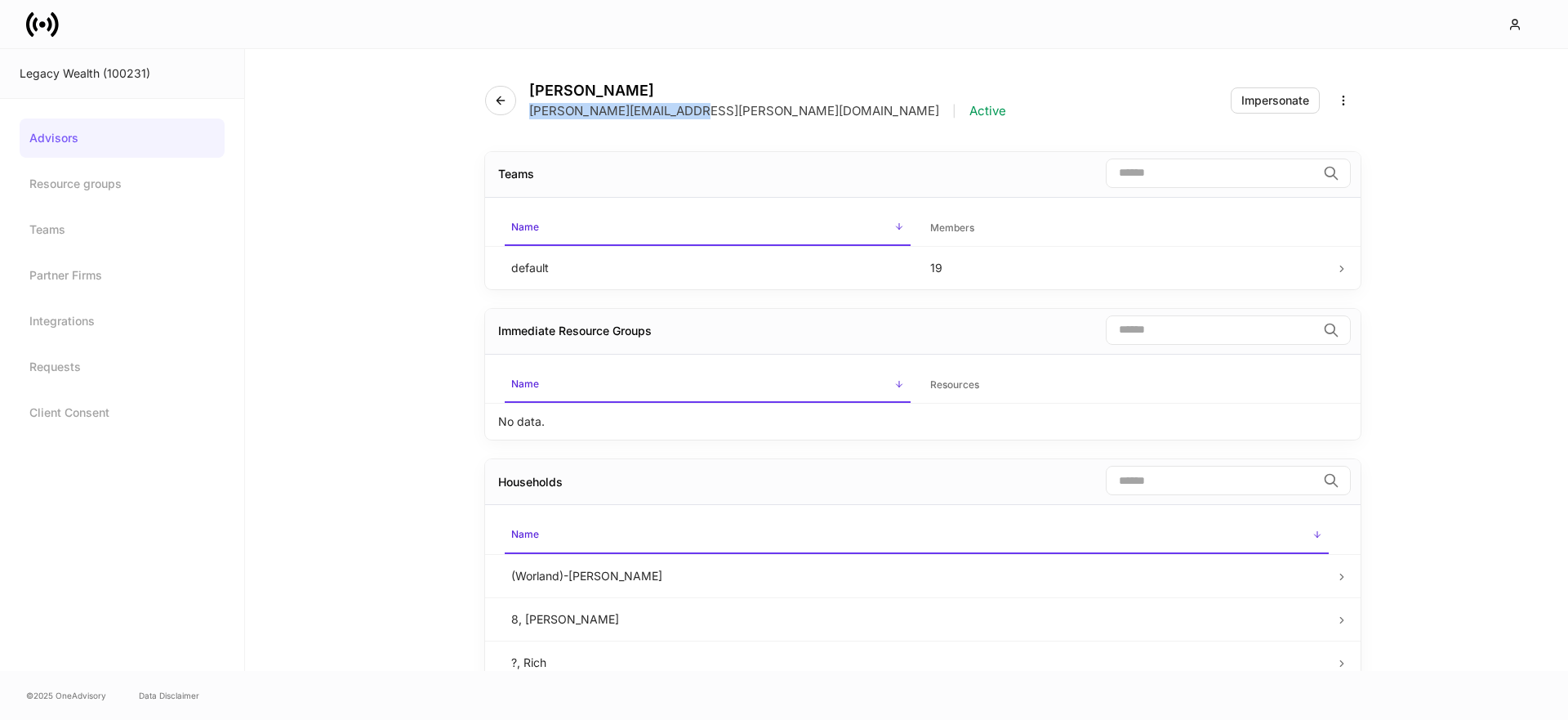
drag, startPoint x: 691, startPoint y: 113, endPoint x: 529, endPoint y: 115, distance: 162.0
click at [529, 115] on div "jacob.watts@legacykc.com | Active" at bounding box center [767, 111] width 477 height 16
click at [504, 101] on icon "button" at bounding box center [500, 100] width 13 height 13
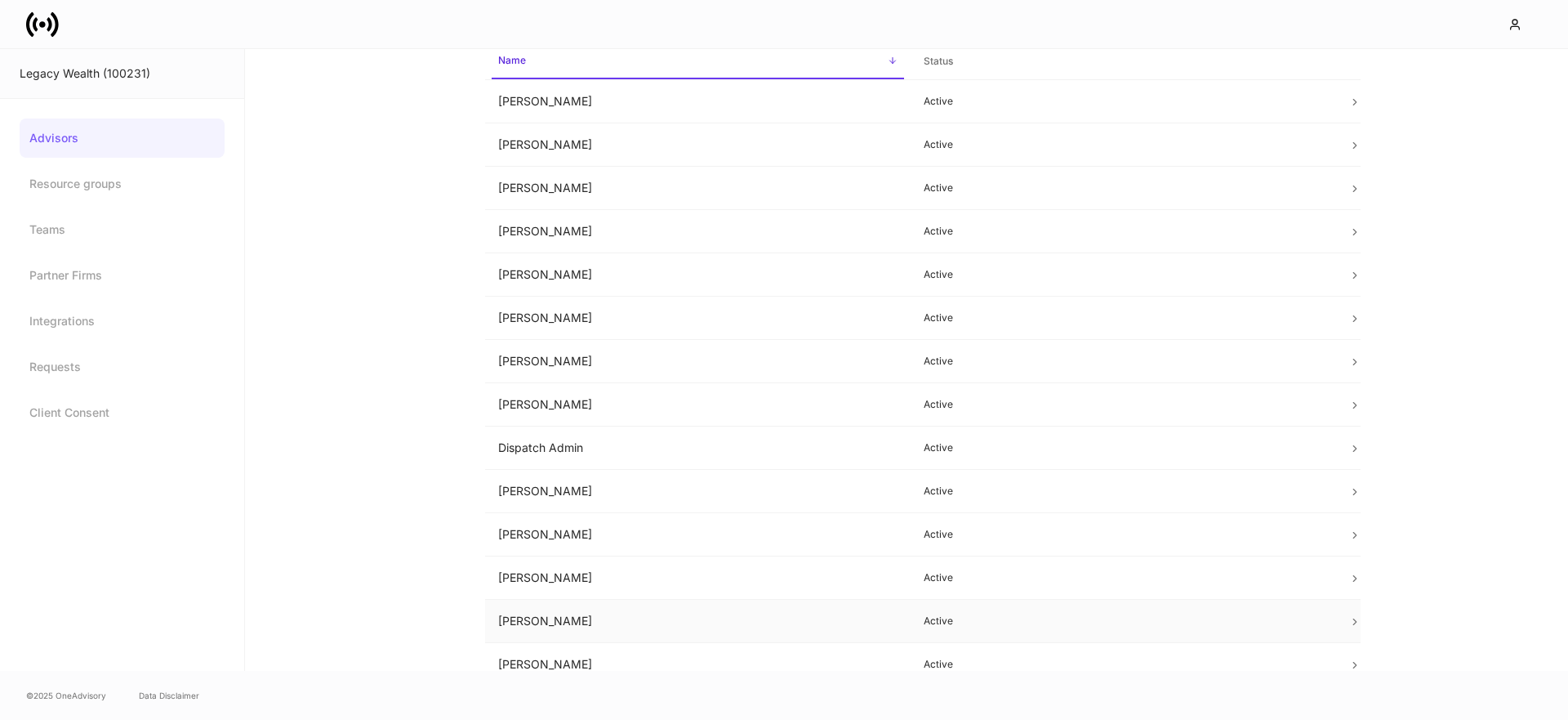
scroll to position [115, 0]
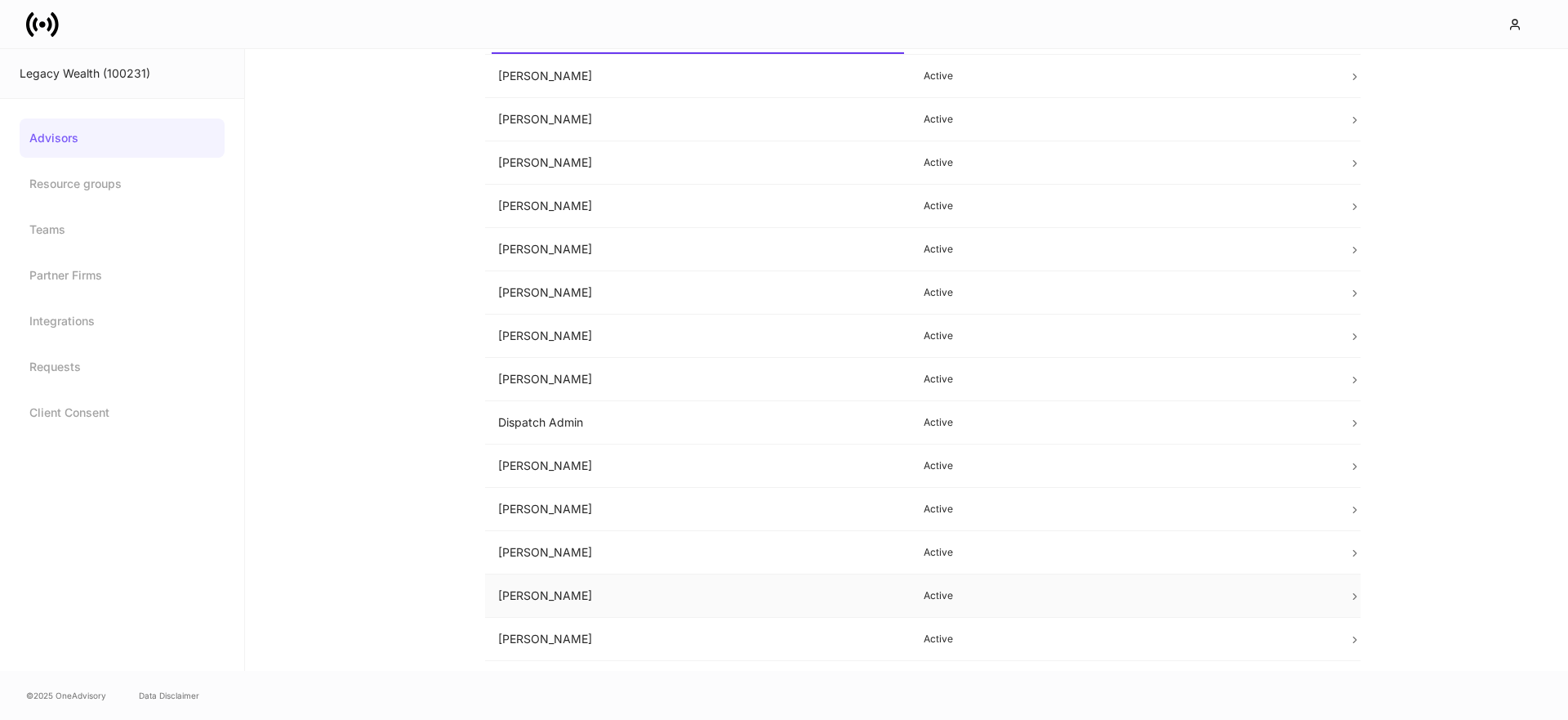
click at [572, 597] on td "Jeff Hrabe" at bounding box center [698, 595] width 425 height 43
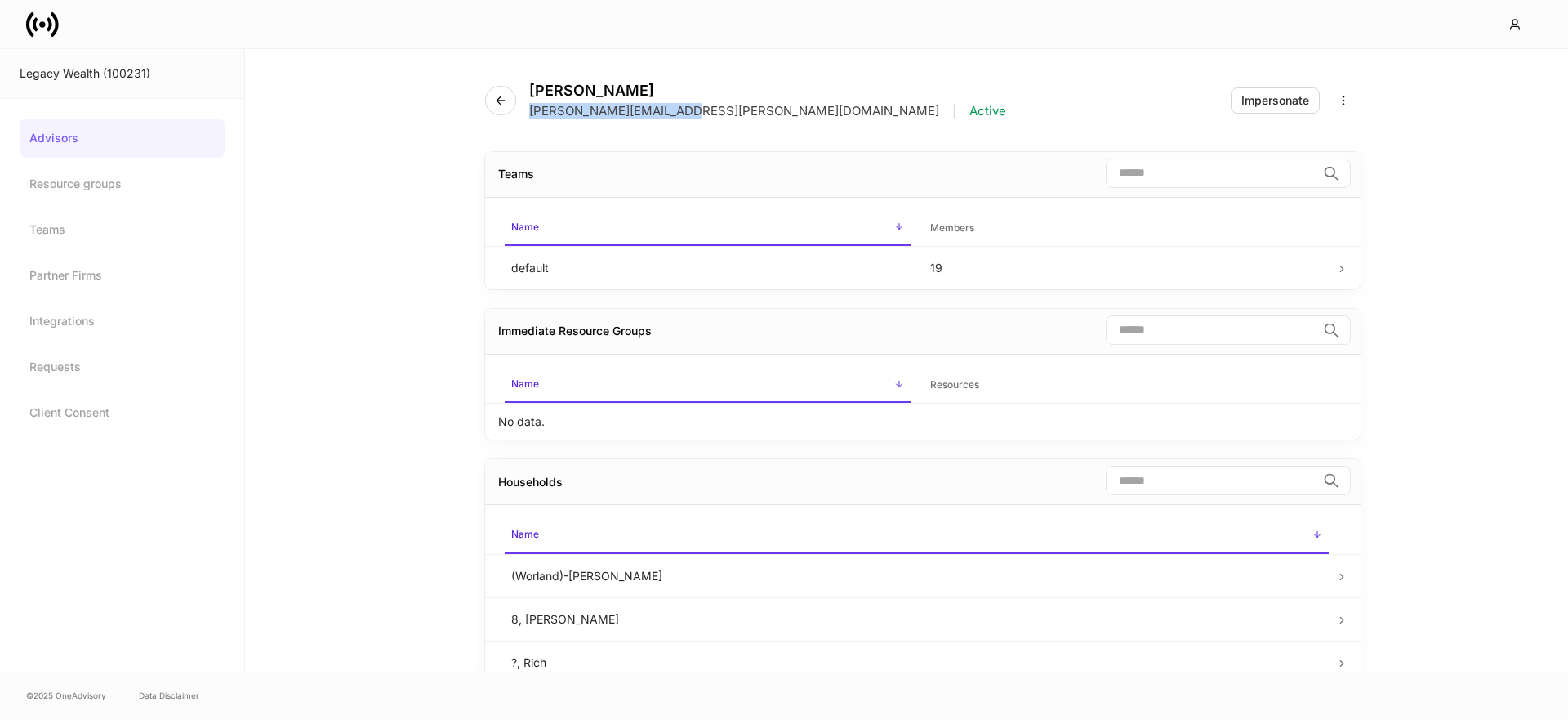
drag, startPoint x: 680, startPoint y: 111, endPoint x: 577, endPoint y: 120, distance: 103.4
click at [526, 118] on div "Jeff Hrabe jeff.hrabe@legacykc.com | Active" at bounding box center [753, 101] width 534 height 38
click at [508, 99] on button "button" at bounding box center [501, 101] width 31 height 29
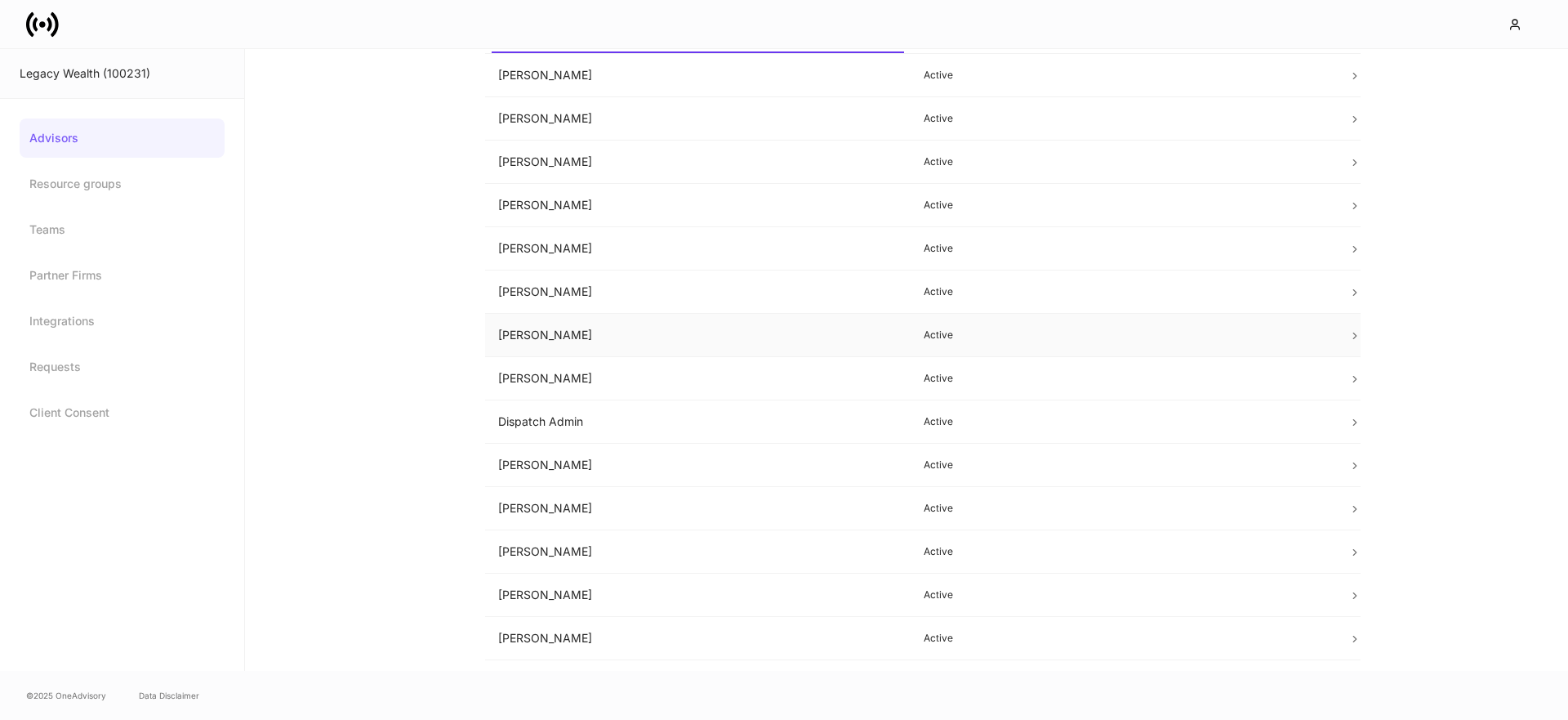
scroll to position [272, 0]
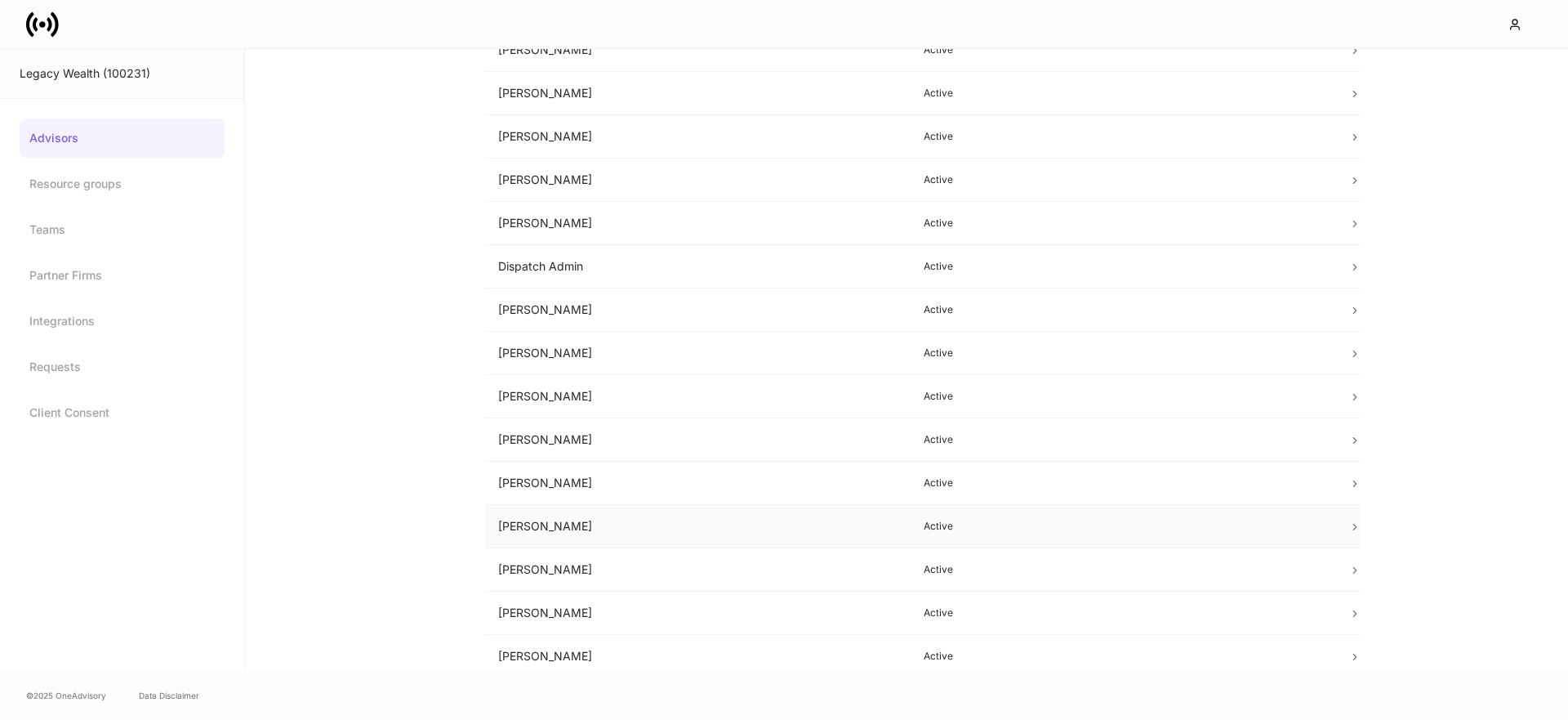
click at [589, 527] on td "Joe Nafziger" at bounding box center [698, 527] width 425 height 43
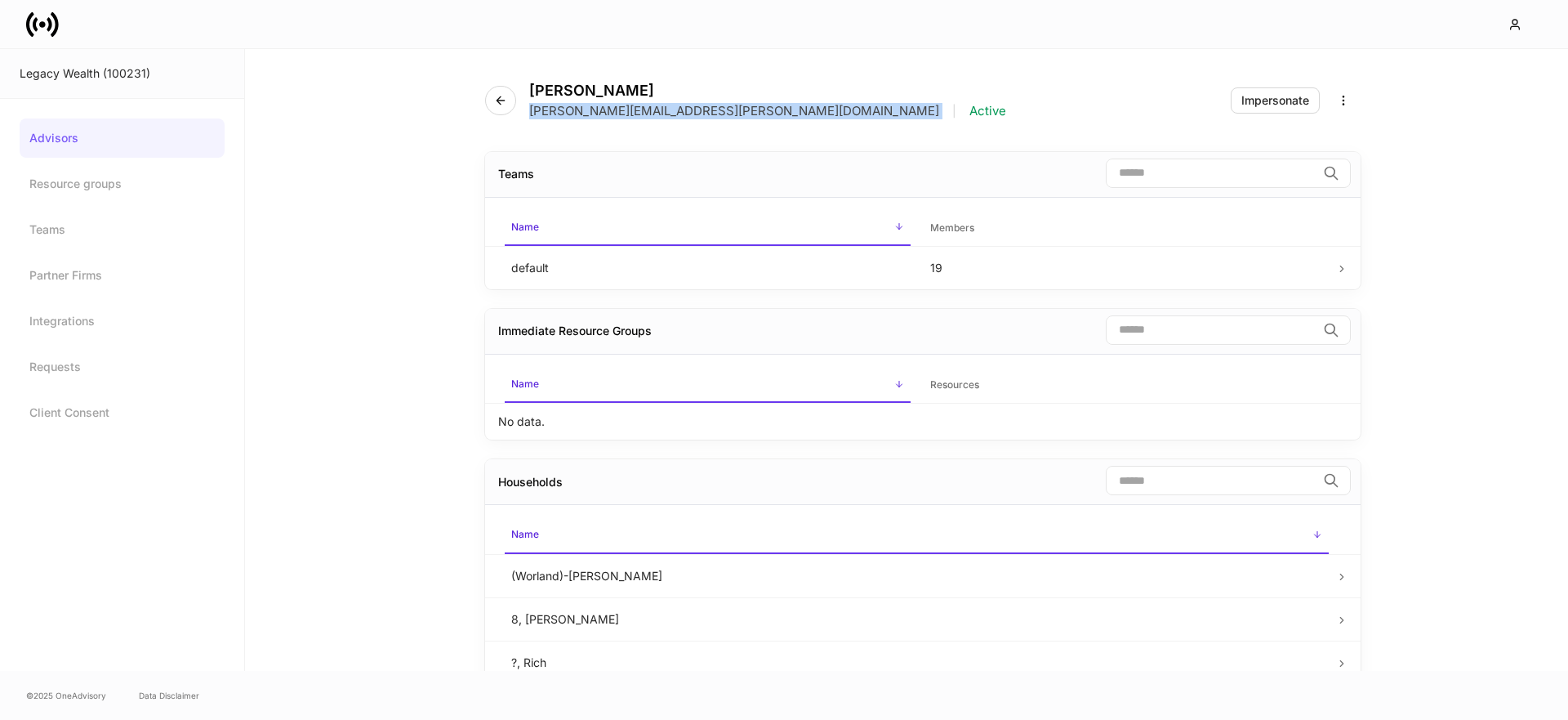
drag, startPoint x: 697, startPoint y: 113, endPoint x: 530, endPoint y: 116, distance: 167.0
click at [530, 116] on div "joe.nafziger@legacykc.com | Active" at bounding box center [767, 111] width 477 height 16
click at [501, 97] on icon "button" at bounding box center [500, 100] width 13 height 13
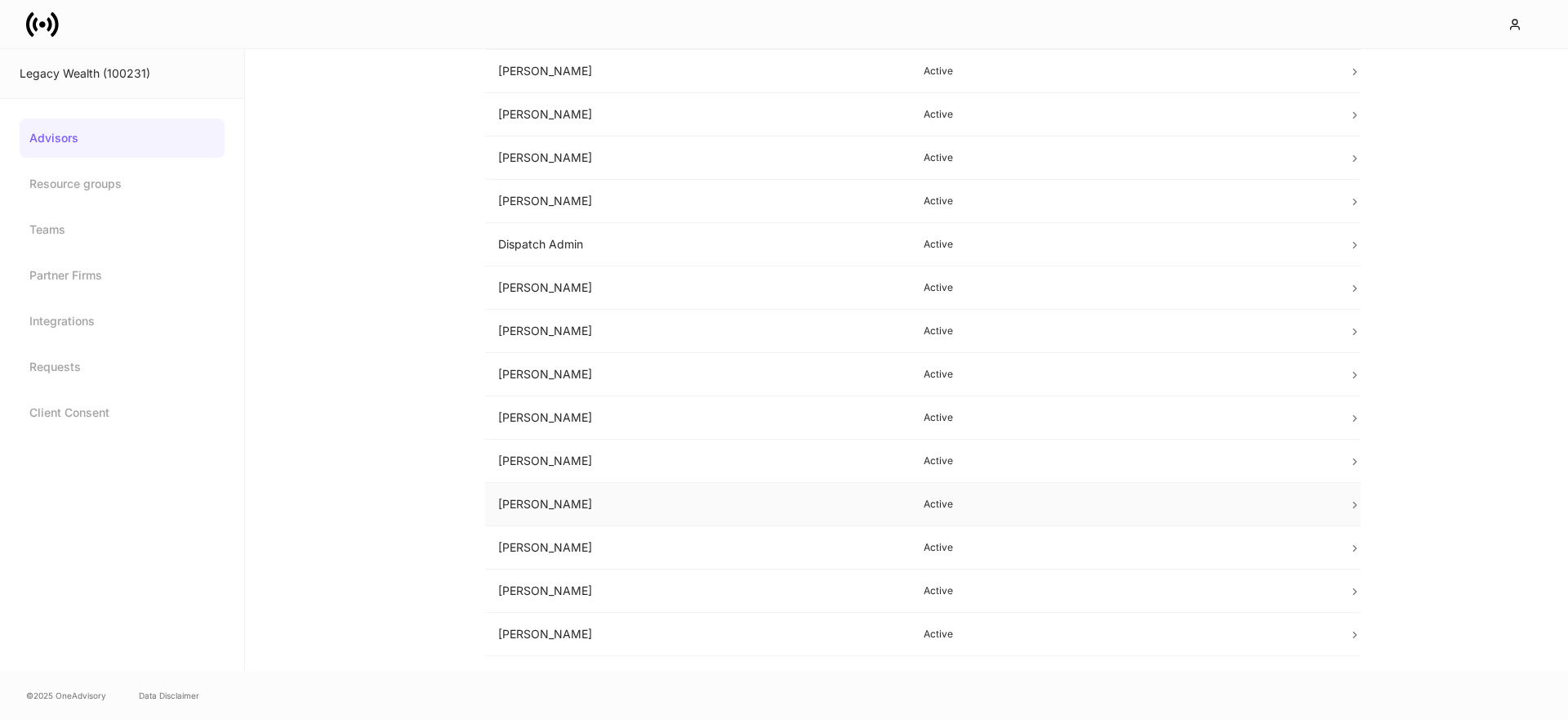
scroll to position [321, 0]
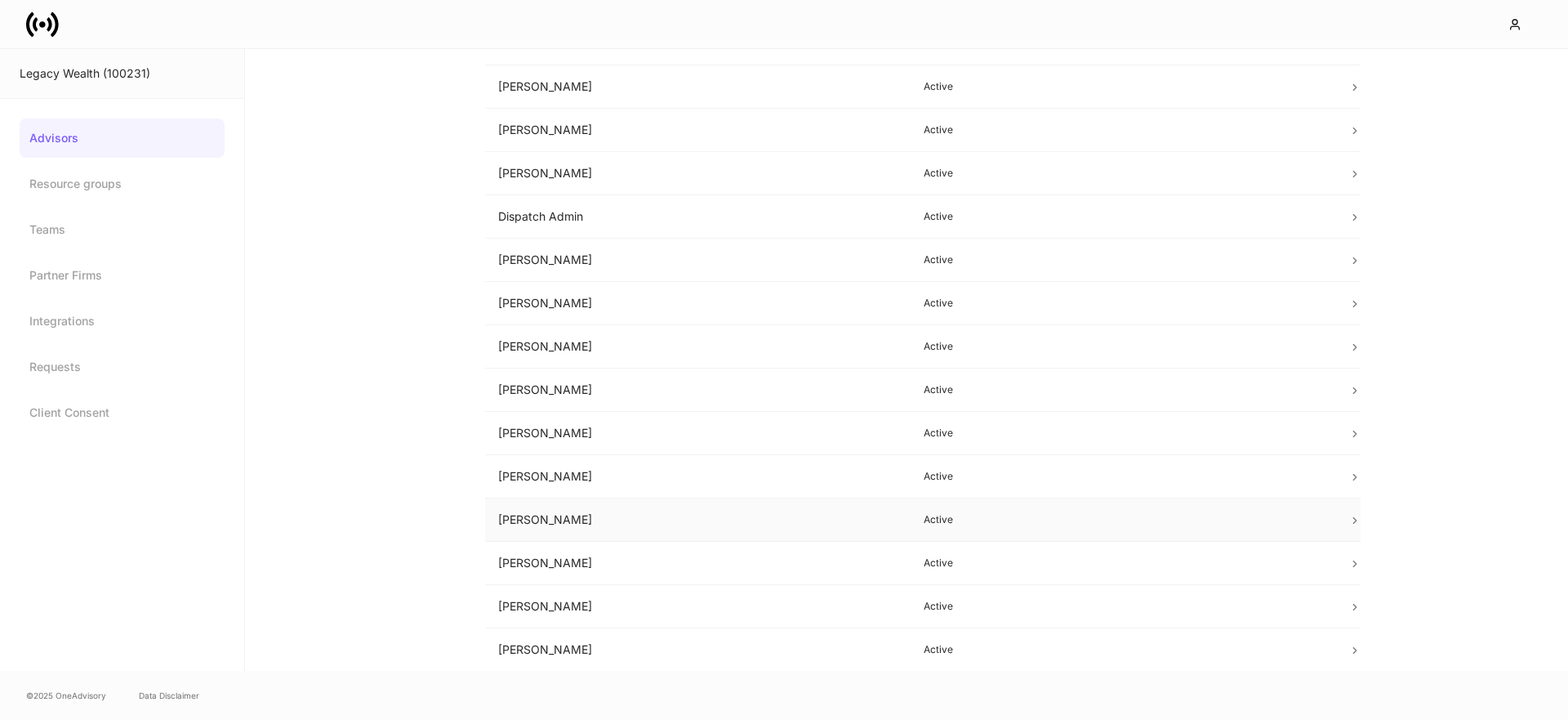
click at [574, 516] on td "Kaylee Wasinger" at bounding box center [698, 520] width 425 height 43
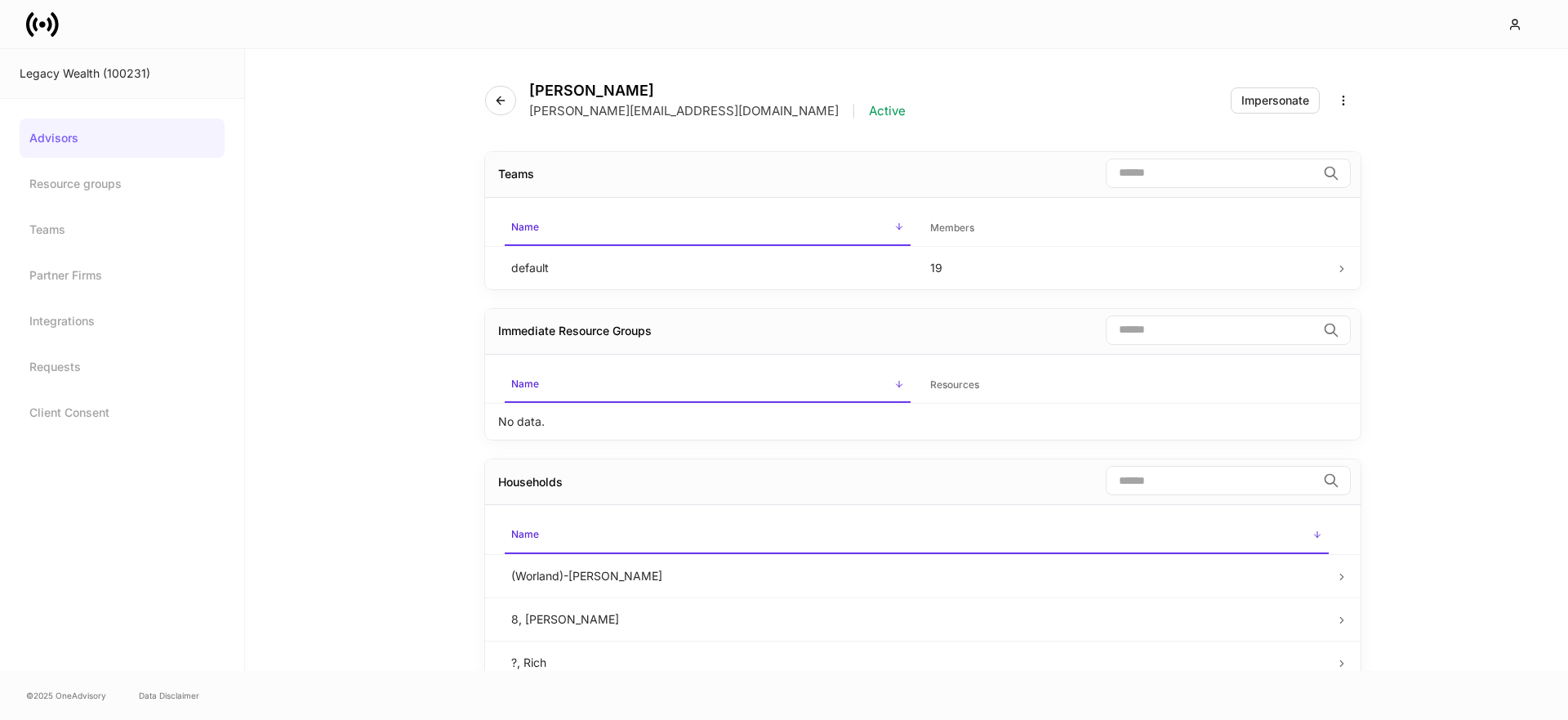
drag, startPoint x: 677, startPoint y: 106, endPoint x: 716, endPoint y: 113, distance: 39.6
click at [688, 107] on p "Kaylee.wasinger@legacykc.com" at bounding box center [684, 111] width 309 height 16
drag, startPoint x: 705, startPoint y: 114, endPoint x: 772, endPoint y: 156, distance: 79.1
click at [531, 116] on p "Kaylee.wasinger@legacykc.com" at bounding box center [684, 111] width 309 height 16
click at [509, 97] on button "button" at bounding box center [501, 101] width 31 height 29
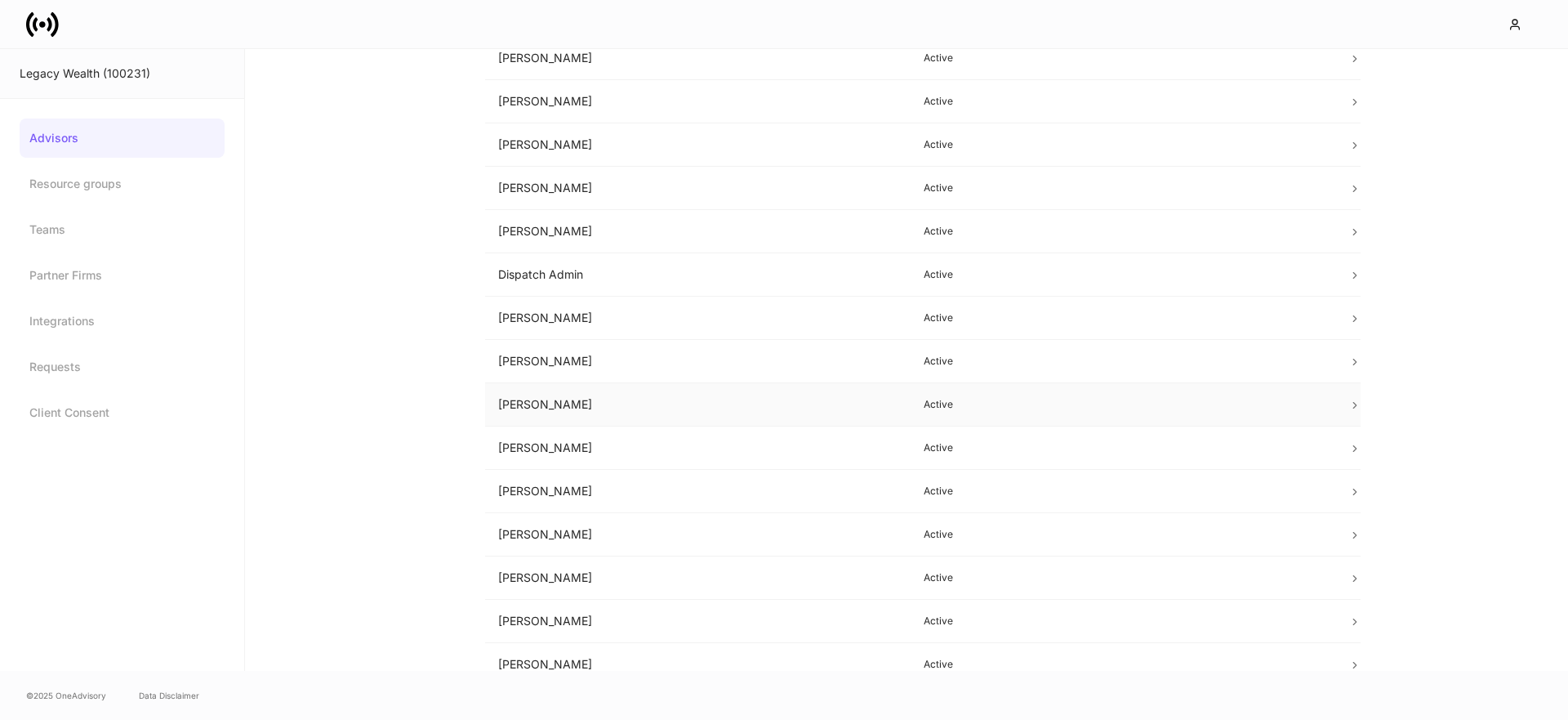
scroll to position [321, 0]
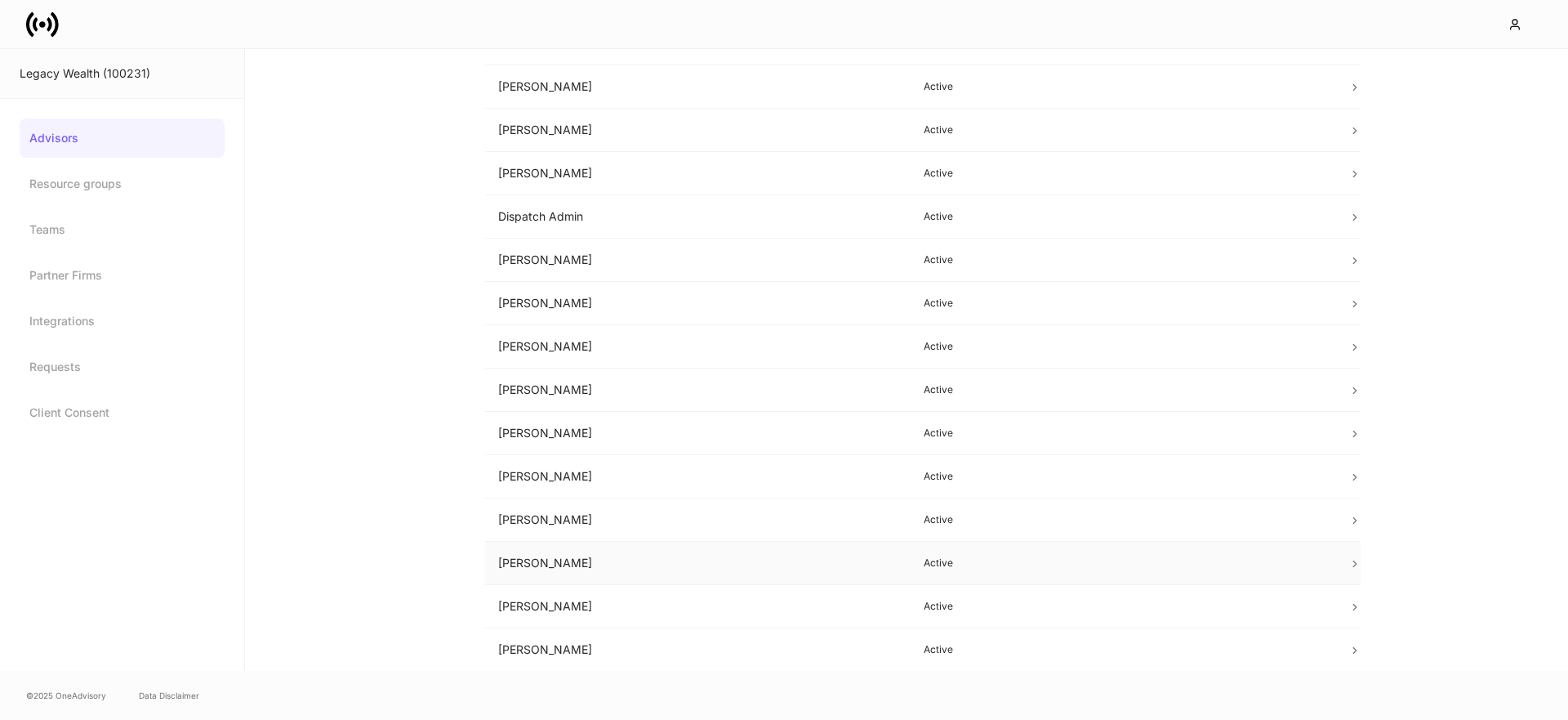
click at [577, 562] on td "Michelle Green" at bounding box center [698, 563] width 425 height 43
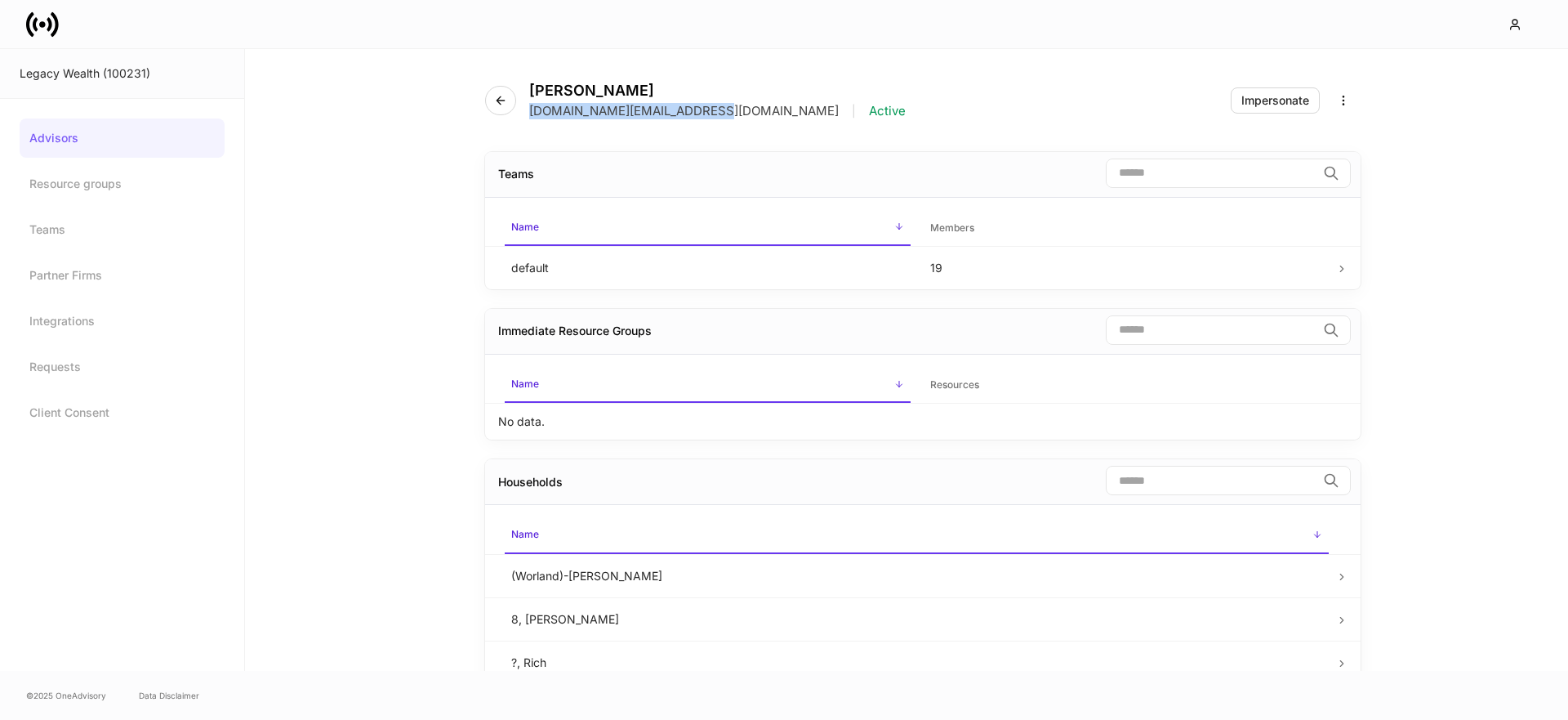
drag, startPoint x: 704, startPoint y: 116, endPoint x: 850, endPoint y: 168, distance: 155.0
click at [526, 114] on div "Michelle Green michelle.green@legacykc.com | Active" at bounding box center [702, 101] width 434 height 38
click at [510, 104] on button "button" at bounding box center [501, 101] width 31 height 29
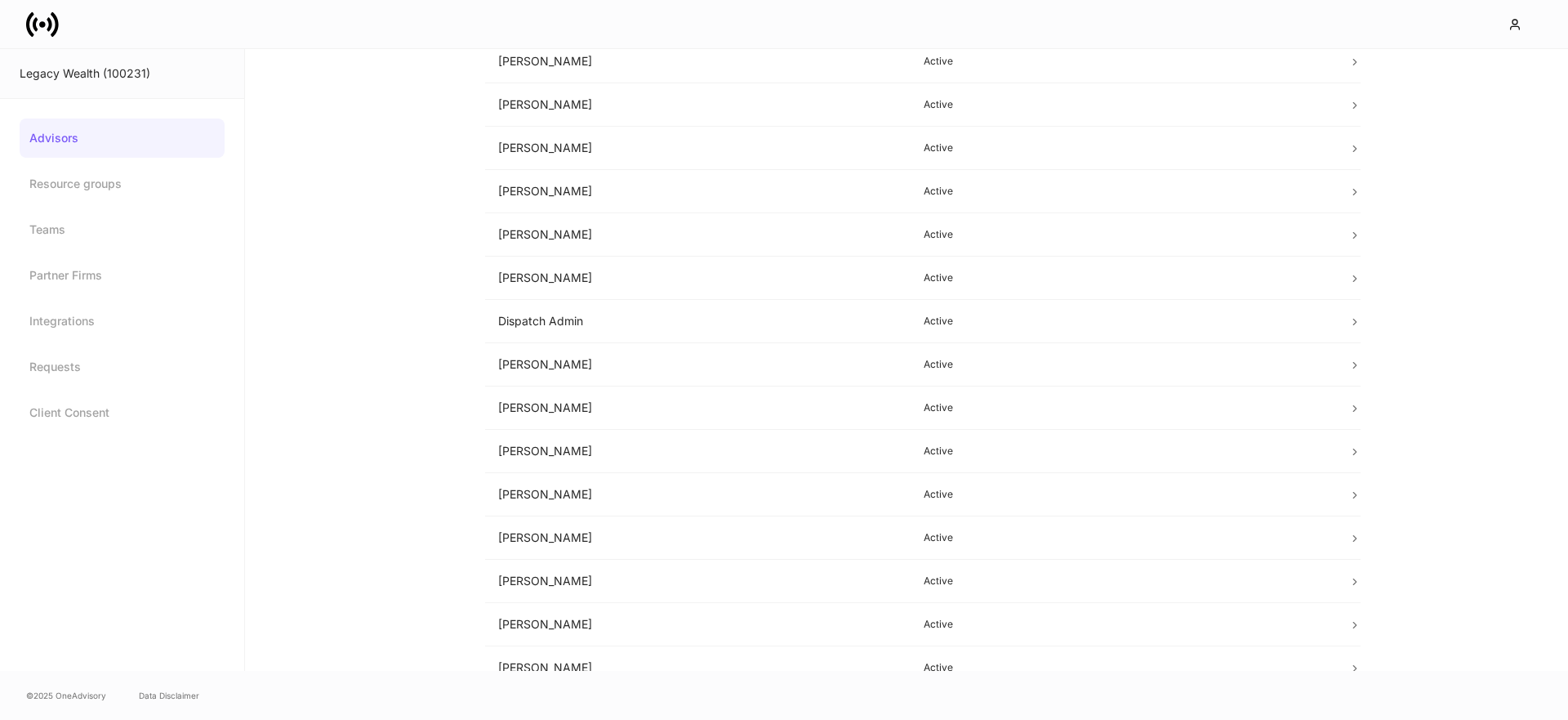
scroll to position [321, 0]
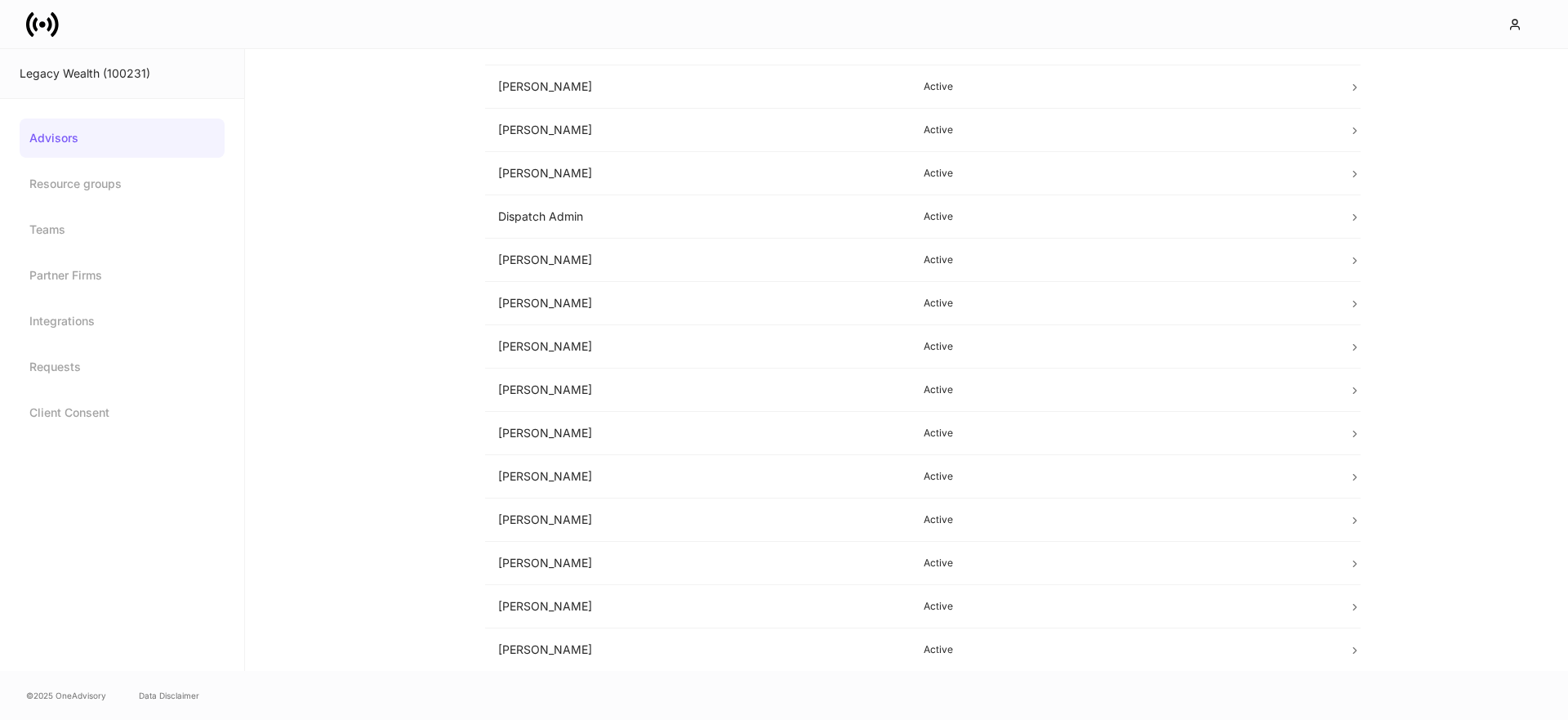
click at [537, 654] on td "Sam Murray" at bounding box center [698, 650] width 425 height 43
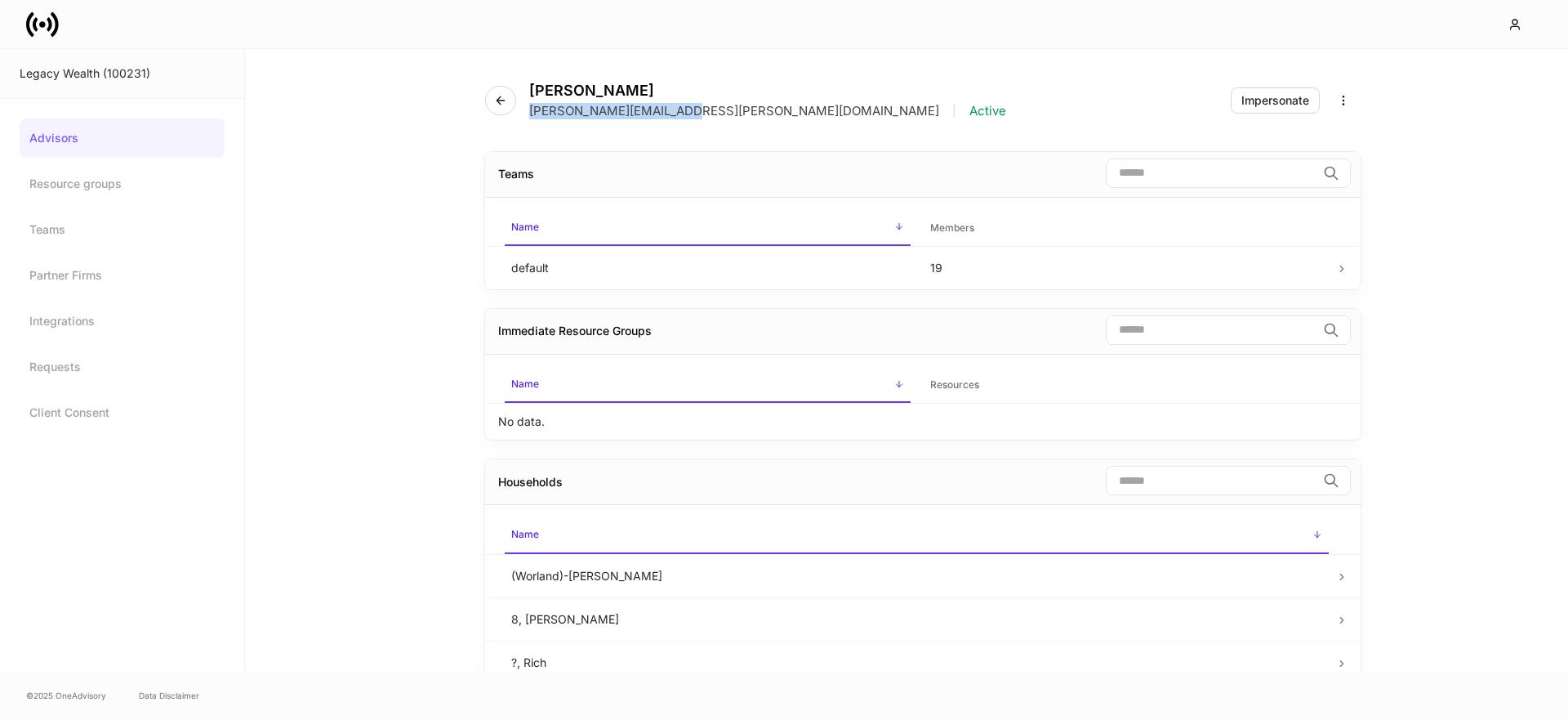
drag, startPoint x: 693, startPoint y: 110, endPoint x: 530, endPoint y: 111, distance: 163.0
click at [529, 111] on div "sam.murray@legacykc.com | Active" at bounding box center [767, 111] width 477 height 16
click at [32, 19] on icon at bounding box center [42, 25] width 33 height 33
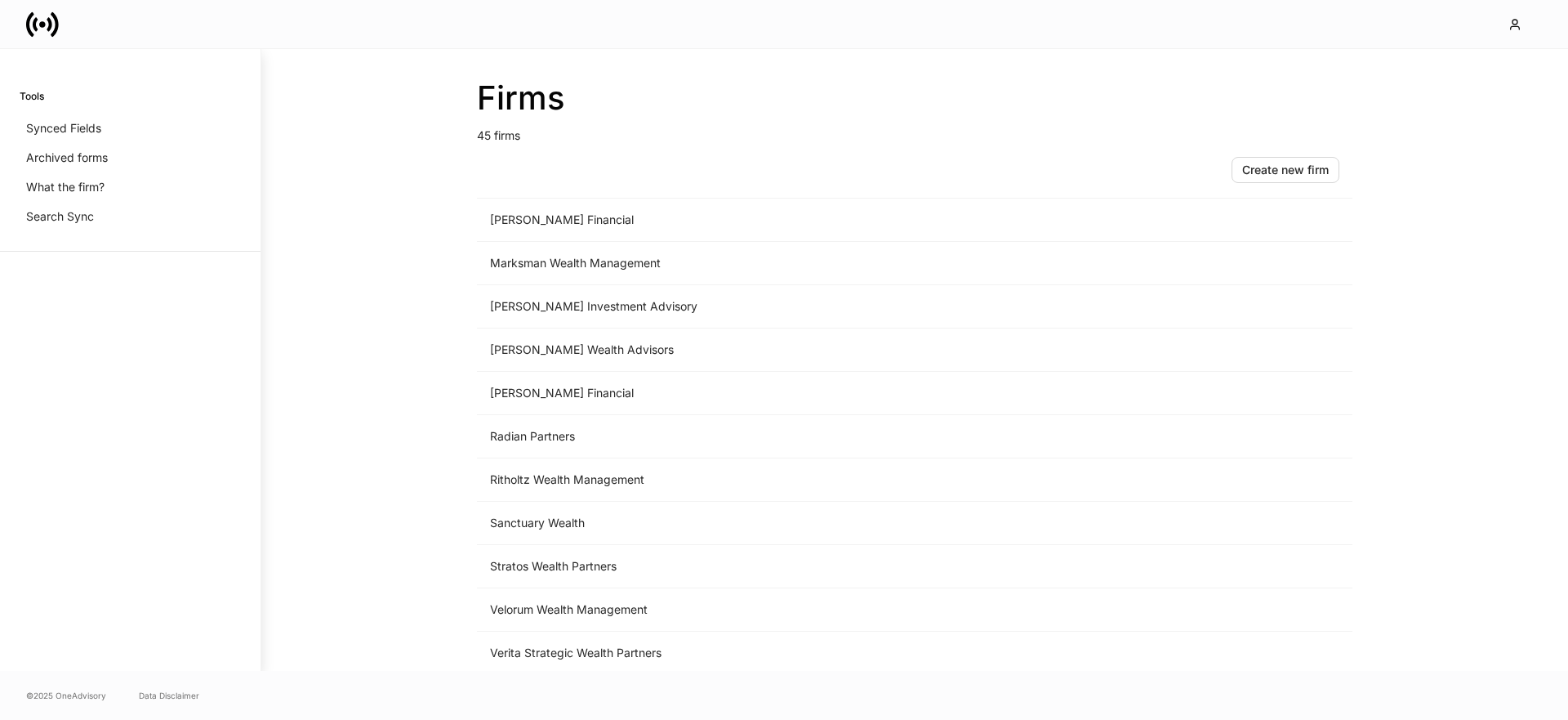
scroll to position [1467, 0]
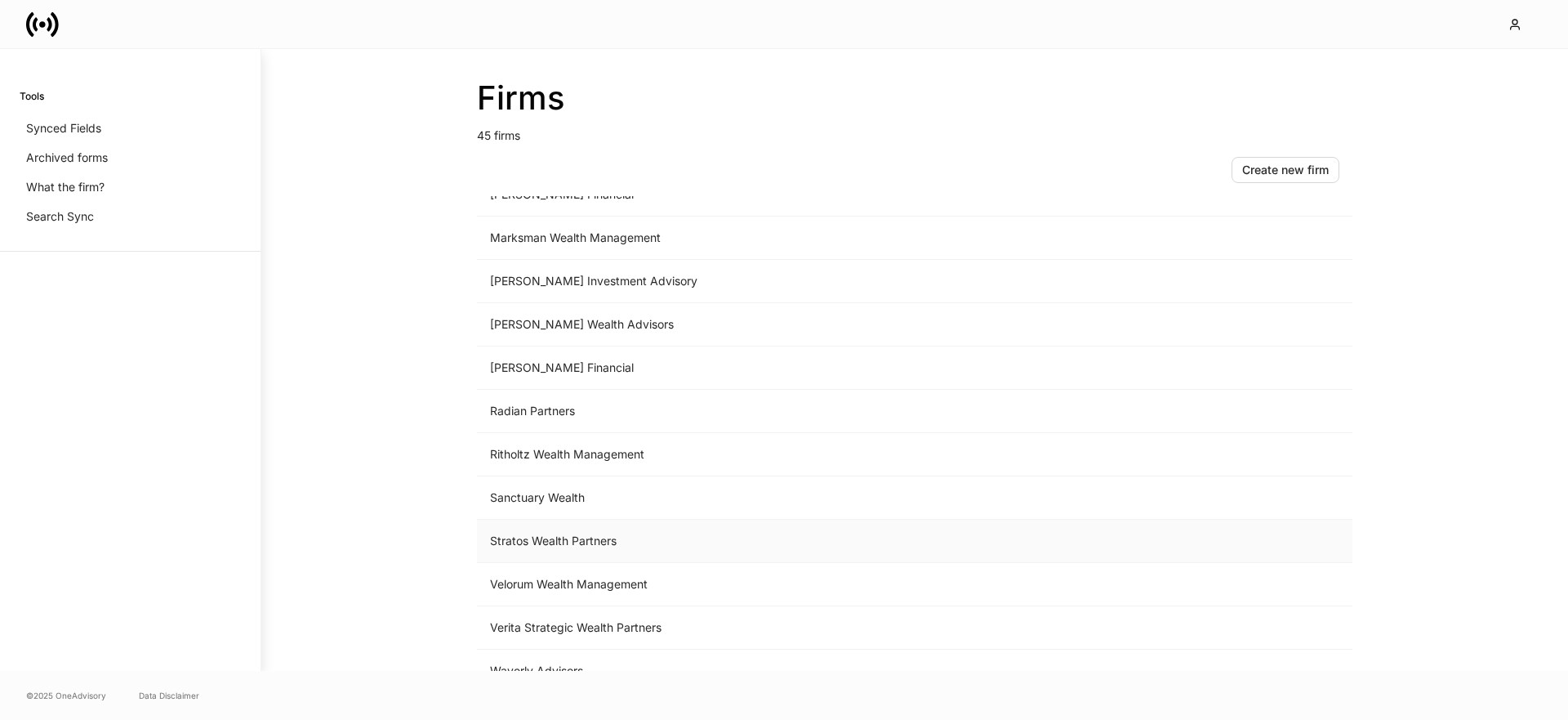
click at [567, 543] on td "Stratos Wealth Partners" at bounding box center [779, 541] width 605 height 43
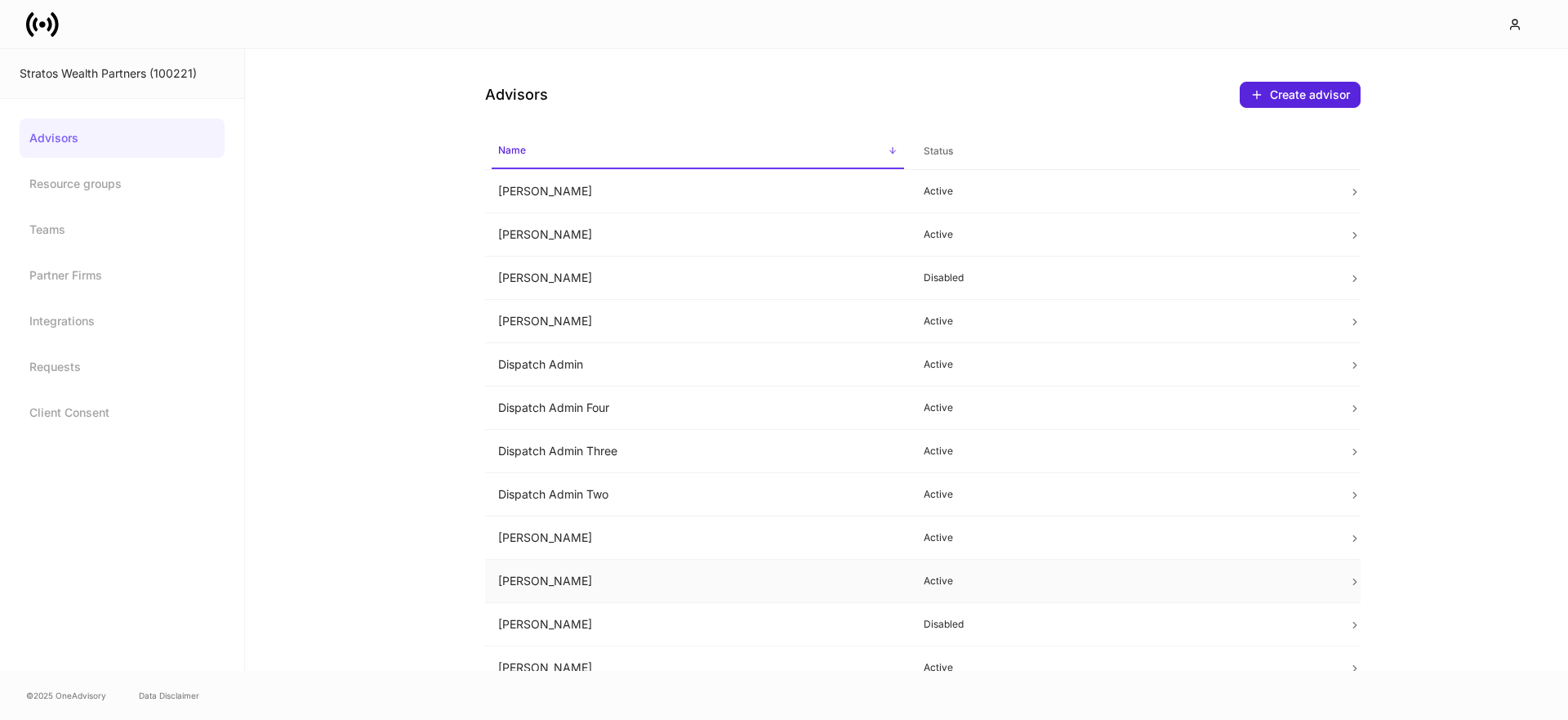
scroll to position [61, 0]
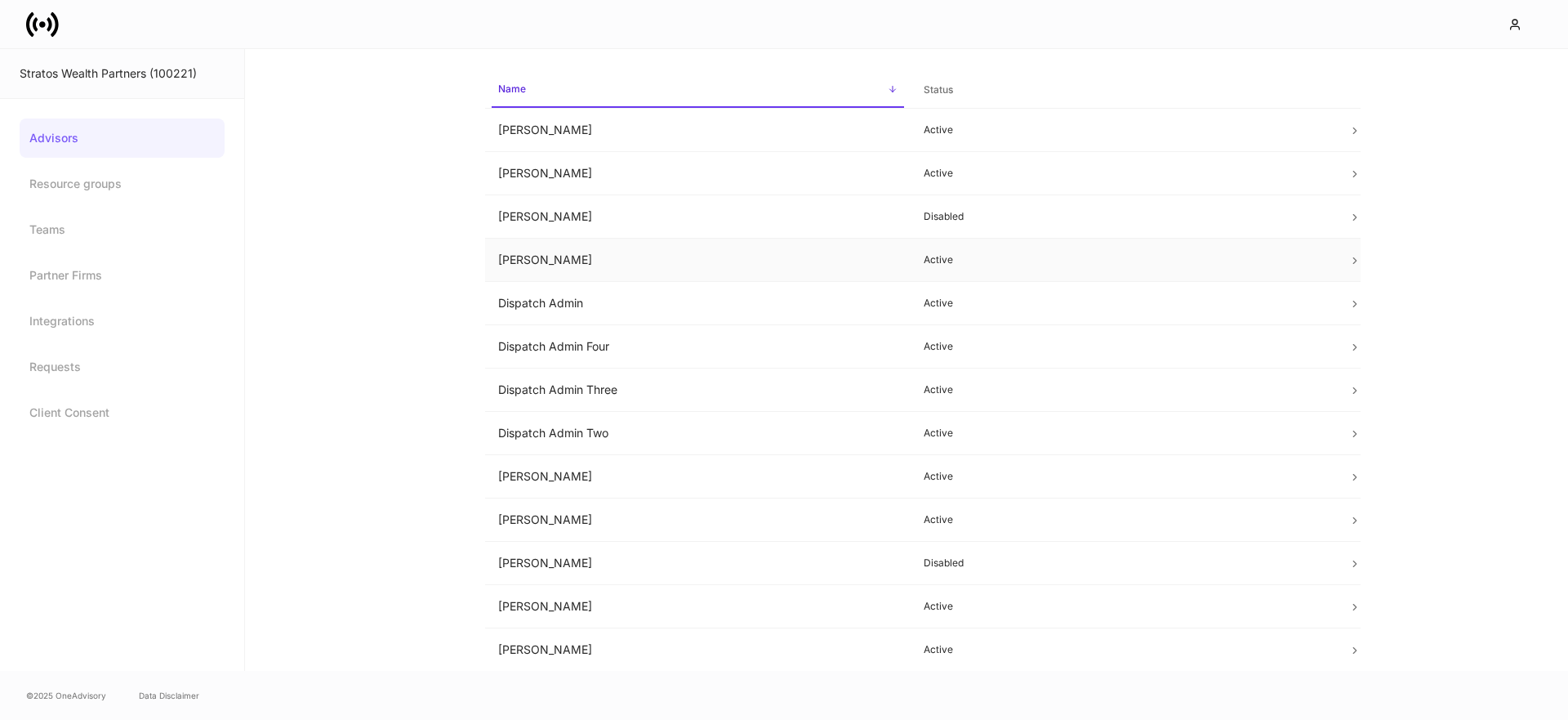
click at [583, 258] on td "Danielle Nemanic" at bounding box center [698, 260] width 425 height 43
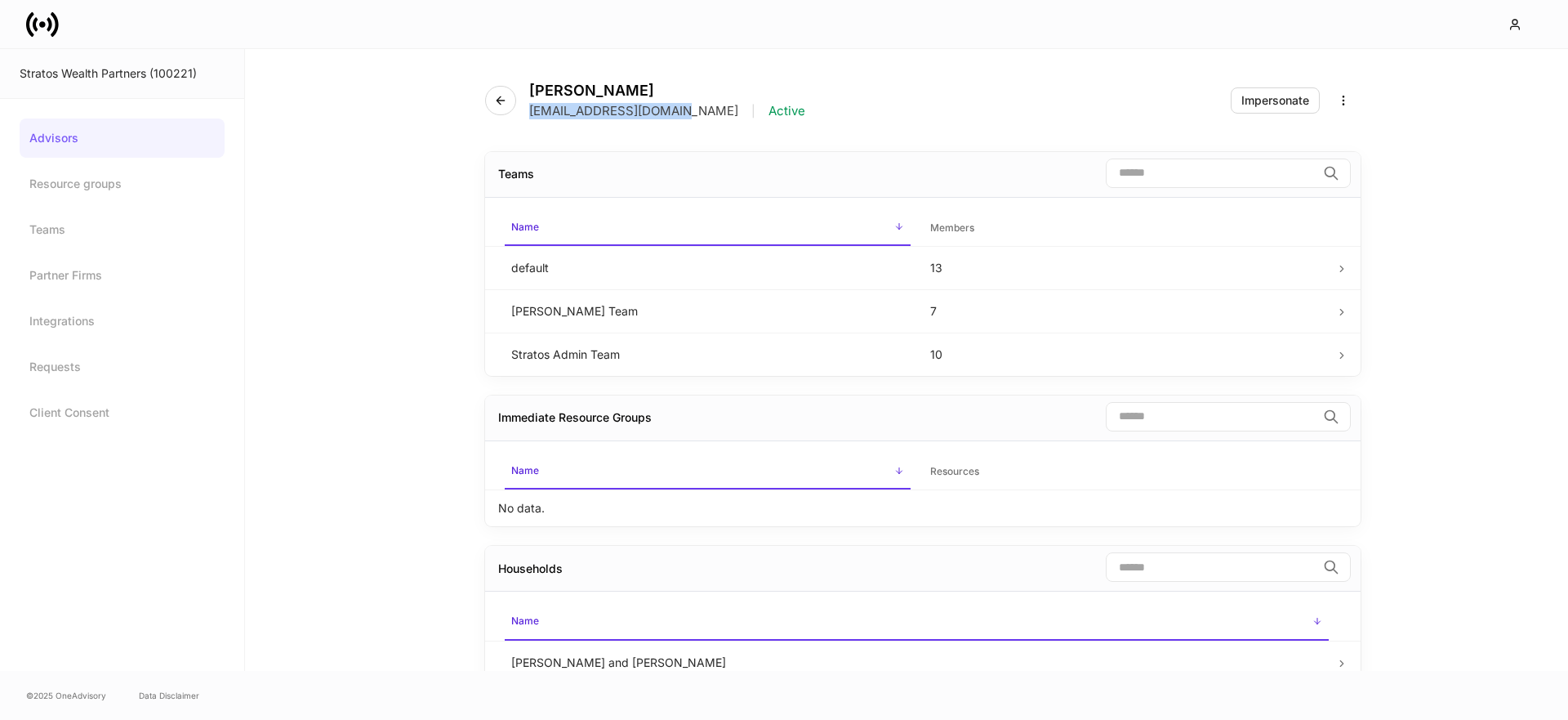
drag, startPoint x: 665, startPoint y: 113, endPoint x: 532, endPoint y: 115, distance: 133.0
click at [532, 115] on div "dnemanic@stratoswp.com | Active" at bounding box center [667, 111] width 276 height 16
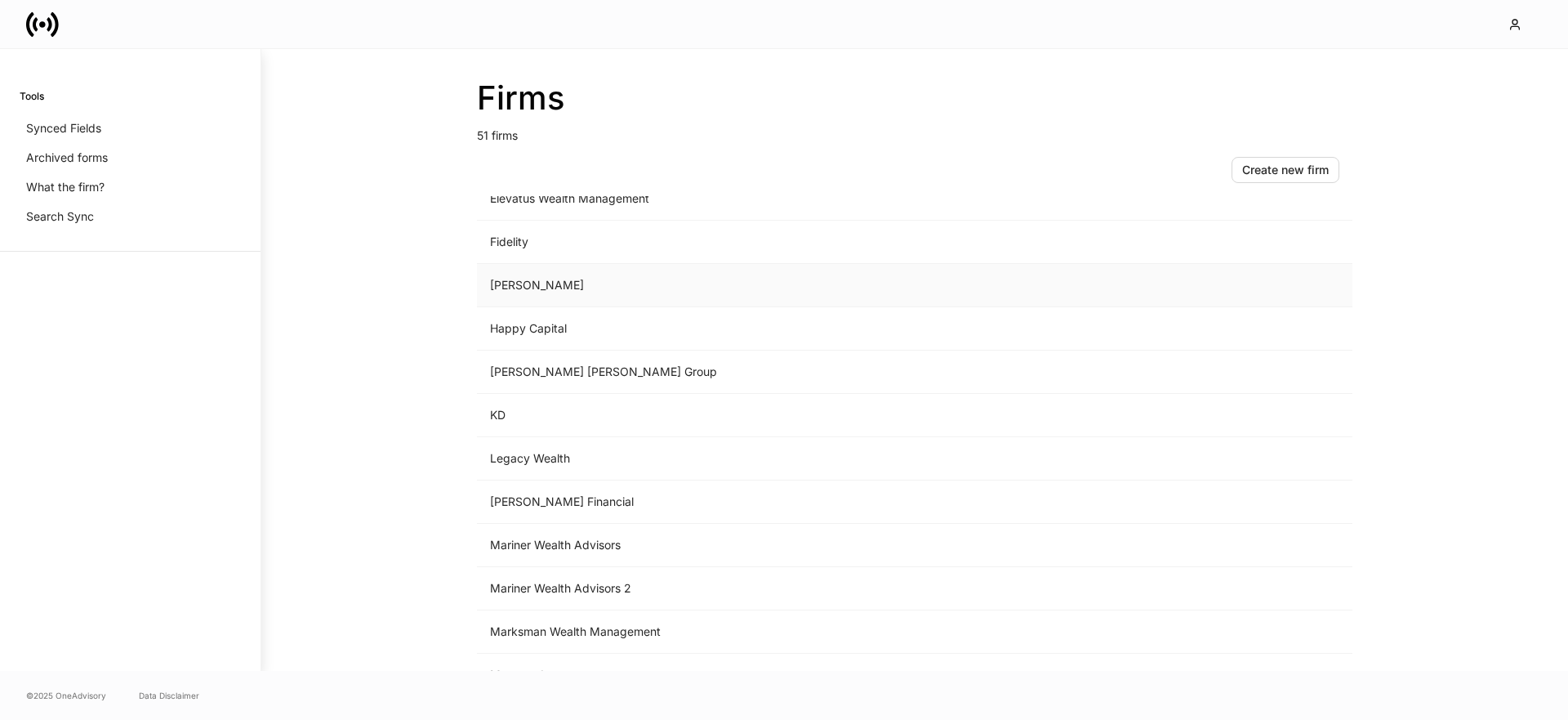
scroll to position [1115, 0]
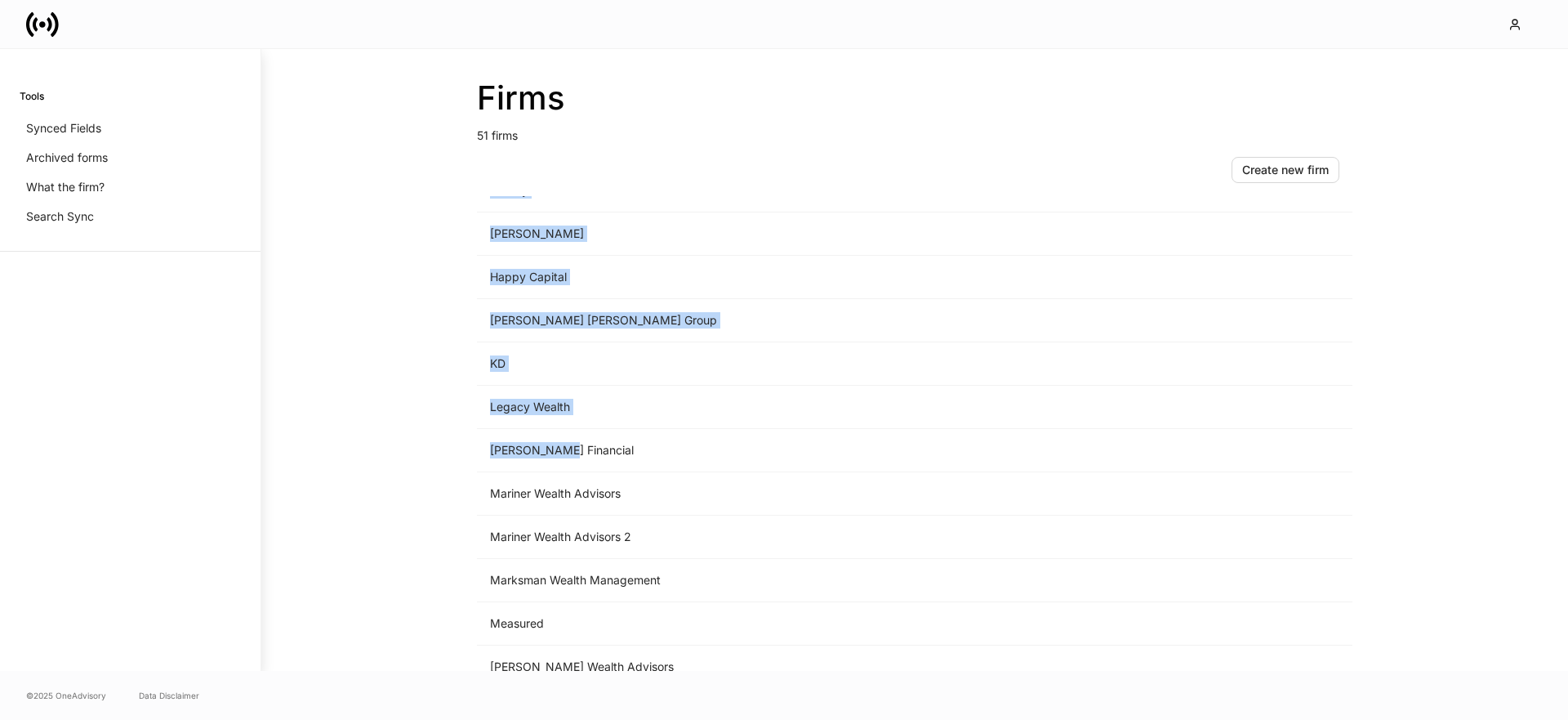
drag, startPoint x: 561, startPoint y: 448, endPoint x: 408, endPoint y: 440, distance: 153.2
click at [401, 442] on div "Firms 51 firms Create new firm Name sorted ascending Type Apollon Wealth Manage…" at bounding box center [914, 360] width 1307 height 622
click at [523, 410] on td "Legacy Wealth" at bounding box center [779, 407] width 605 height 43
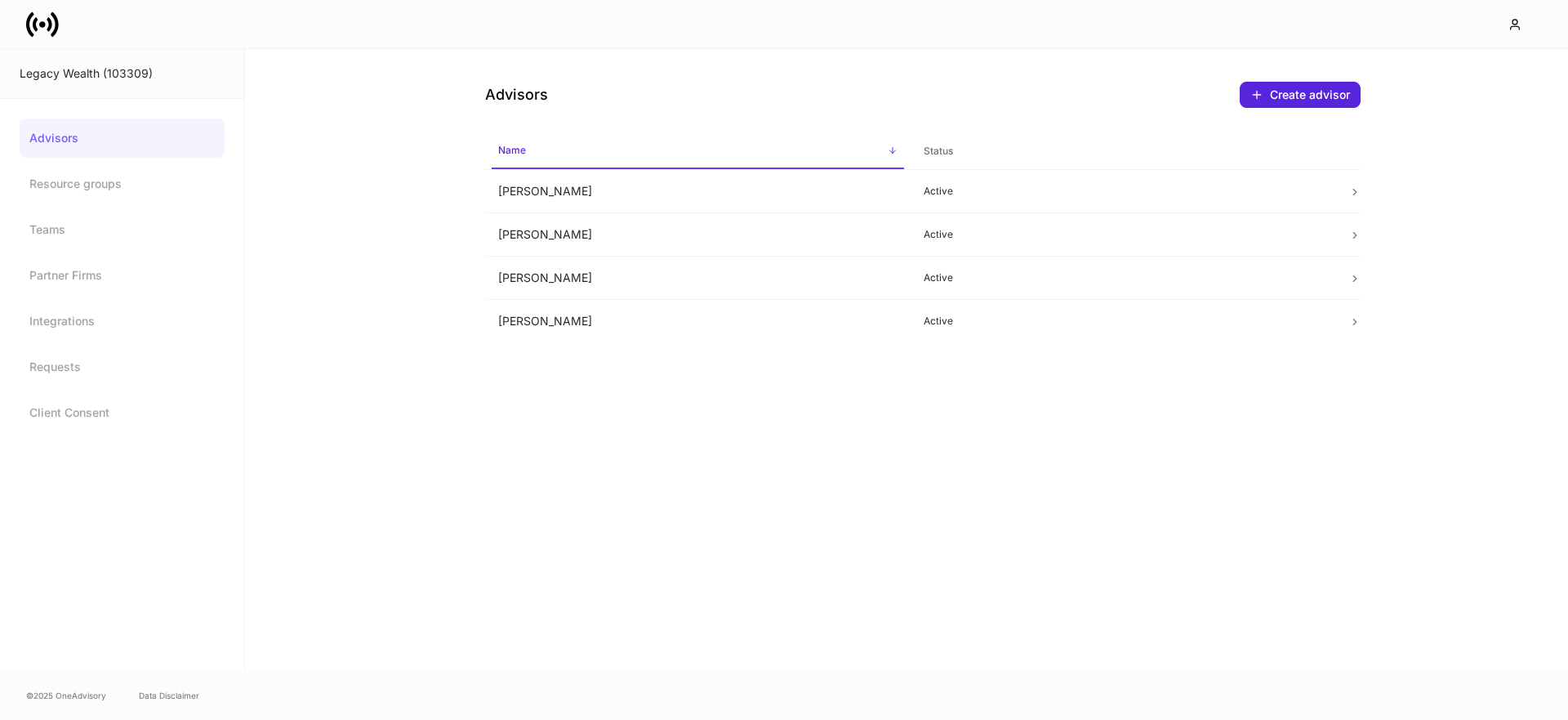
drag, startPoint x: 24, startPoint y: 29, endPoint x: 47, endPoint y: 25, distance: 23.3
click at [25, 29] on div at bounding box center [784, 24] width 1568 height 48
click at [47, 25] on icon at bounding box center [42, 25] width 33 height 33
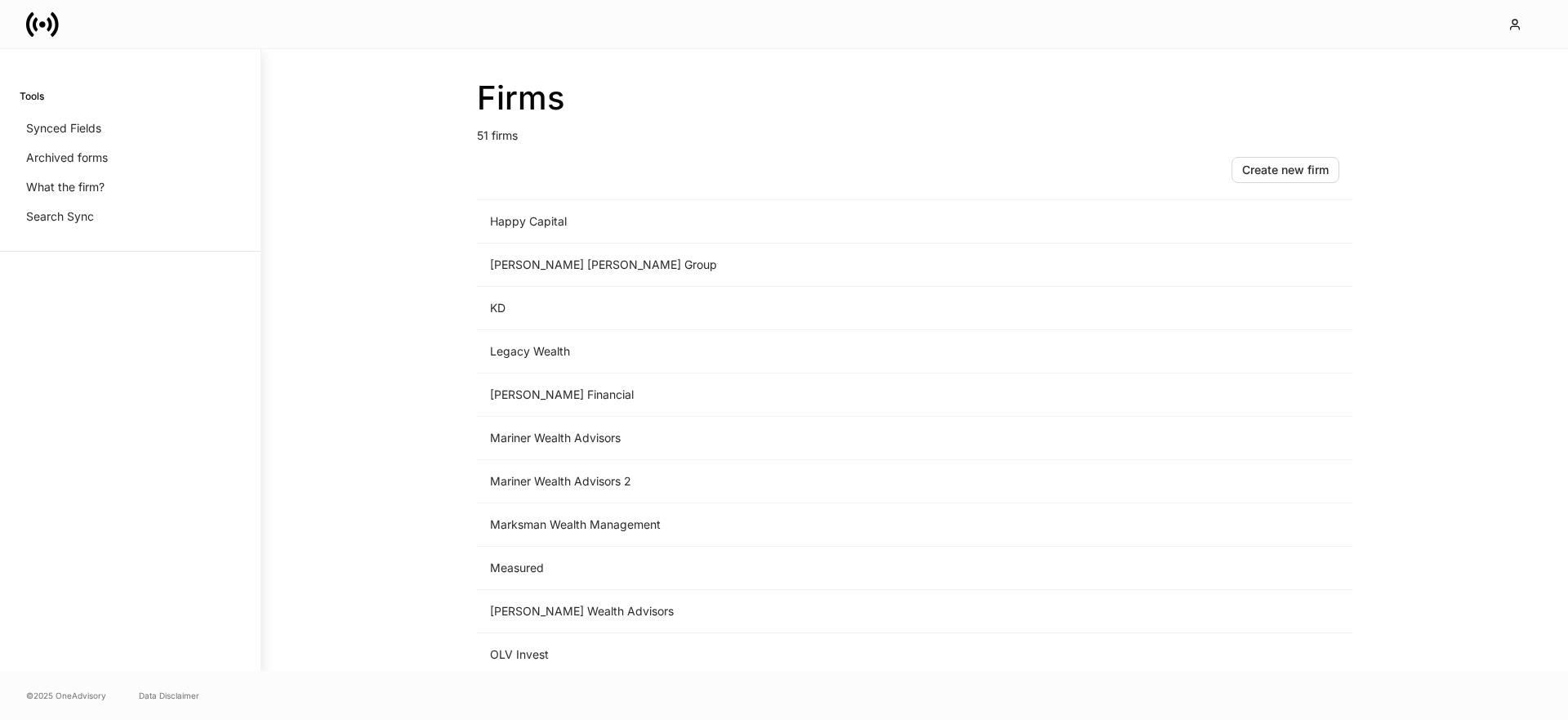
scroll to position [1232, 0]
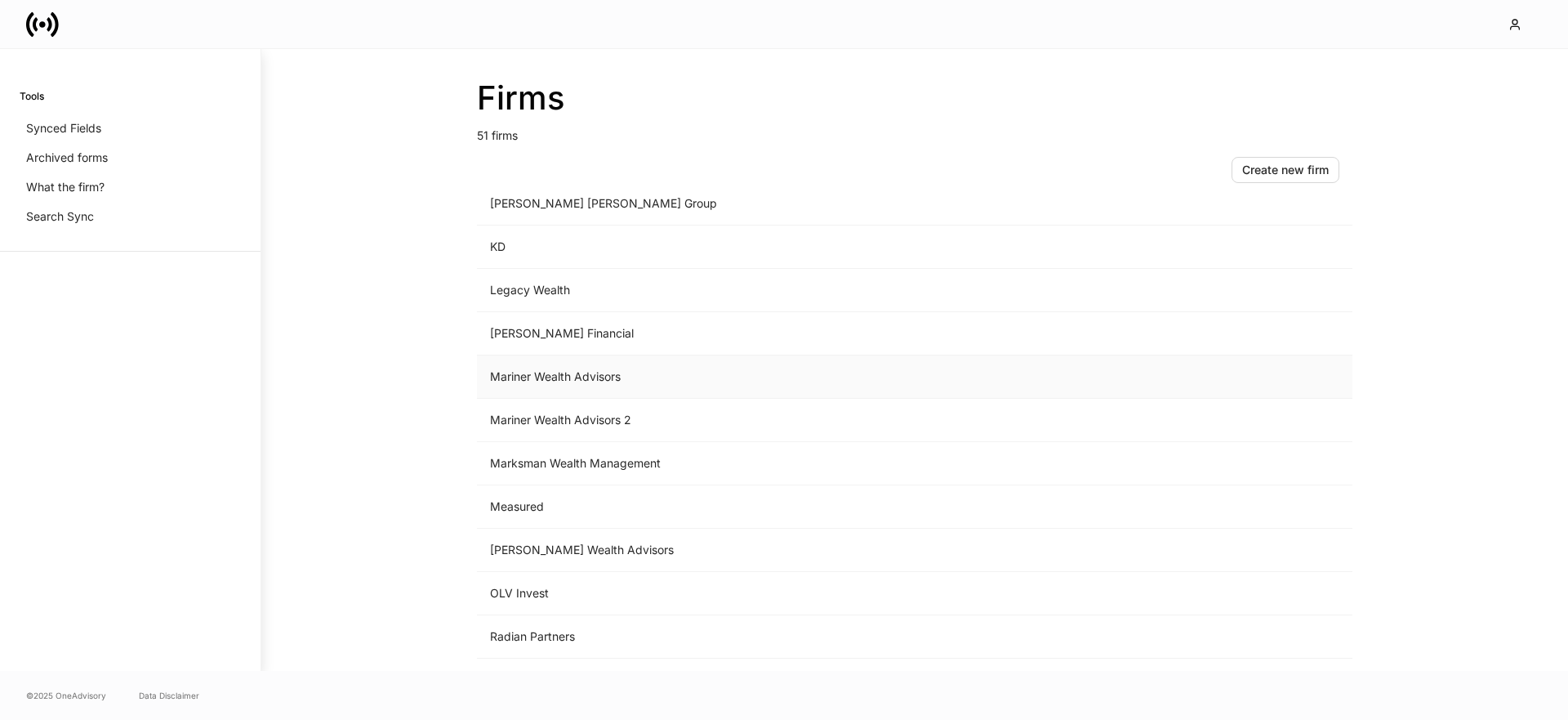
click at [606, 383] on td "Mariner Wealth Advisors" at bounding box center [779, 377] width 605 height 43
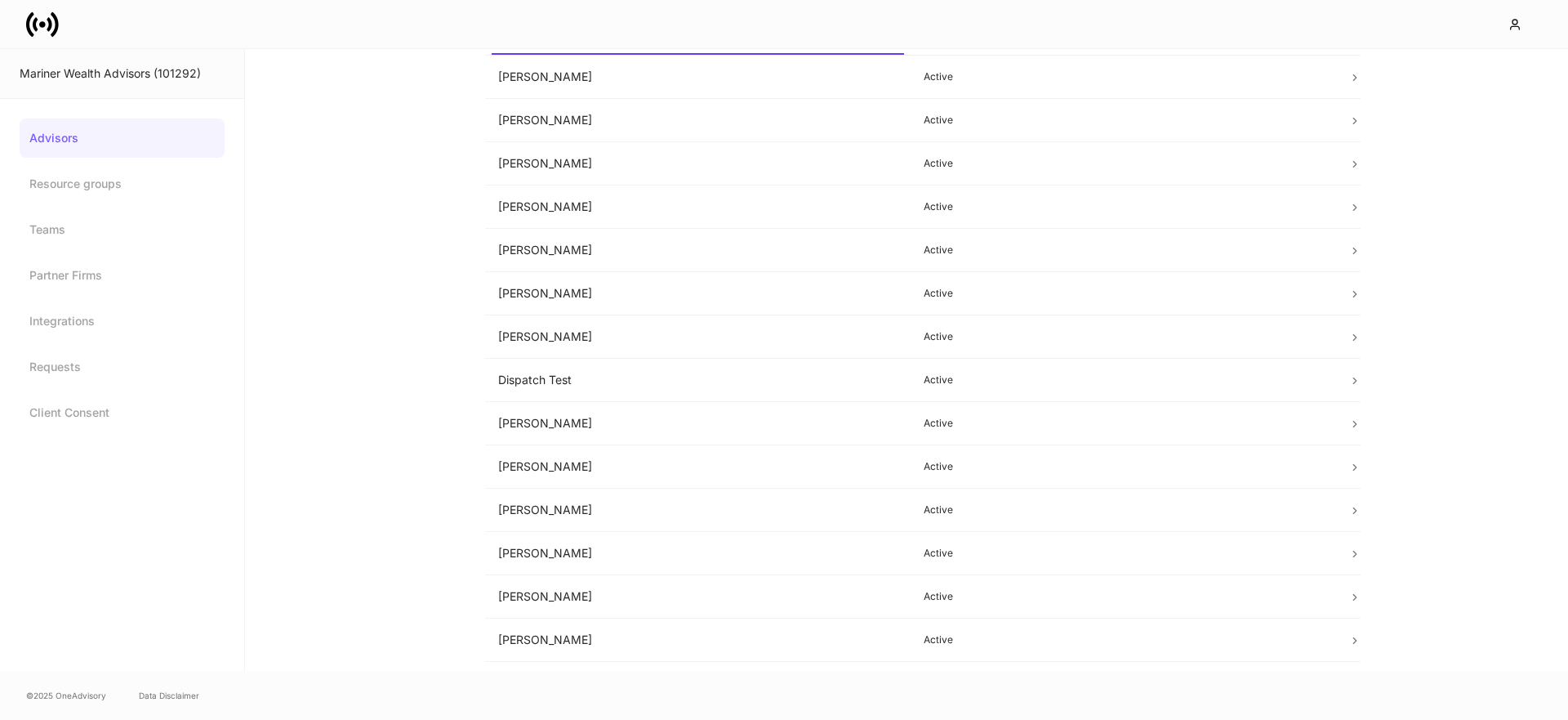
scroll to position [247, 0]
click at [45, 26] on icon at bounding box center [42, 25] width 33 height 33
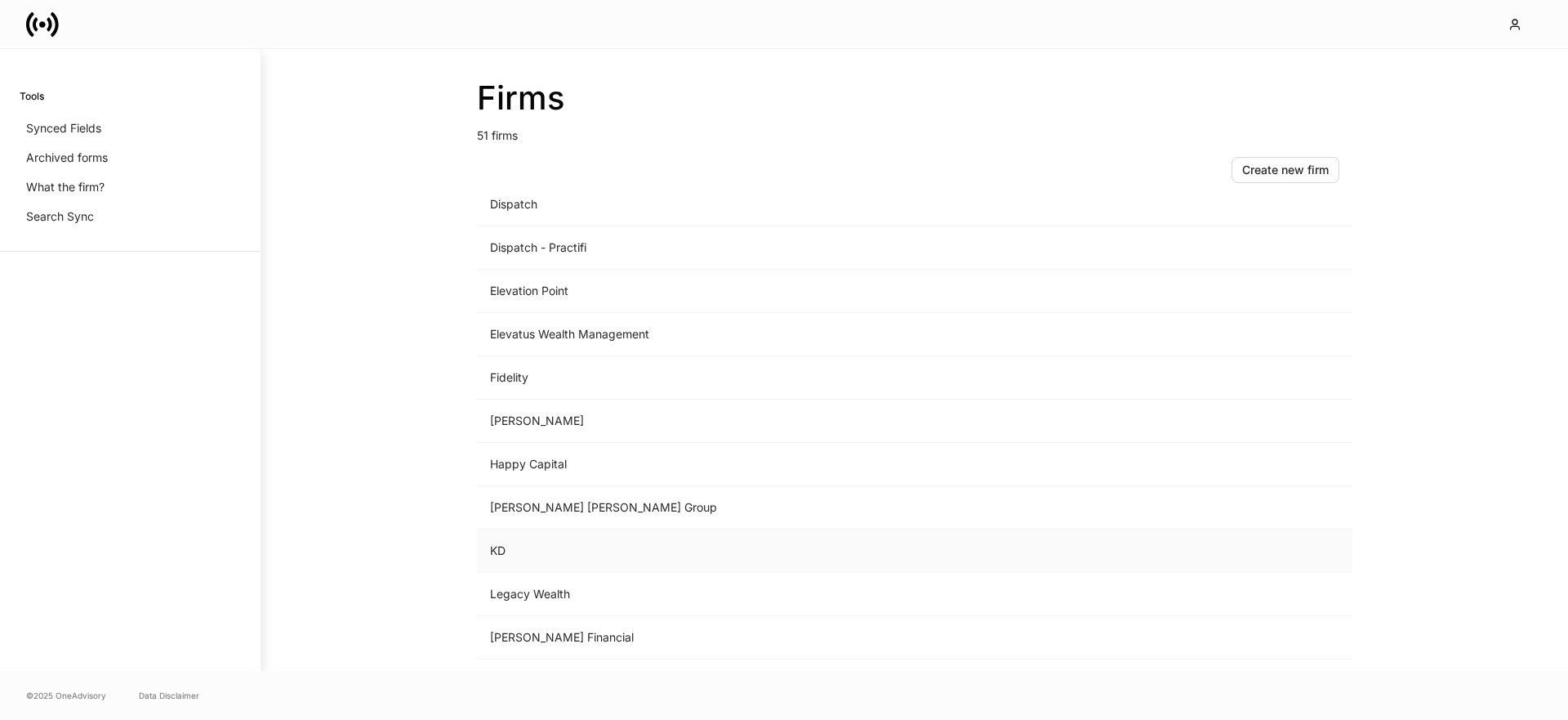
scroll to position [1135, 0]
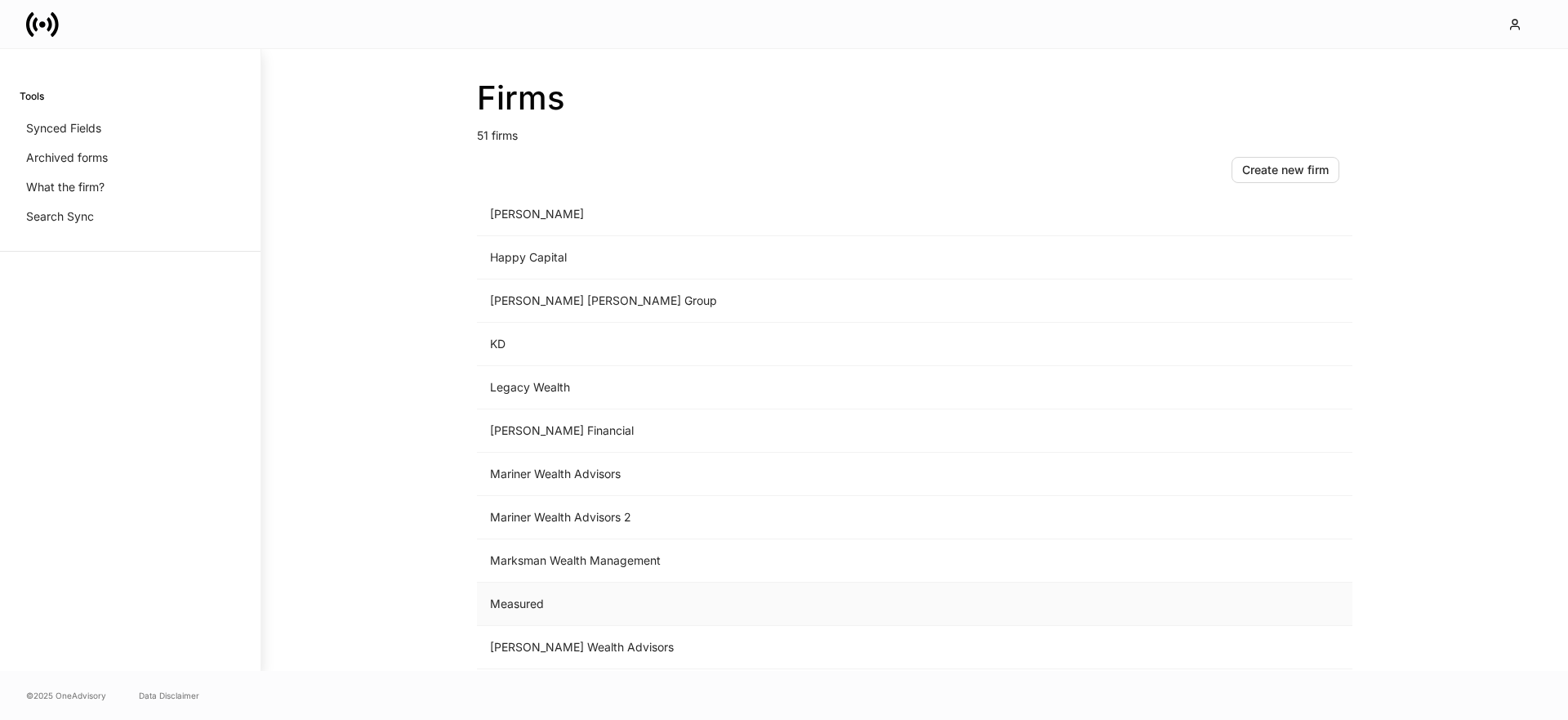
click at [522, 602] on td "Measured" at bounding box center [779, 604] width 605 height 43
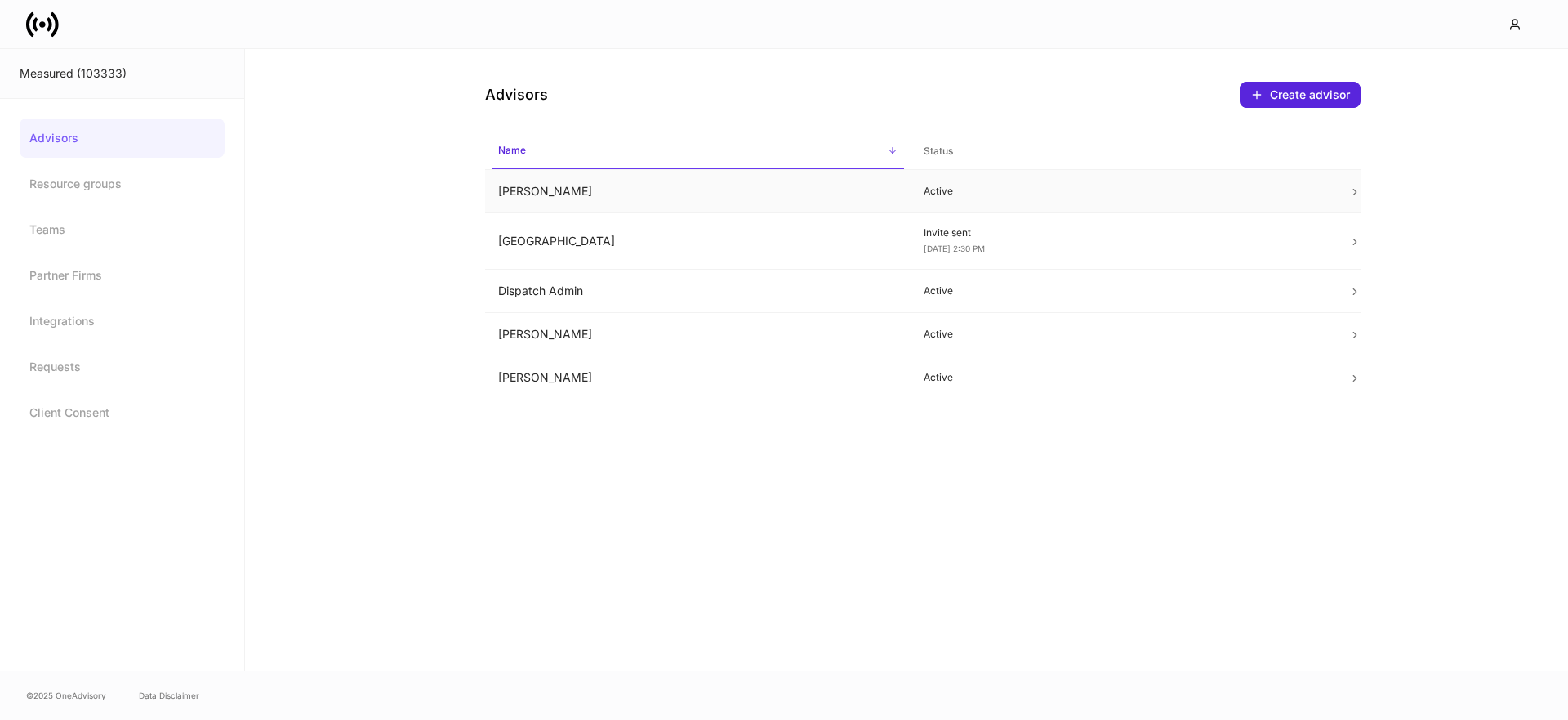
click at [570, 200] on td "Alex Constantino" at bounding box center [698, 192] width 425 height 43
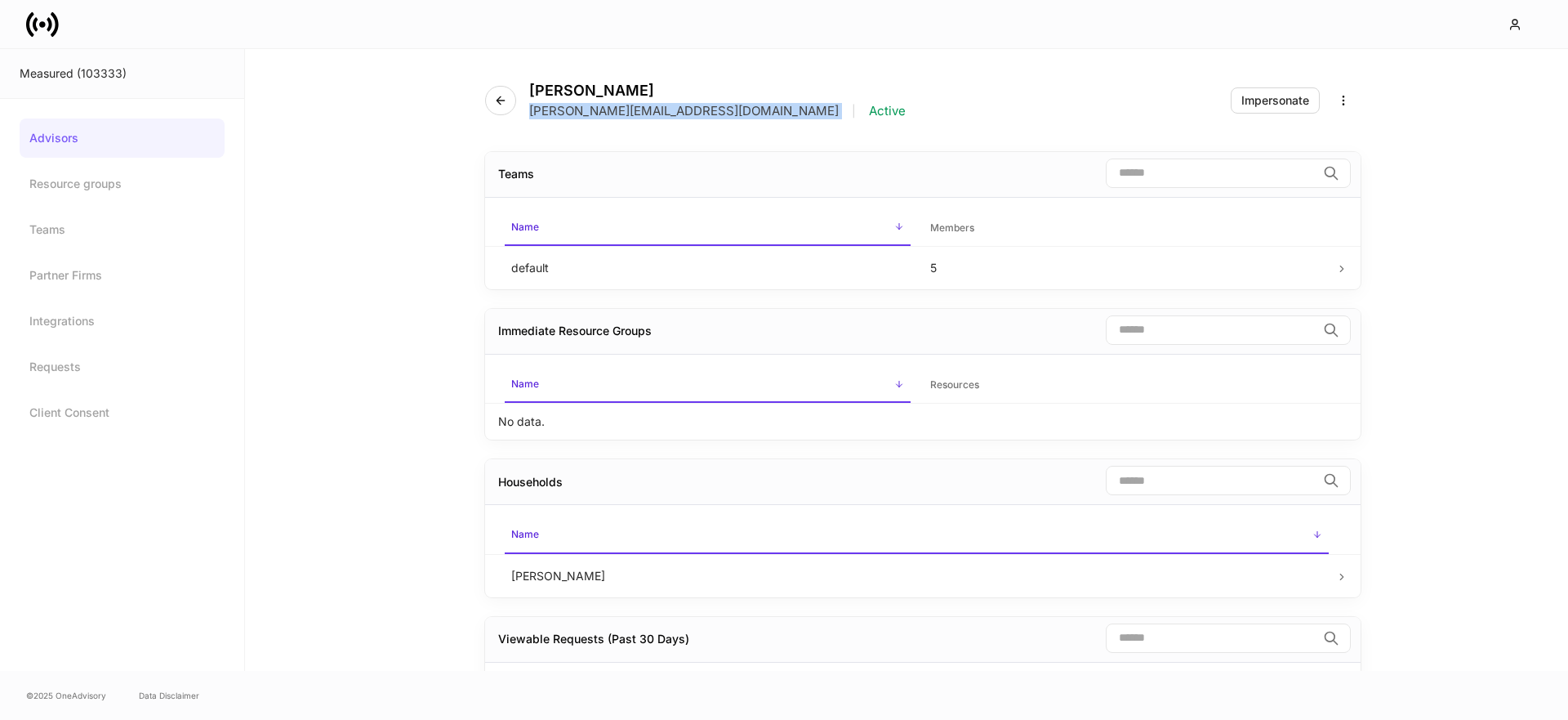
drag, startPoint x: 640, startPoint y: 111, endPoint x: 528, endPoint y: 115, distance: 112.1
click at [529, 115] on div "alex@measured.fi | Active" at bounding box center [717, 111] width 376 height 16
copy p "alex@measured.fi"
click at [607, 89] on h4 "Alex Constantino" at bounding box center [717, 90] width 376 height 18
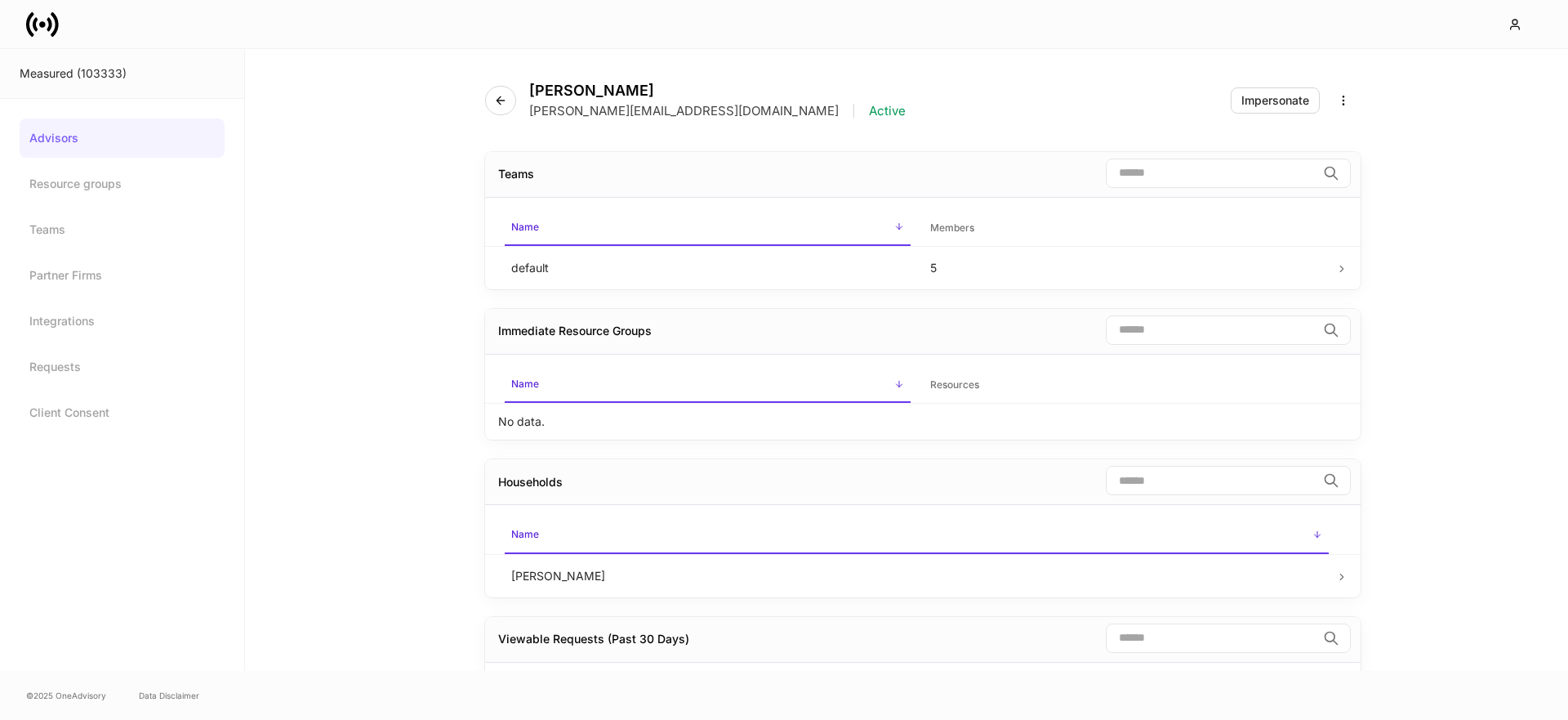
copy h4 "Constantino"
click at [50, 135] on link "Advisors" at bounding box center [122, 138] width 205 height 40
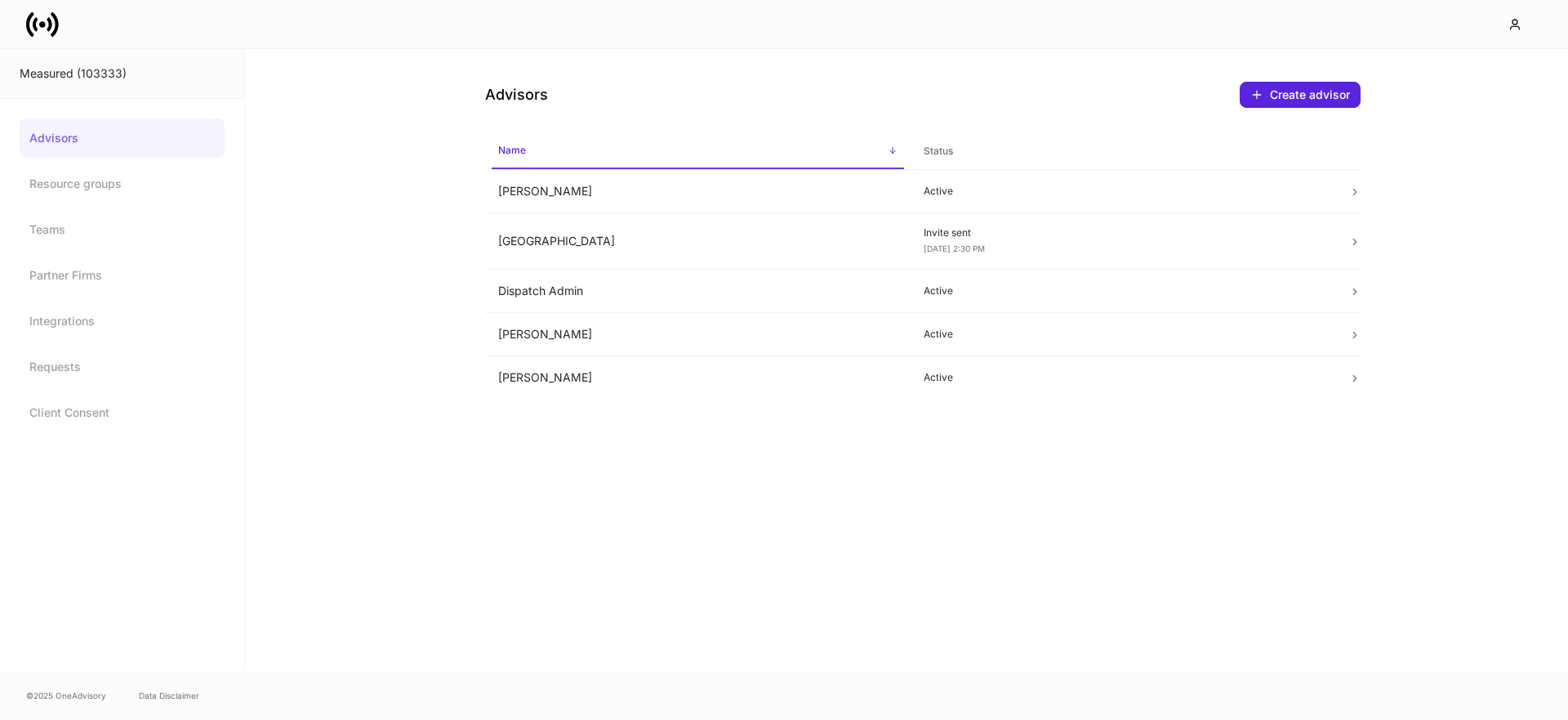
click at [42, 32] on icon at bounding box center [42, 25] width 33 height 33
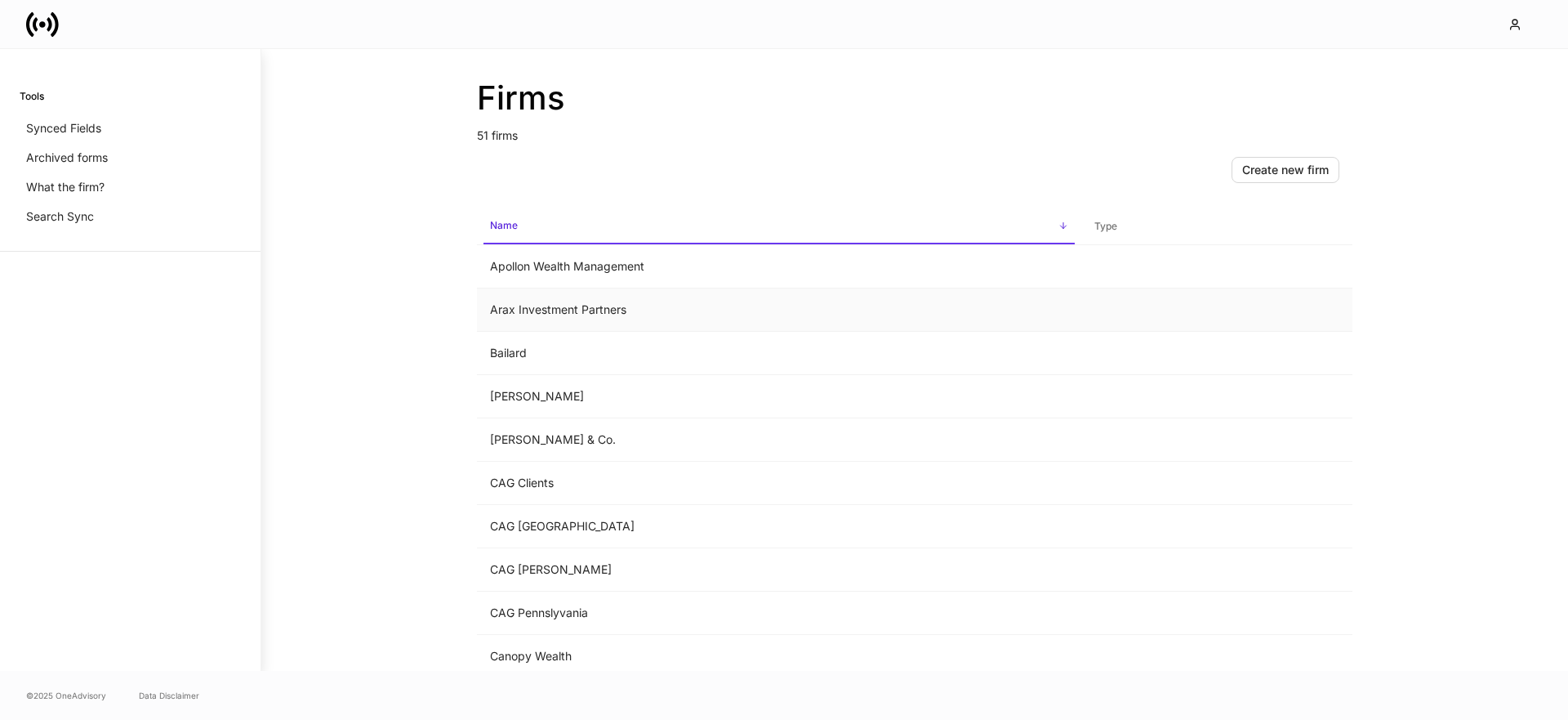
click at [573, 307] on td "Arax Investment Partners" at bounding box center [779, 310] width 605 height 43
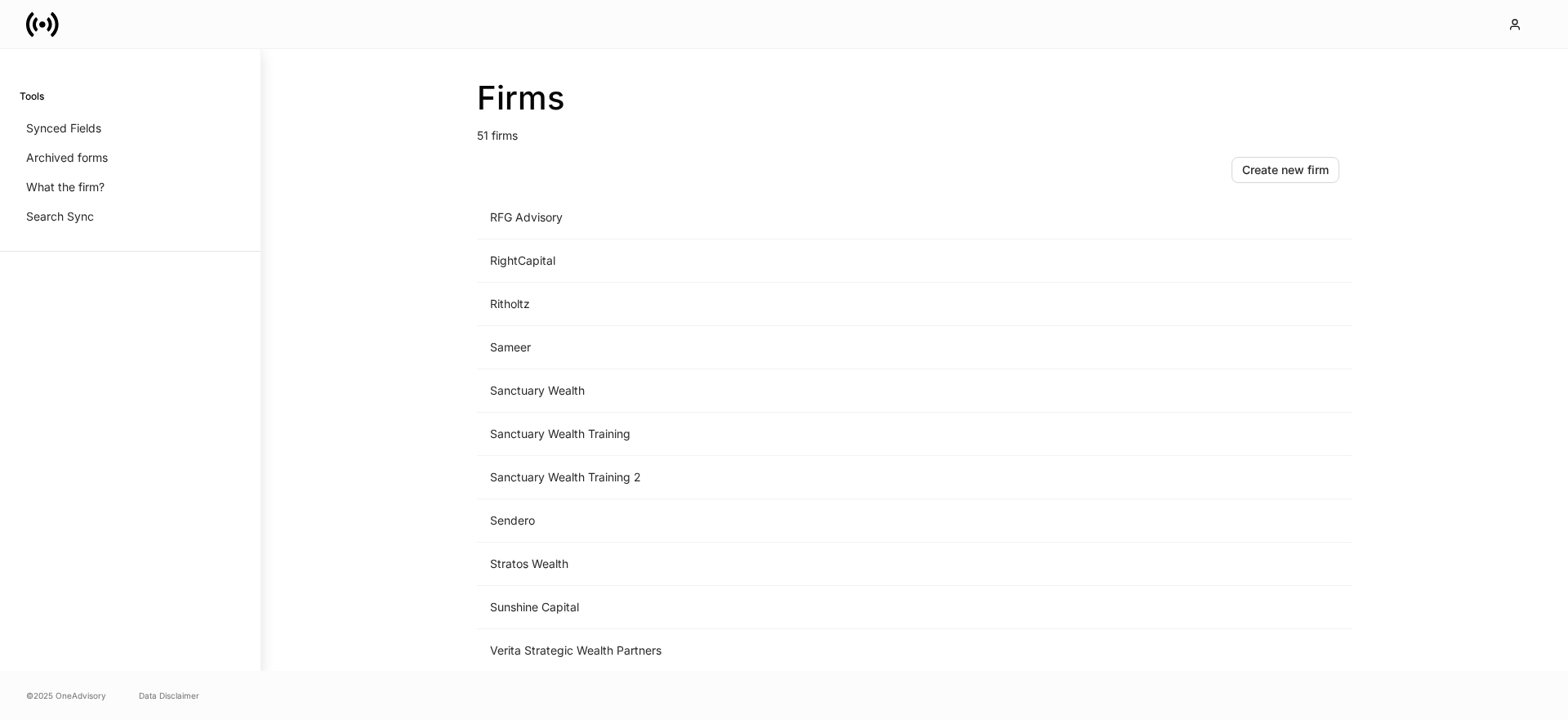
scroll to position [1782, 0]
